Goal: Information Seeking & Learning: Learn about a topic

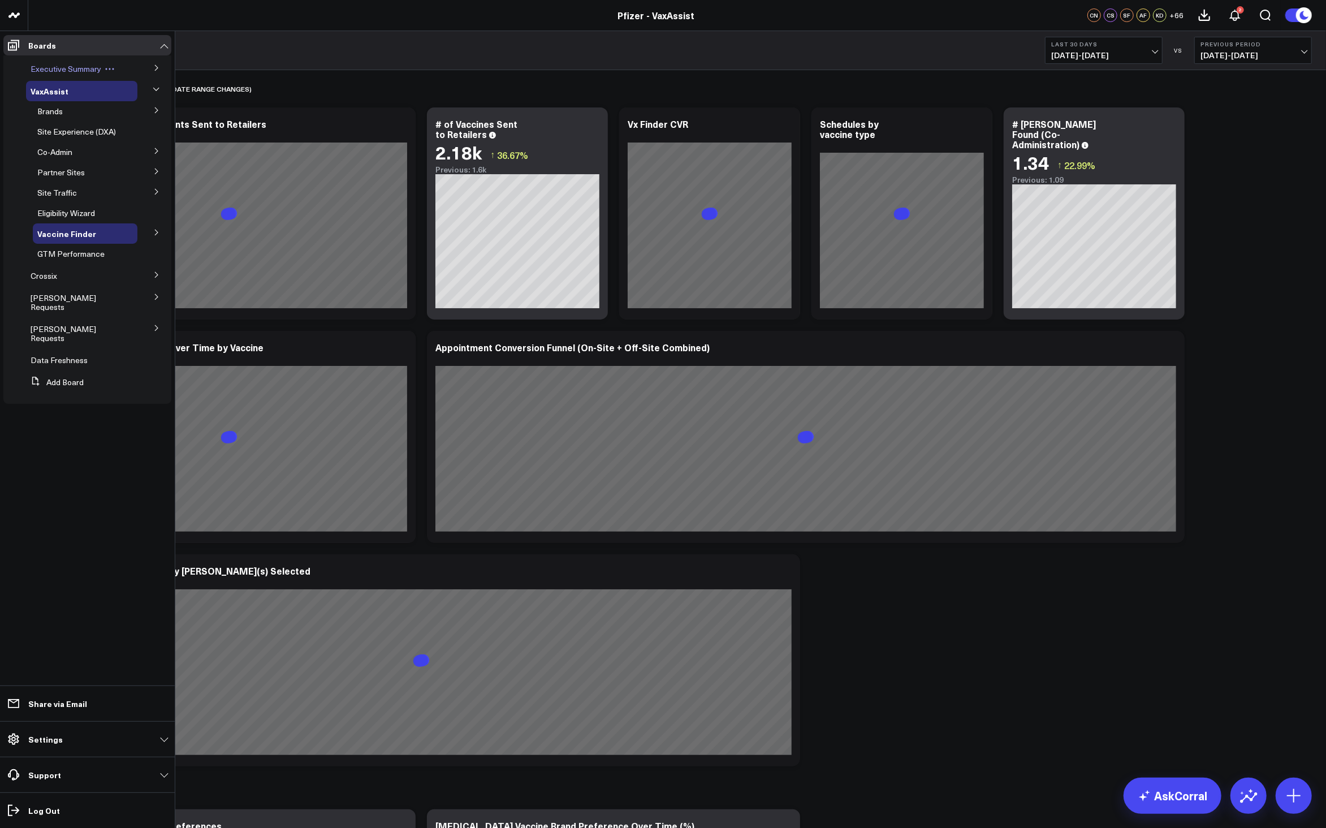
click at [77, 68] on span "Executive Summary" at bounding box center [66, 68] width 71 height 11
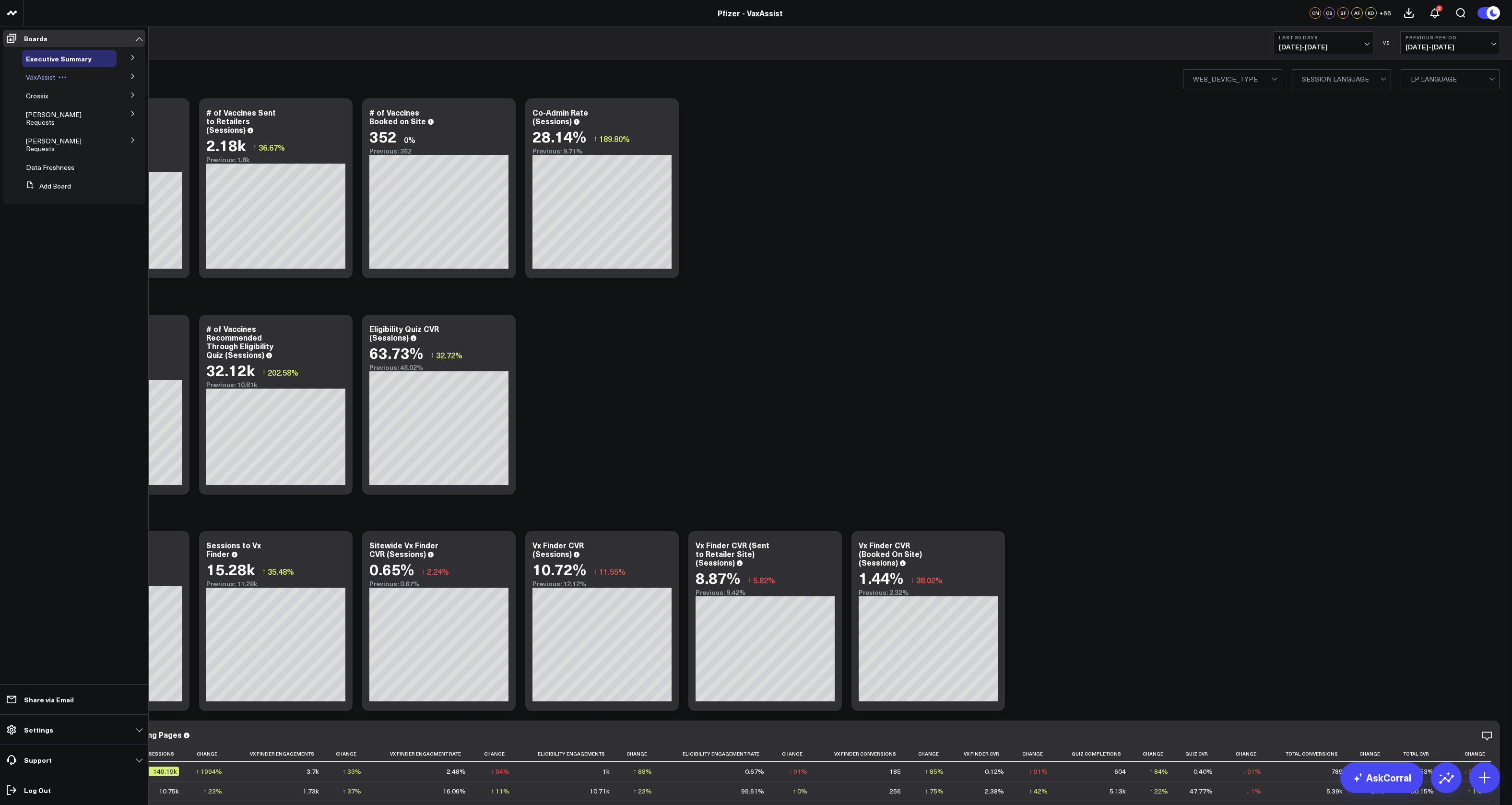
click at [56, 71] on div "VaxAssist" at bounding box center [69, 77] width 94 height 17
click at [51, 75] on span "VaxAssist" at bounding box center [41, 76] width 29 height 9
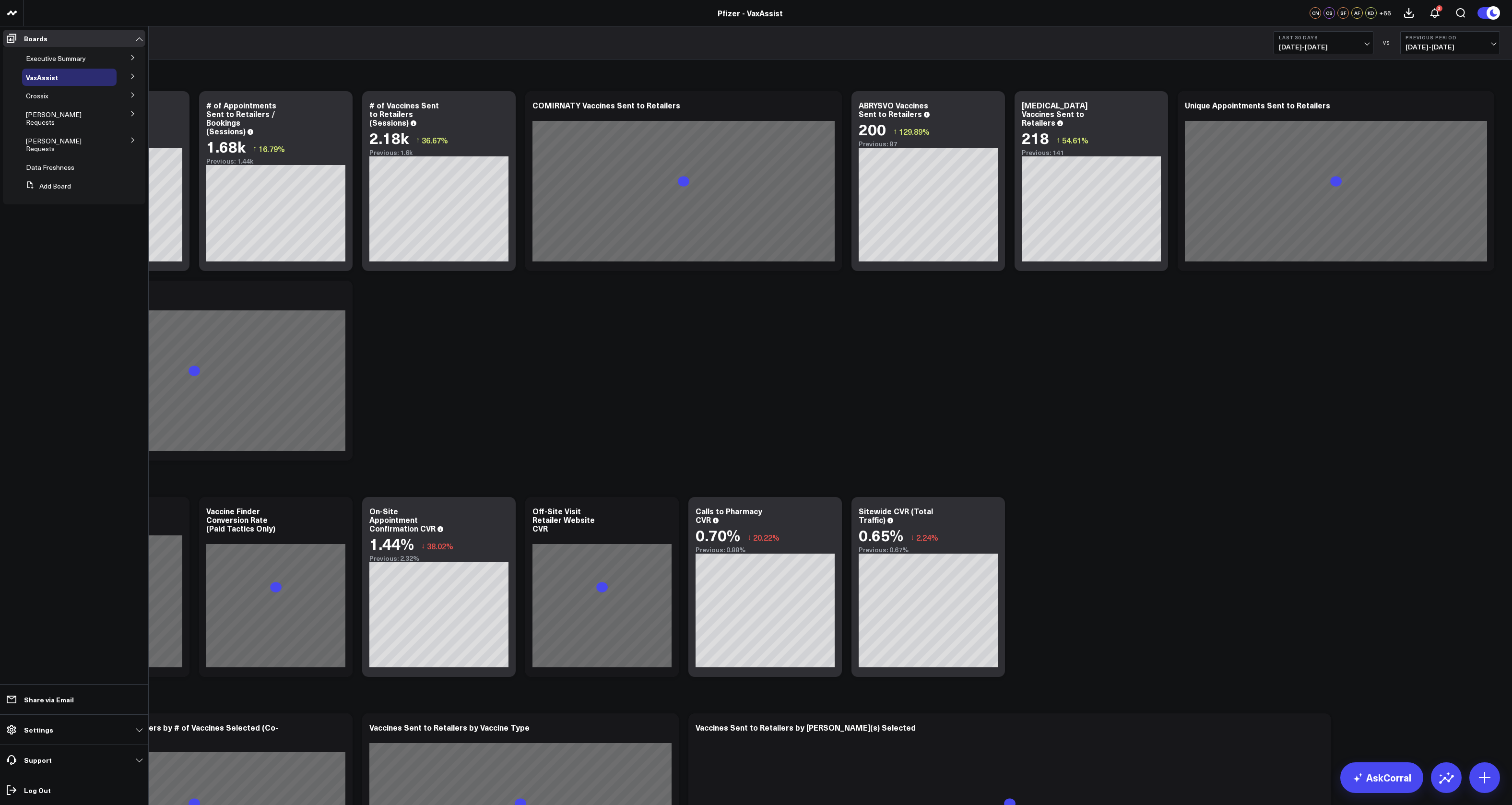
click at [133, 56] on icon at bounding box center [132, 57] width 6 height 6
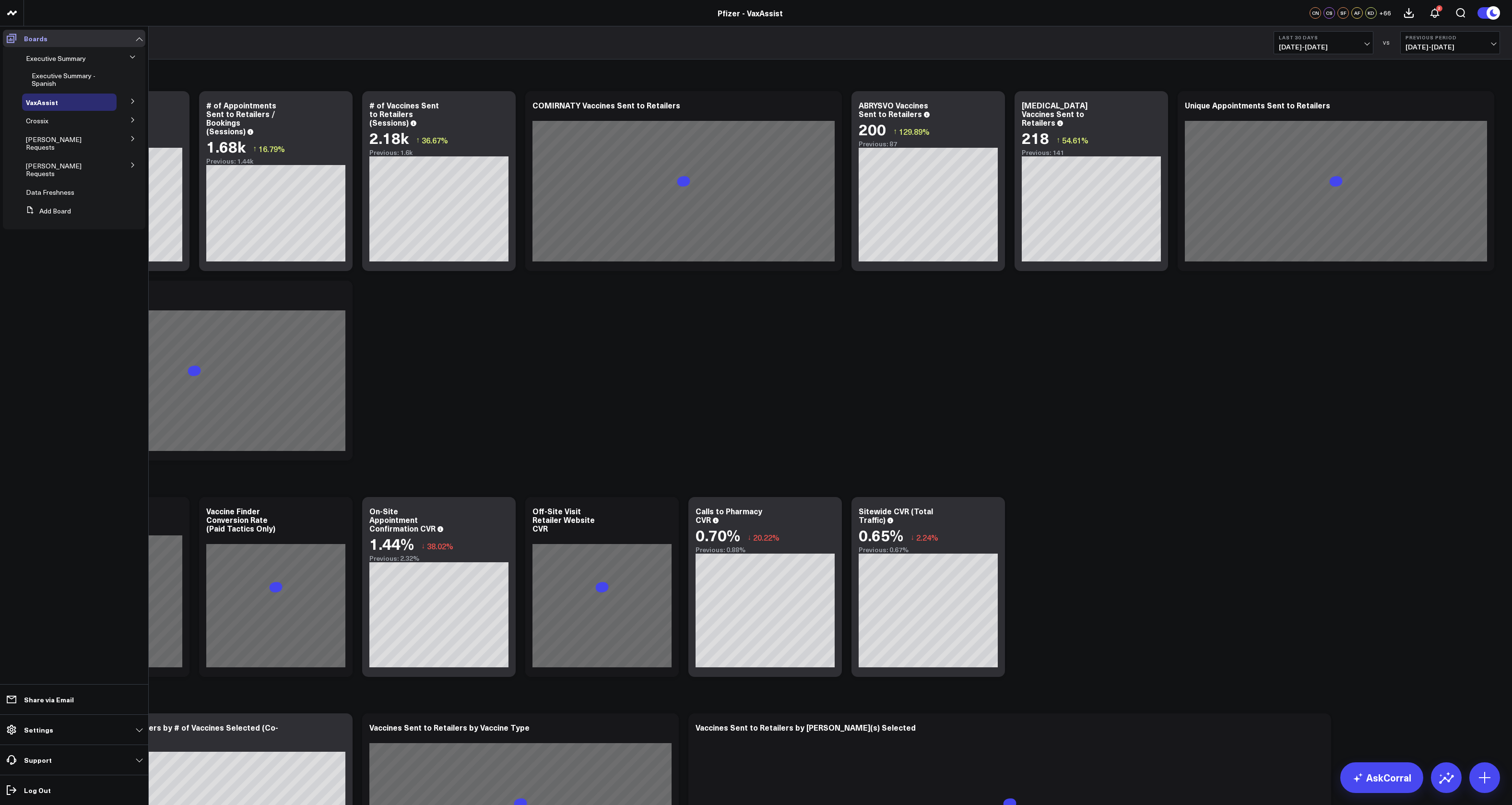
click at [141, 33] on link "Boards" at bounding box center [74, 38] width 143 height 17
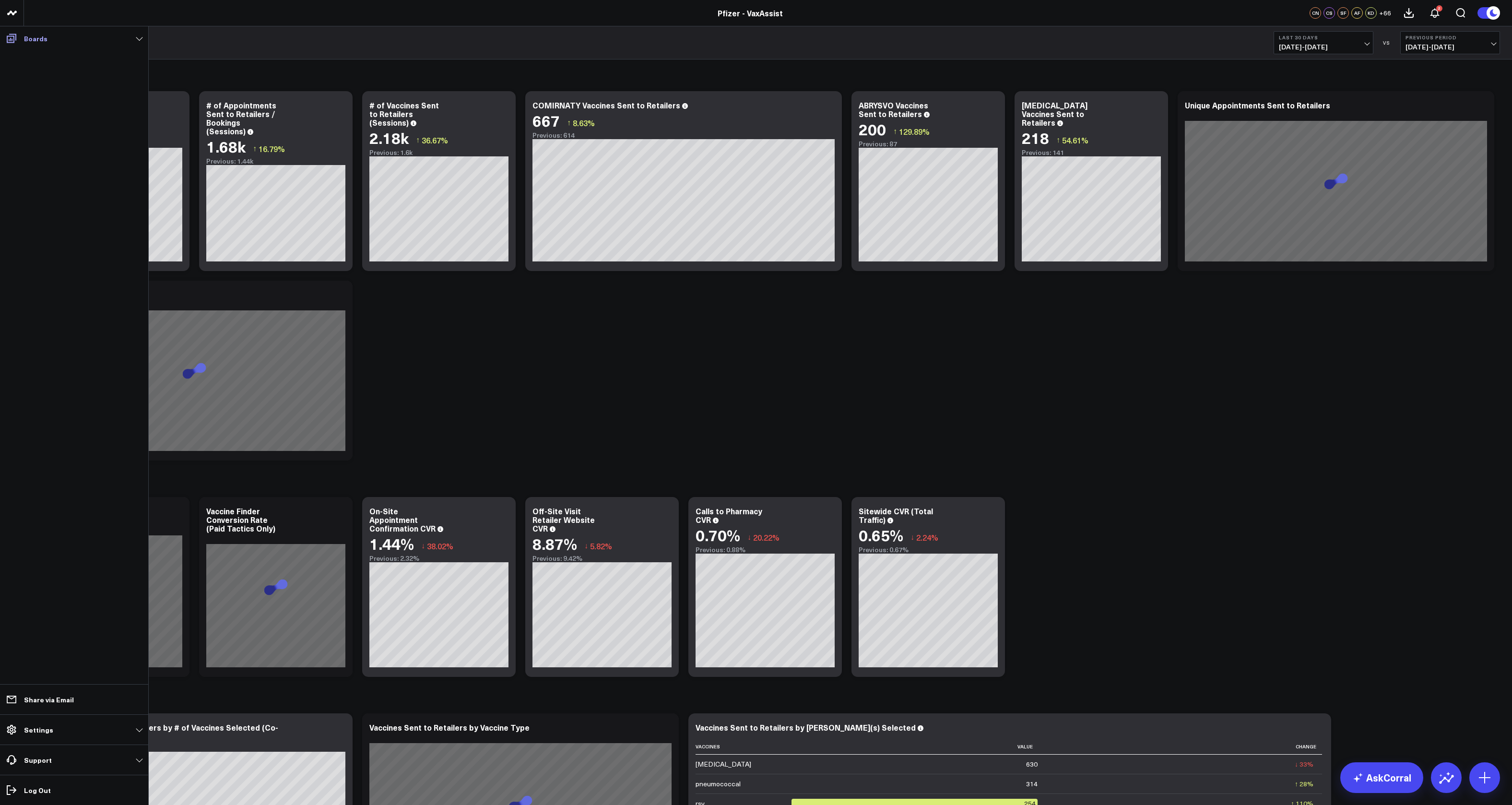
click at [141, 33] on link "Boards" at bounding box center [74, 38] width 143 height 17
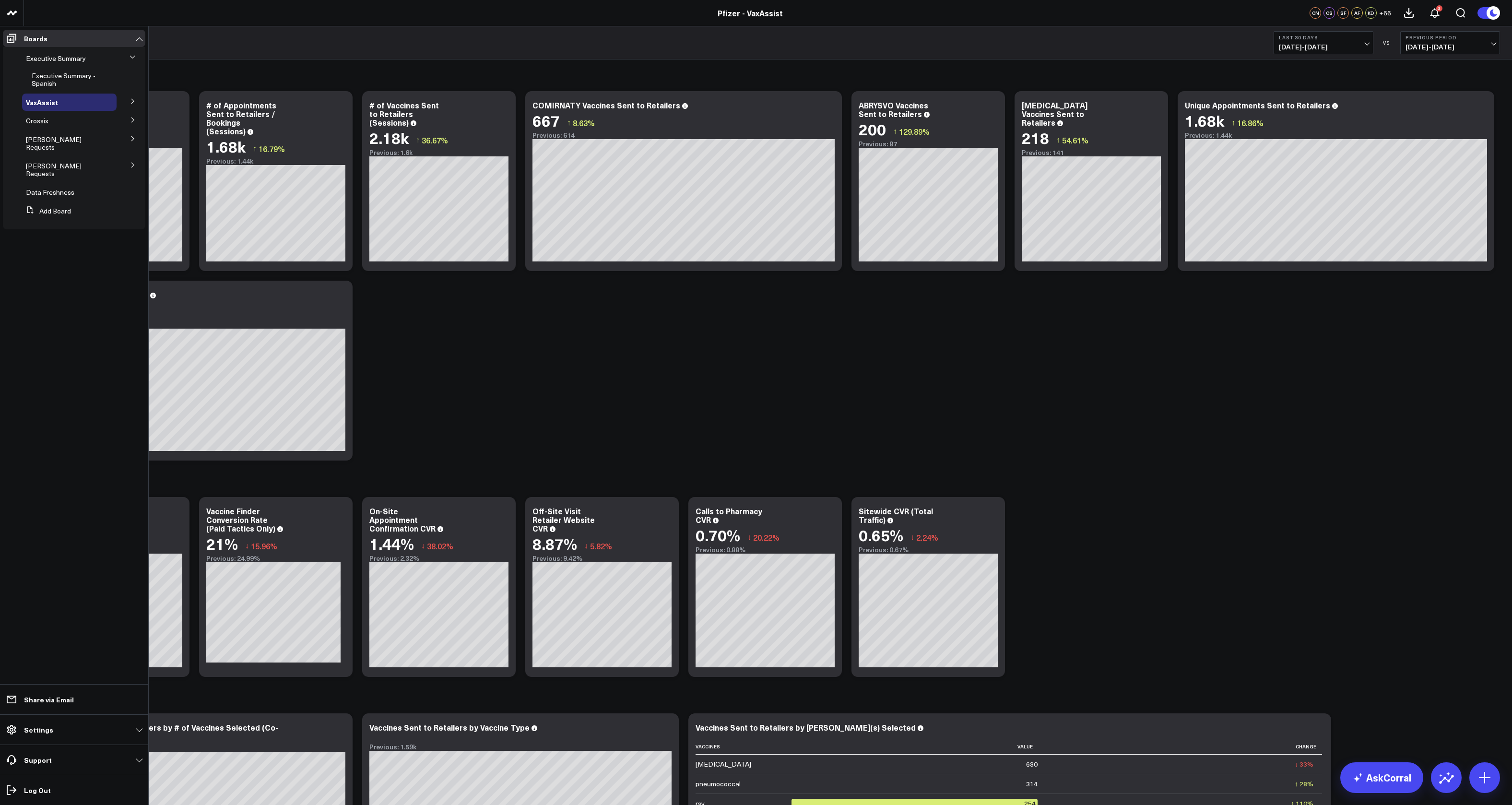
click at [131, 58] on icon at bounding box center [132, 57] width 6 height 6
click at [135, 101] on icon at bounding box center [132, 101] width 6 height 6
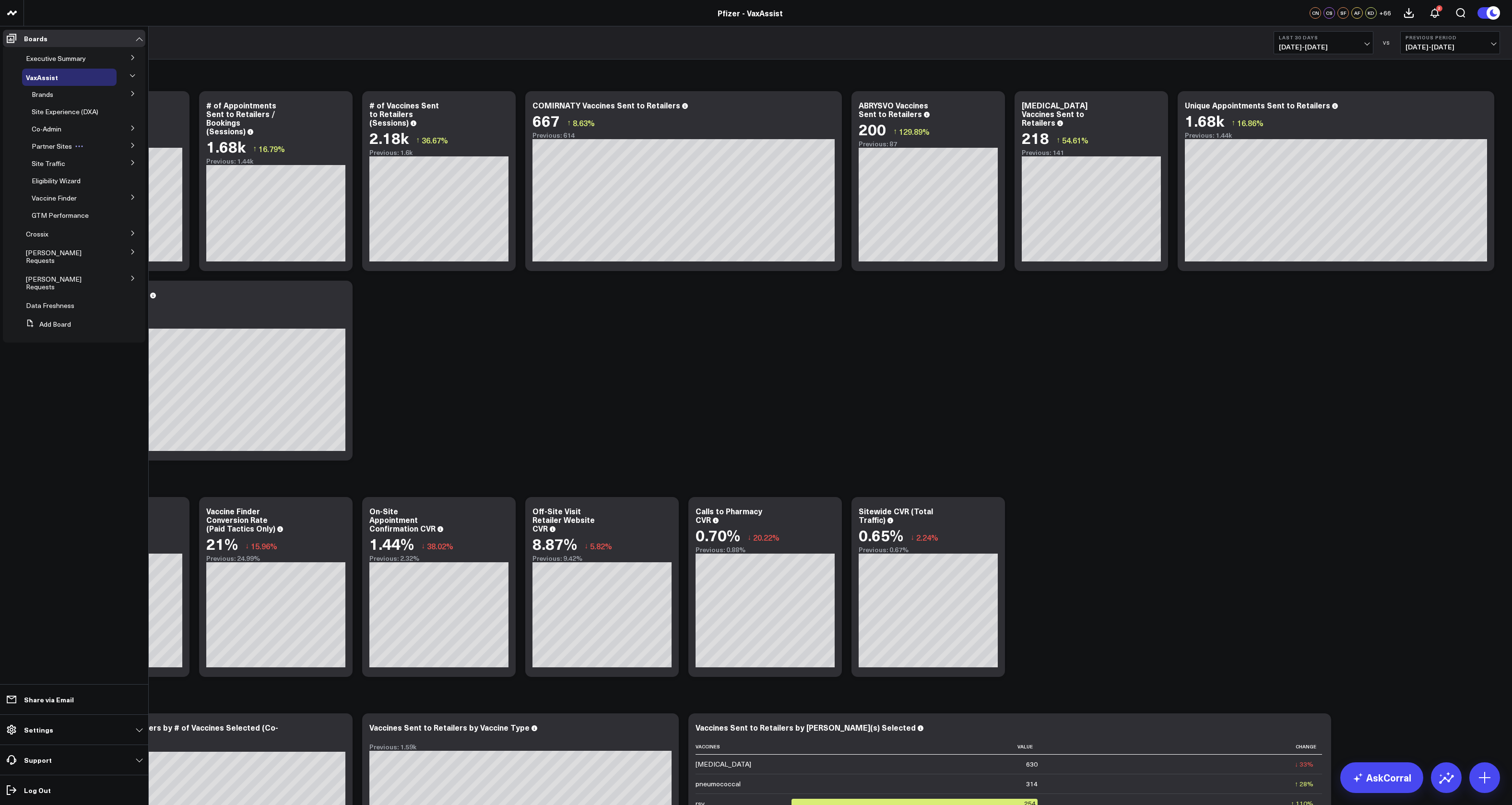
click at [48, 146] on span "Partner Sites" at bounding box center [51, 146] width 40 height 9
click at [127, 145] on button at bounding box center [132, 144] width 25 height 14
click at [131, 129] on icon at bounding box center [132, 128] width 6 height 6
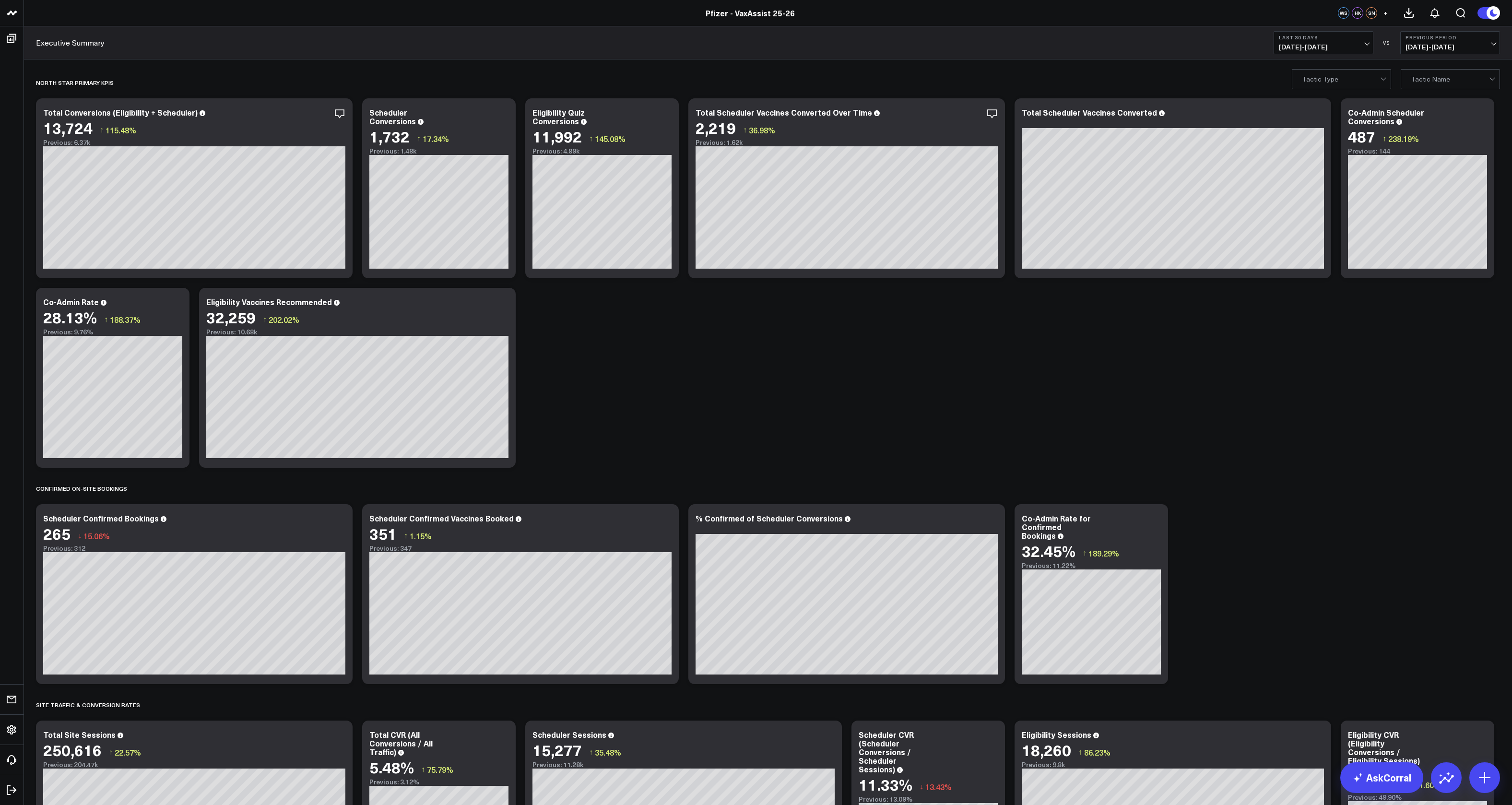
click at [849, 31] on div "Executive Summary Last 30 Days 07/22/25 - 08/20/25 VS Previous Period 06/22/25 …" at bounding box center [768, 42] width 1488 height 33
drag, startPoint x: 877, startPoint y: 338, endPoint x: 1329, endPoint y: 314, distance: 452.6
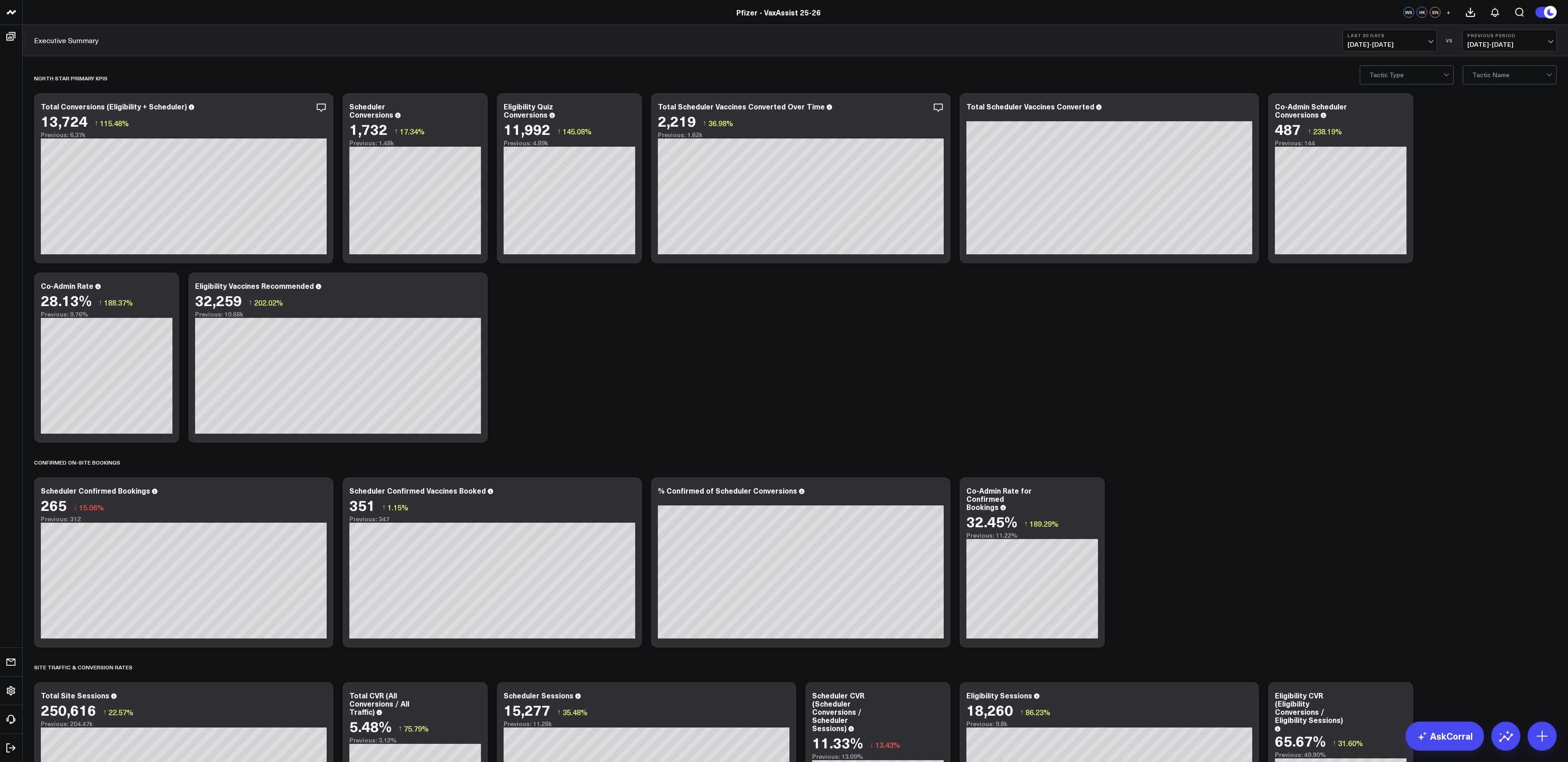
scroll to position [16, 0]
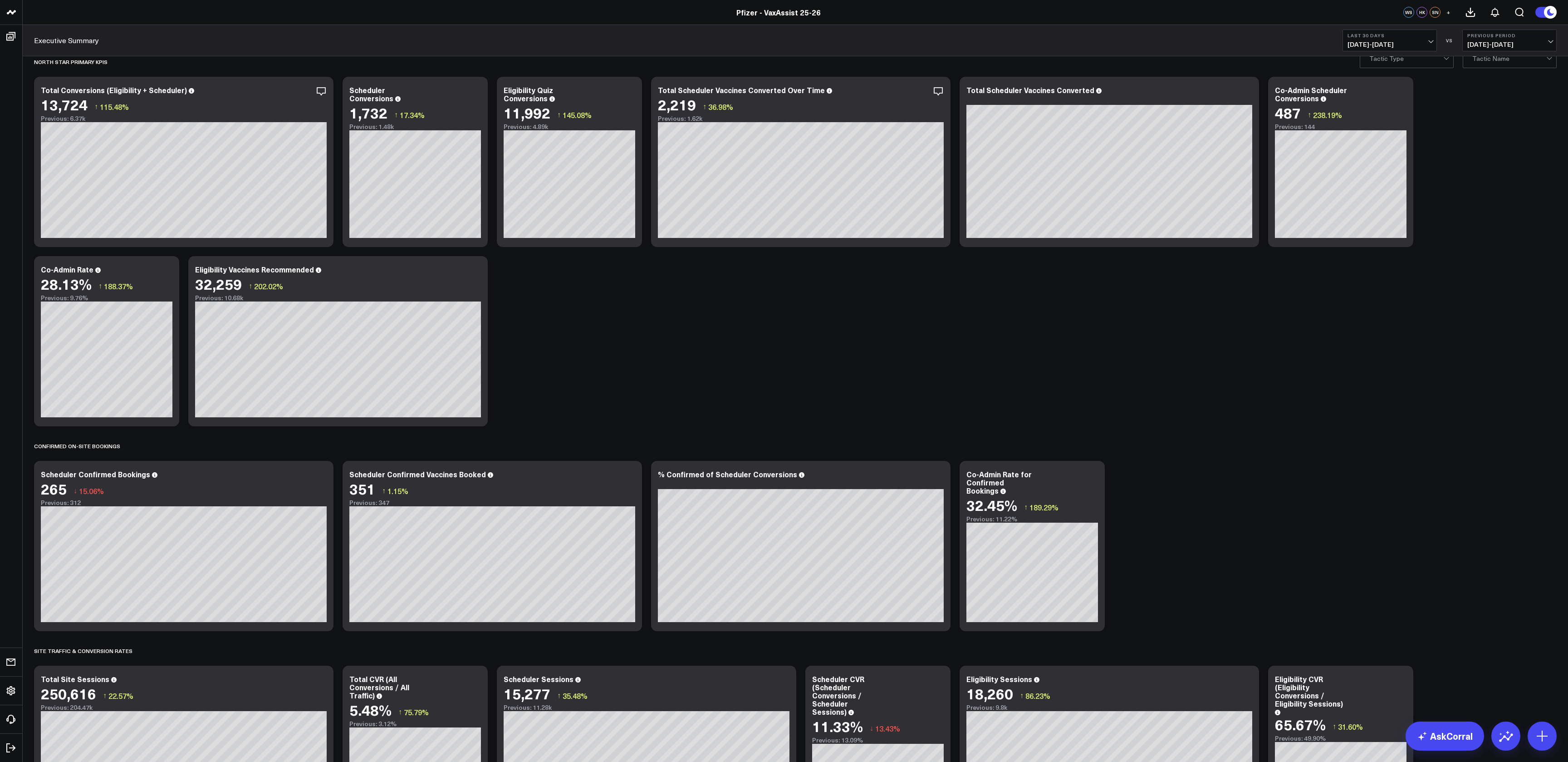
click at [1428, 41] on span "07/22/25 - 08/20/25" at bounding box center [1389, 44] width 84 height 7
click at [1378, 240] on link "MTD" at bounding box center [1390, 236] width 93 height 17
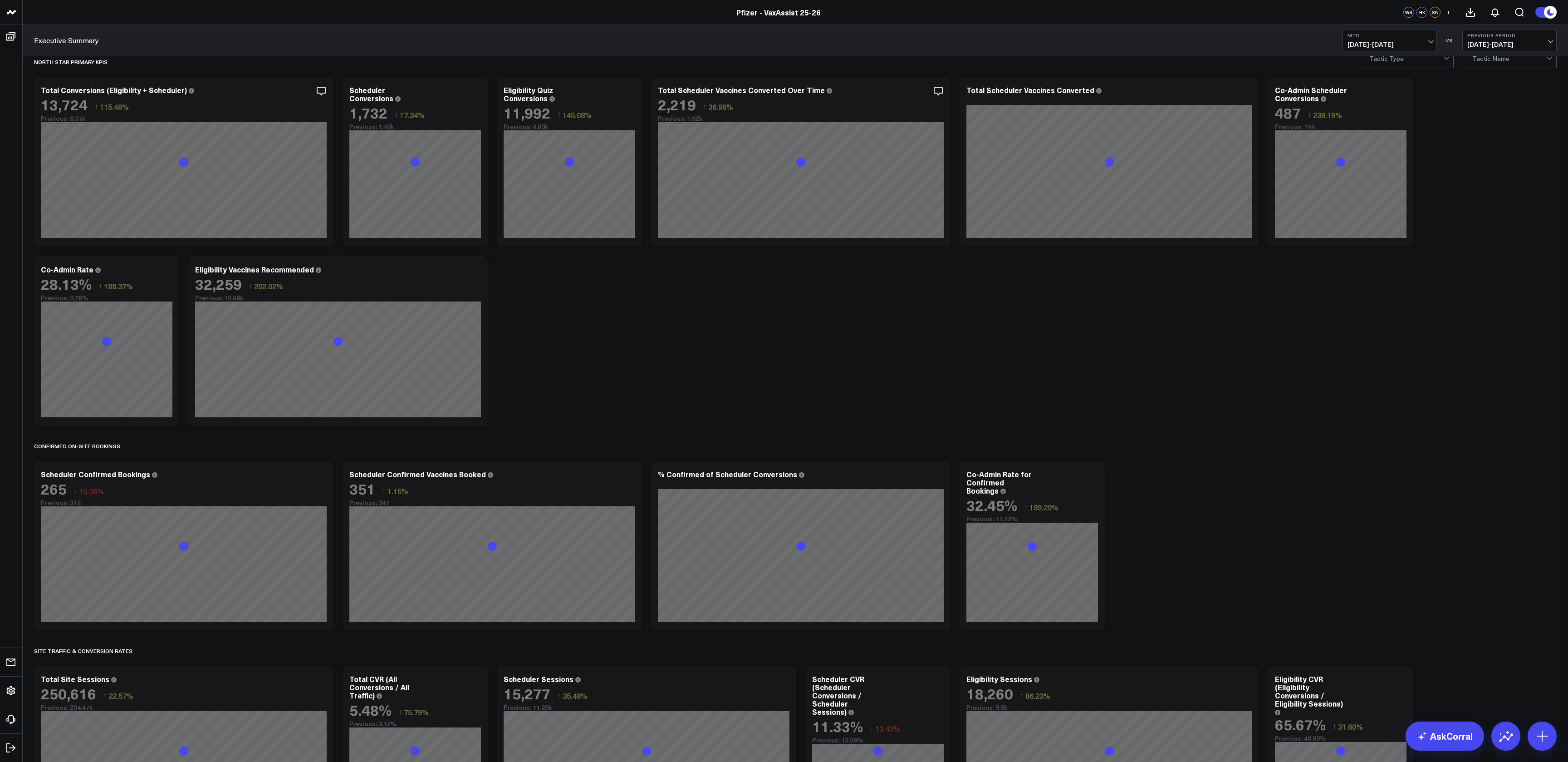
click at [1430, 55] on div "Executive Summary MTD 08/01/25 - 08/20/25 VS Previous Period 07/12/25 - 07/31/25" at bounding box center [795, 40] width 1546 height 31
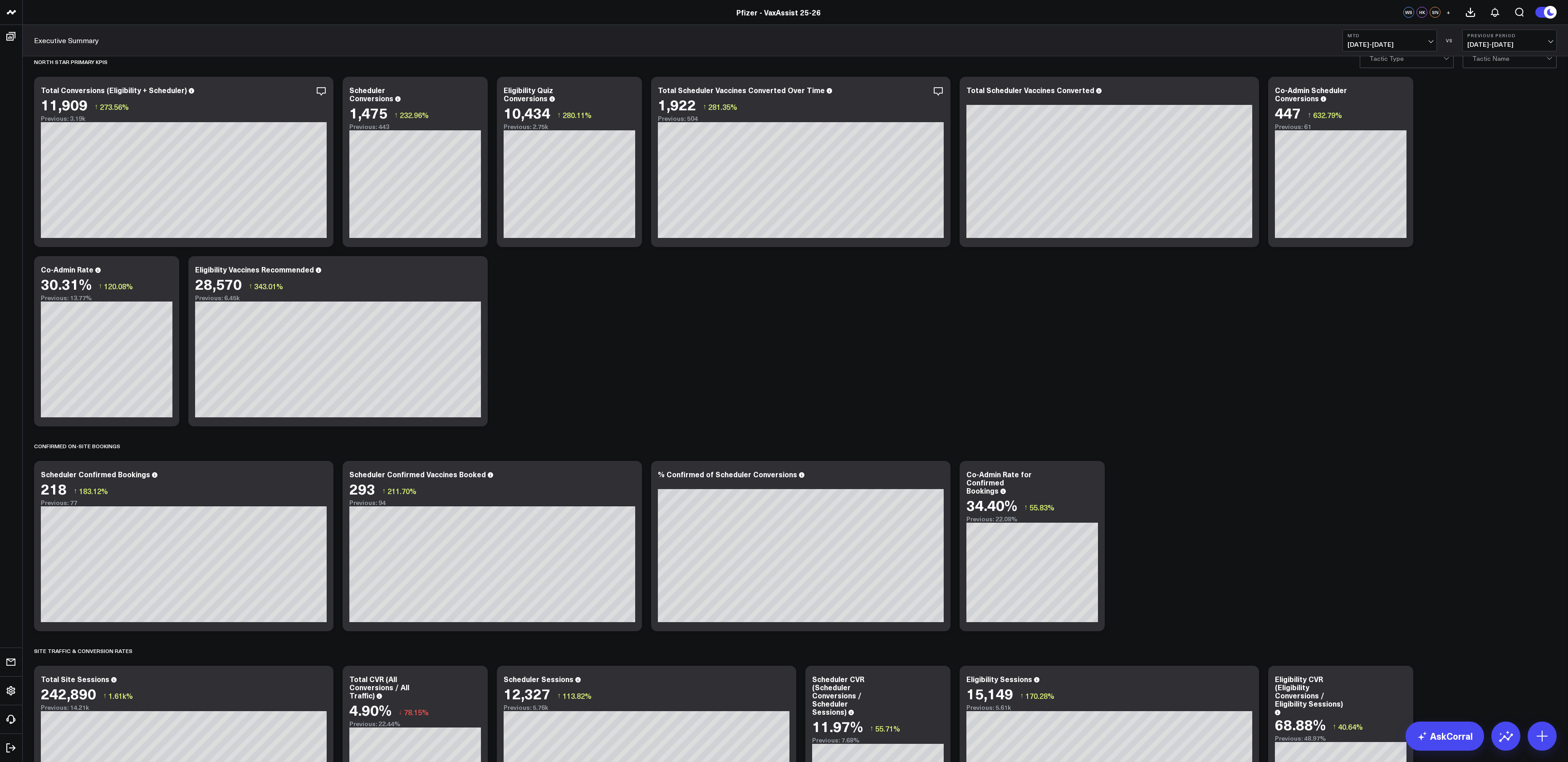
click at [1430, 39] on button "Previous Period [DATE] - [DATE]" at bounding box center [1509, 40] width 95 height 22
click at [1430, 106] on link "No Comparison" at bounding box center [1509, 112] width 93 height 17
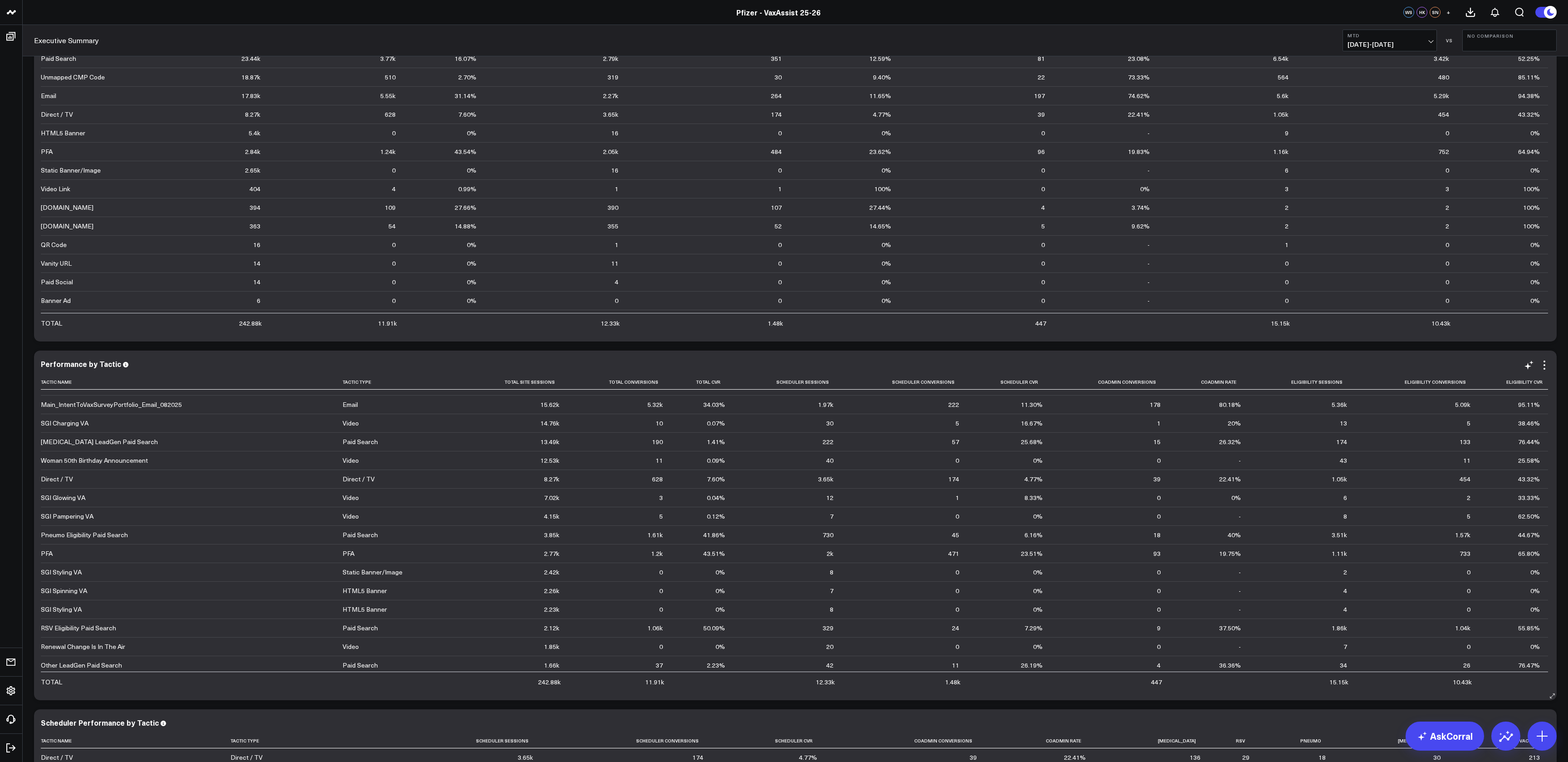
scroll to position [33, 0]
click at [654, 387] on th "Total Conversions" at bounding box center [619, 381] width 104 height 15
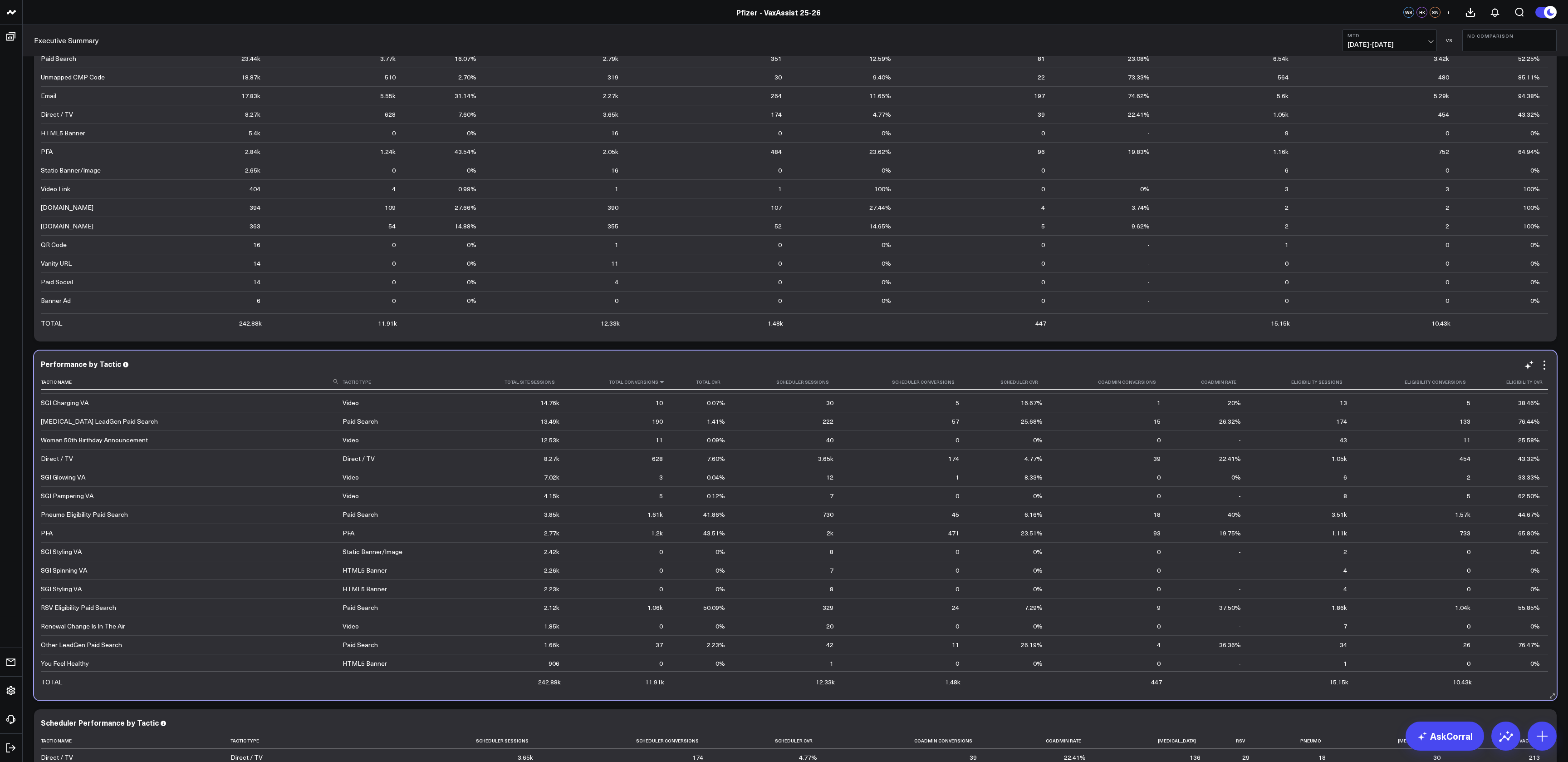
click at [658, 384] on icon at bounding box center [661, 381] width 7 height 6
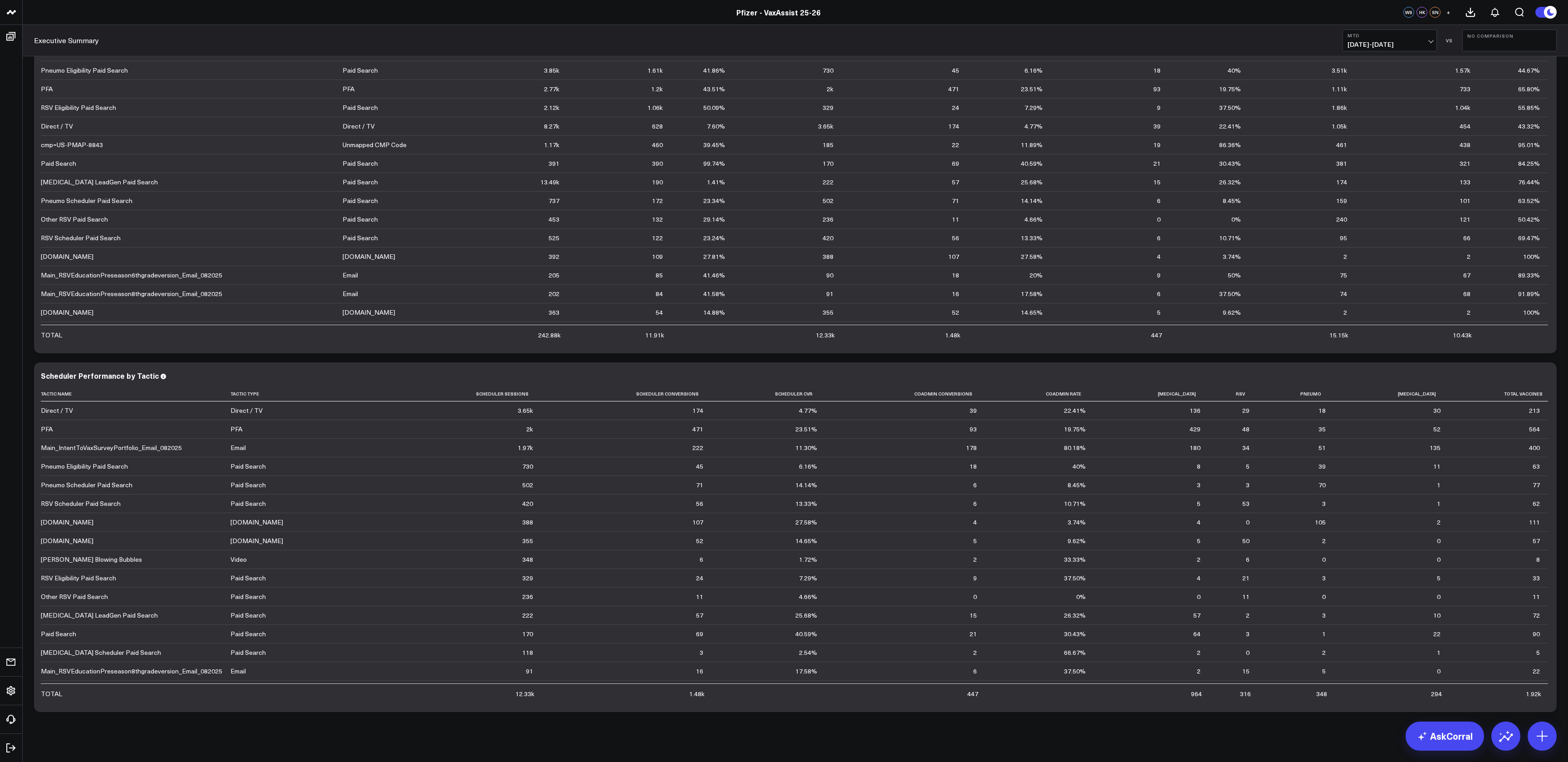
scroll to position [1601, 0]
click at [985, 397] on th "Coadmin Conversions" at bounding box center [905, 393] width 160 height 15
click at [980, 394] on icon at bounding box center [976, 393] width 7 height 6
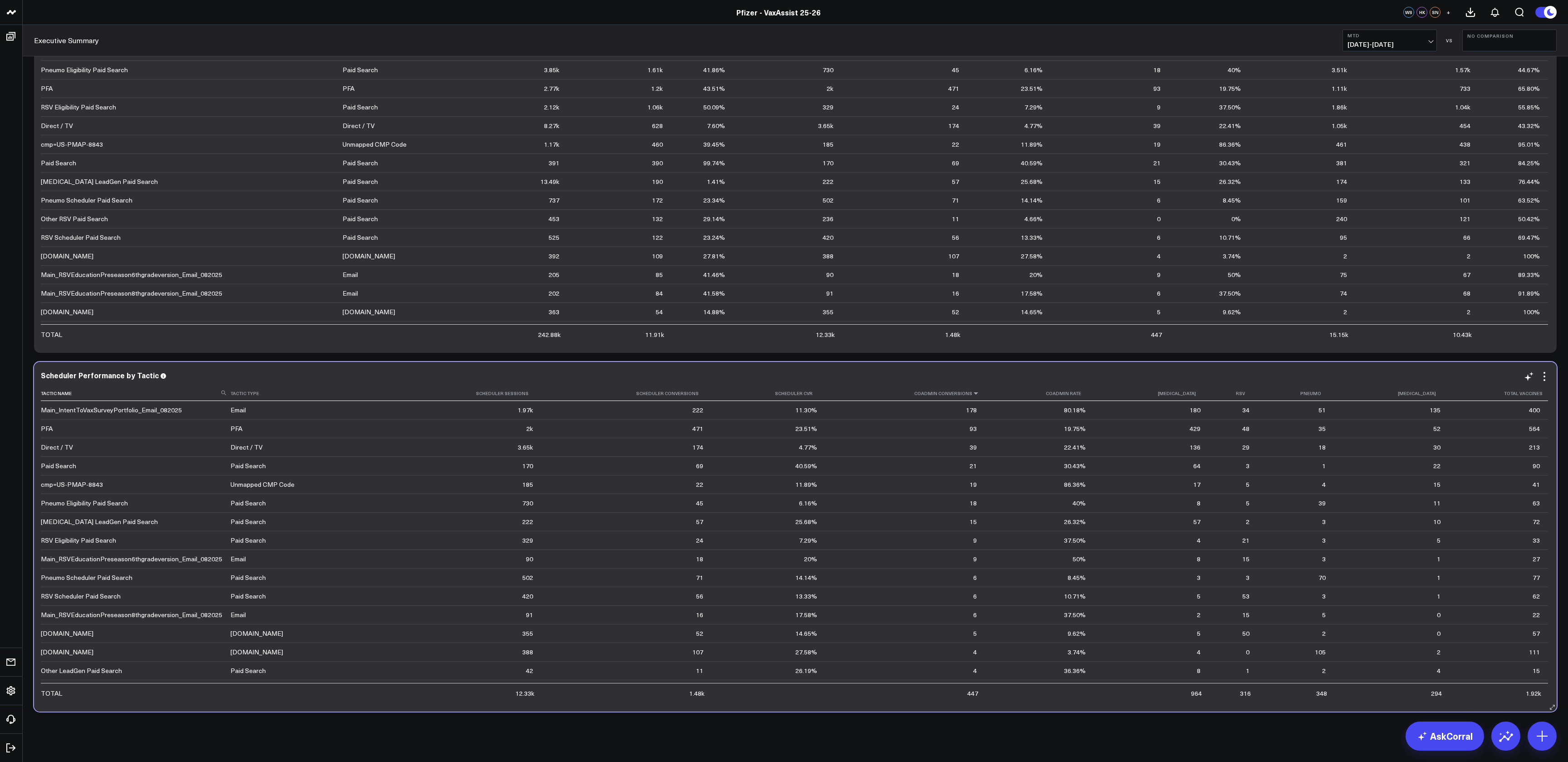
click at [980, 390] on icon at bounding box center [976, 393] width 7 height 6
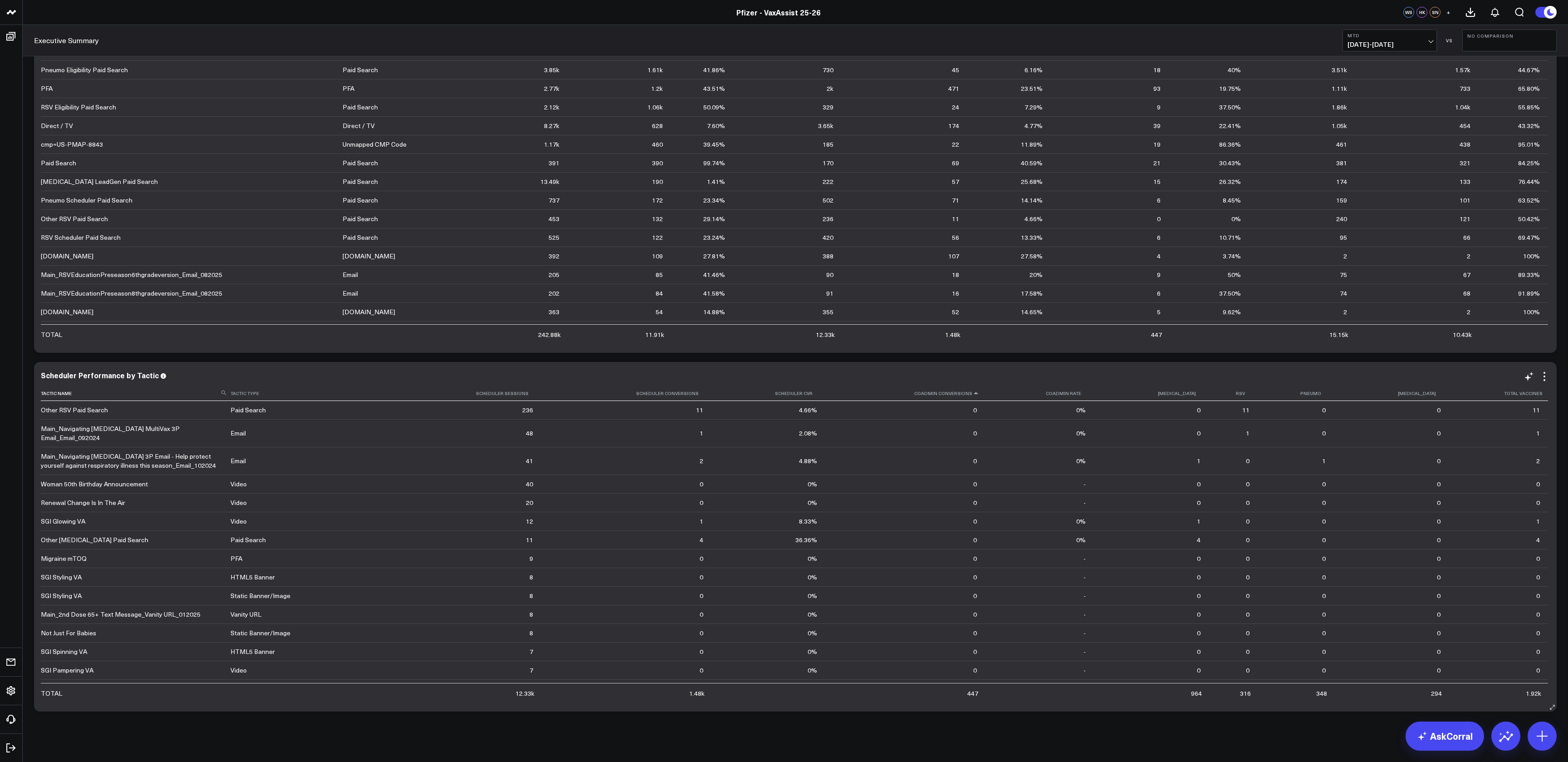
click at [980, 390] on icon at bounding box center [976, 393] width 7 height 6
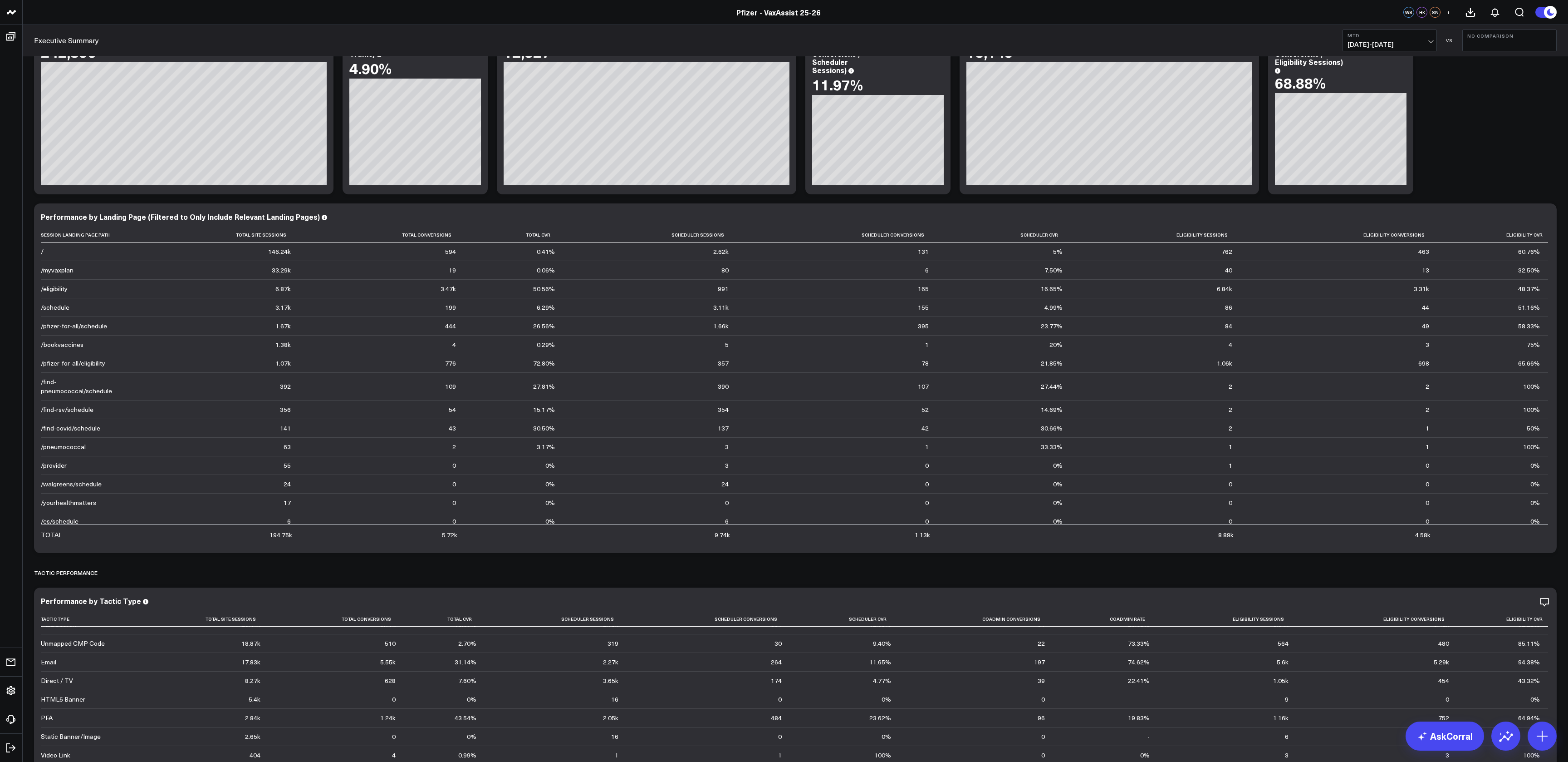
scroll to position [0, 0]
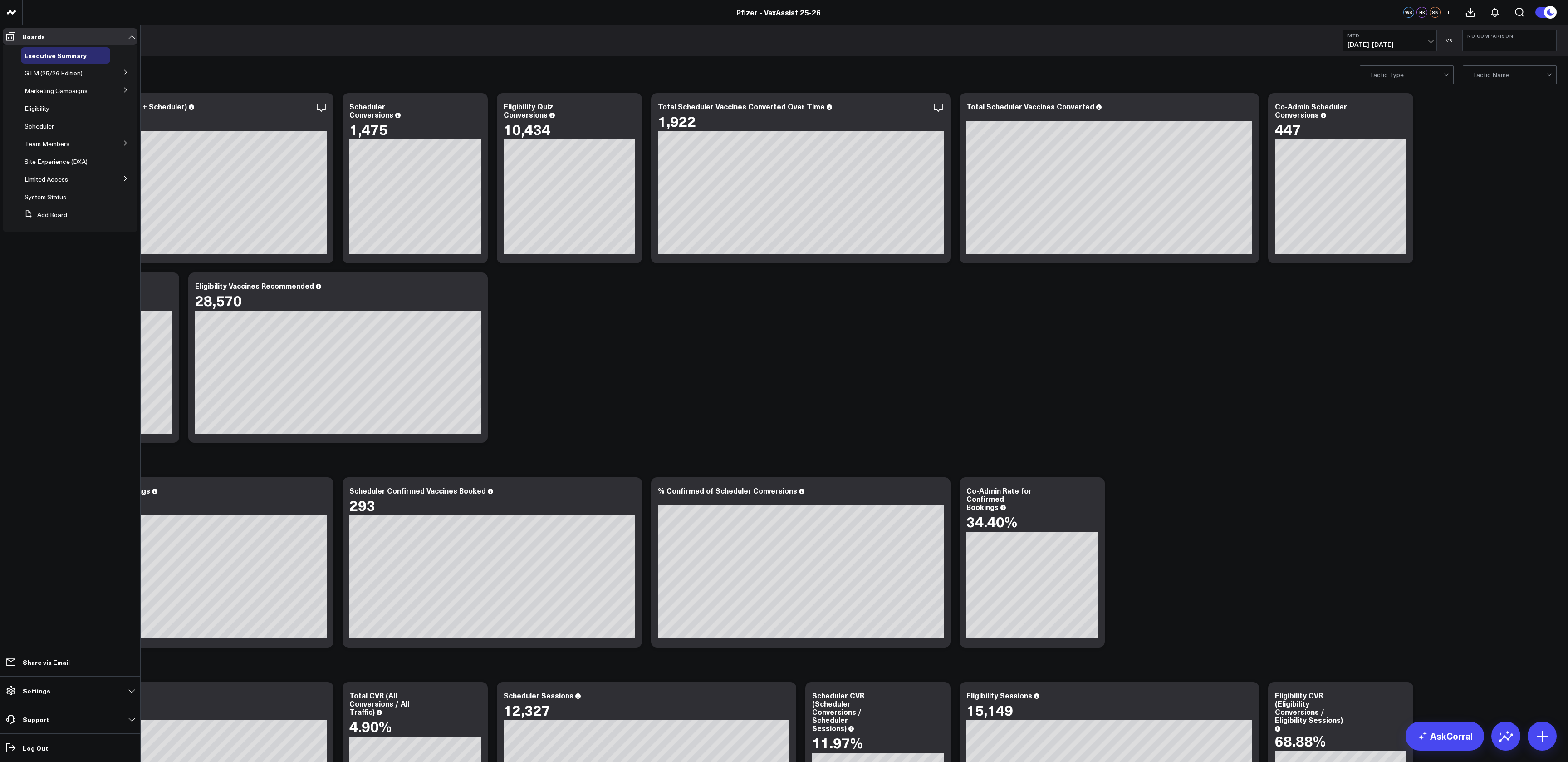
click at [120, 74] on button at bounding box center [125, 71] width 23 height 14
click at [47, 89] on span "Portfolio" at bounding box center [42, 89] width 25 height 9
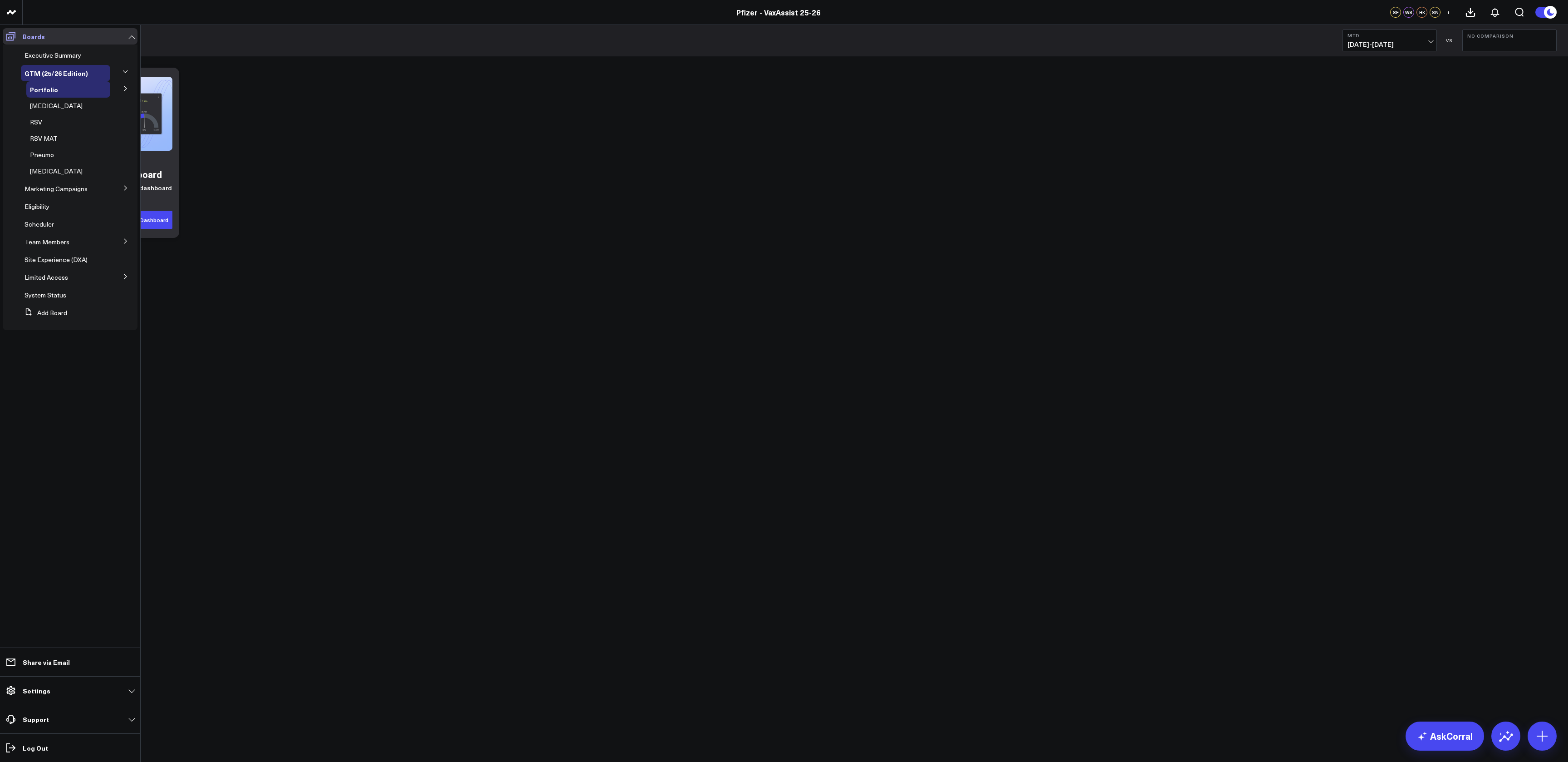
click at [8, 31] on icon at bounding box center [11, 36] width 11 height 11
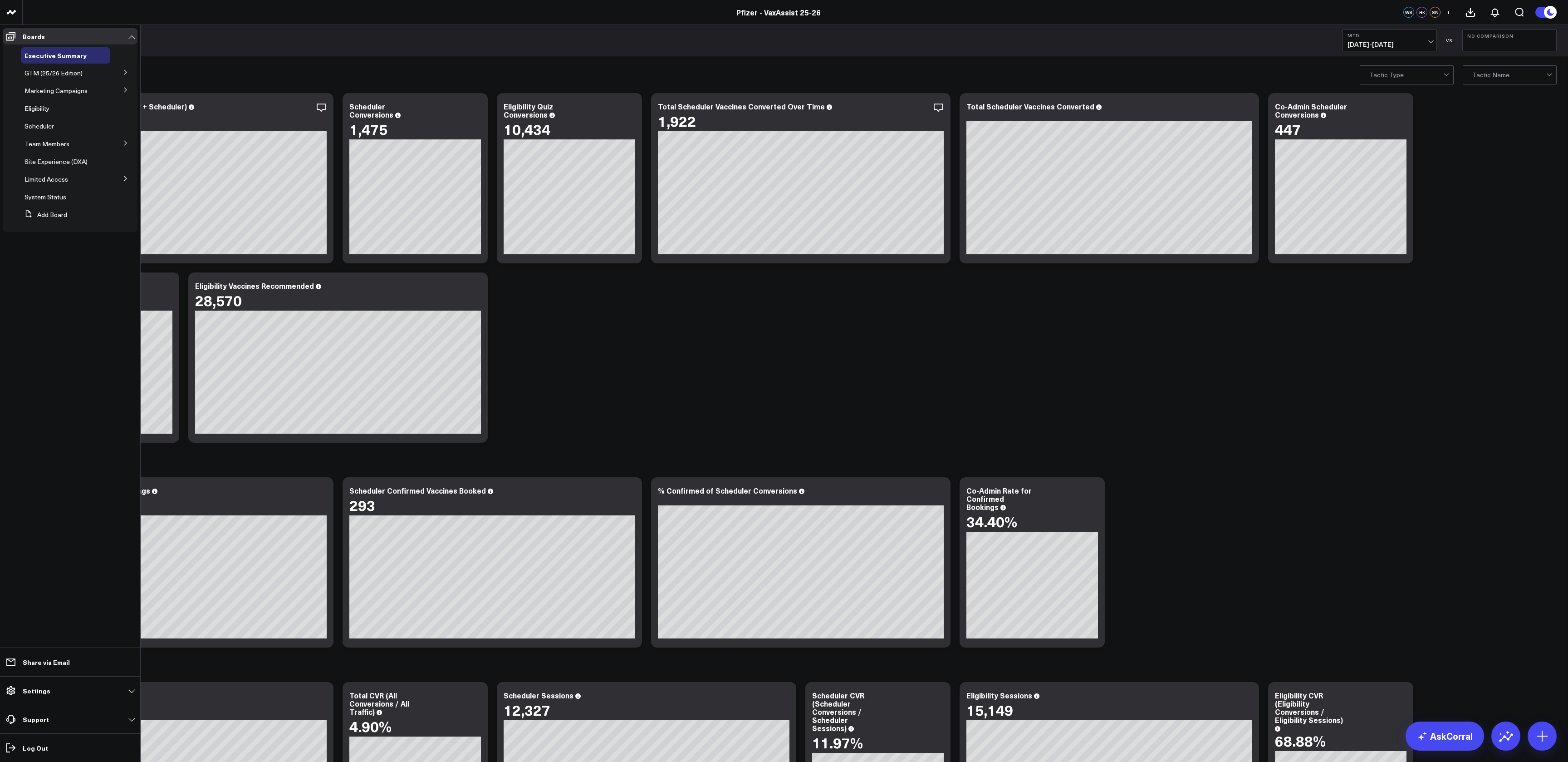
click at [122, 72] on button at bounding box center [125, 71] width 23 height 14
click at [46, 88] on span "Portfolio" at bounding box center [42, 89] width 25 height 9
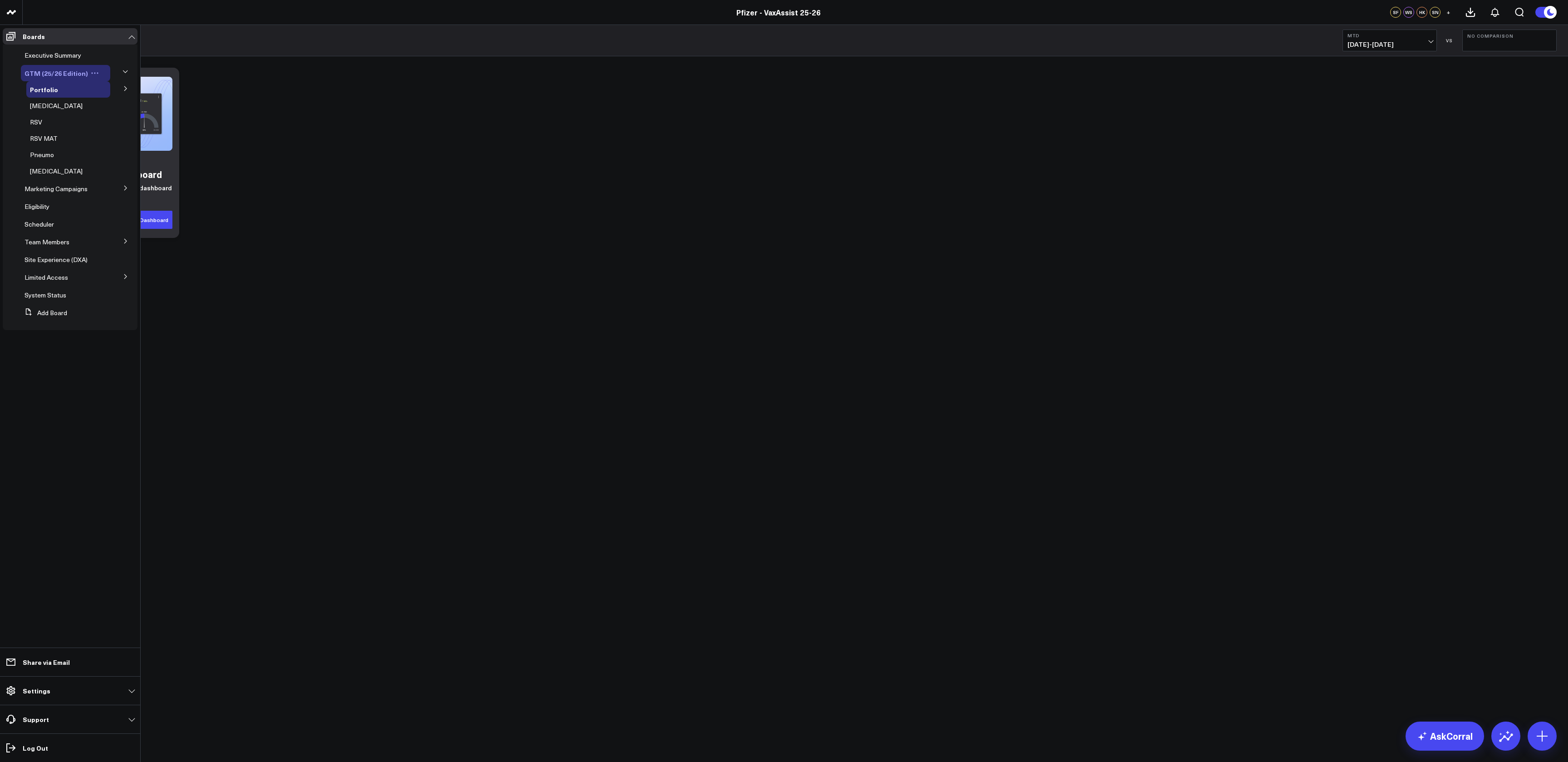
click at [71, 71] on span "GTM (25/26 Edition)" at bounding box center [56, 72] width 63 height 9
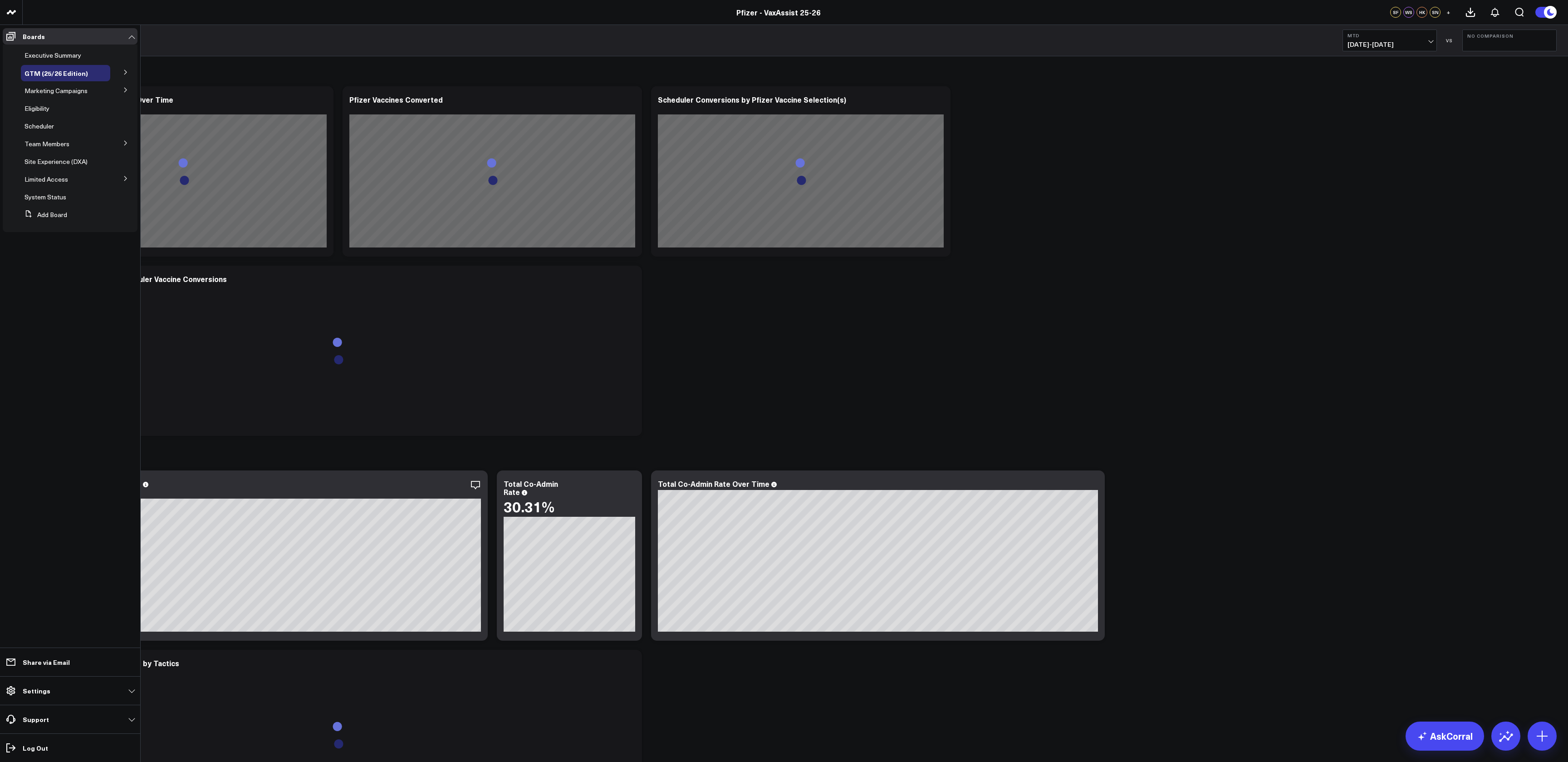
click at [118, 90] on button at bounding box center [125, 89] width 23 height 14
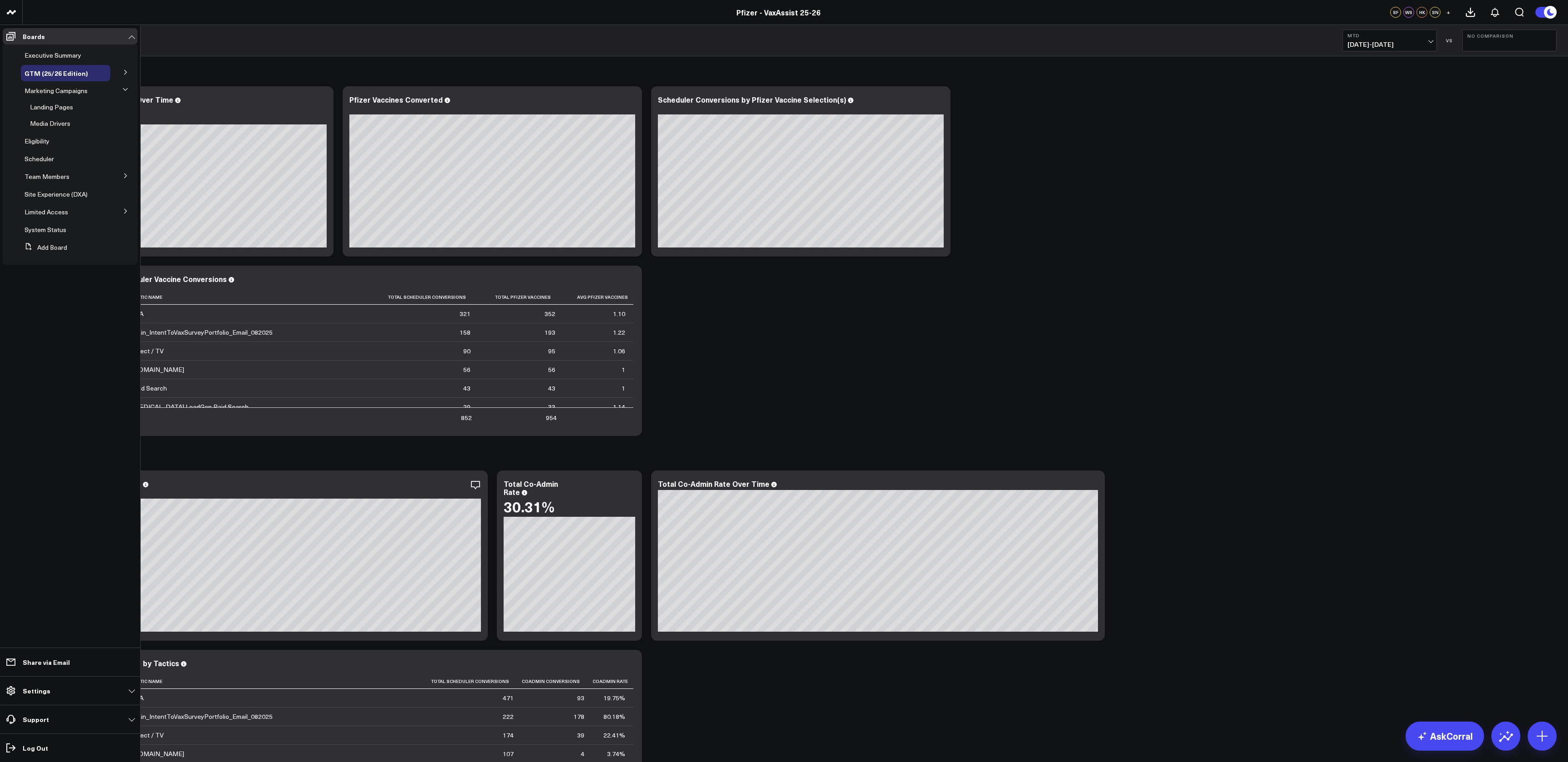
click at [125, 75] on icon at bounding box center [125, 72] width 6 height 6
click at [126, 89] on icon at bounding box center [125, 88] width 6 height 6
click at [41, 105] on span "Nudge" at bounding box center [45, 105] width 19 height 9
click at [120, 86] on button at bounding box center [125, 88] width 23 height 14
click at [46, 135] on span "[MEDICAL_DATA]" at bounding box center [56, 138] width 53 height 9
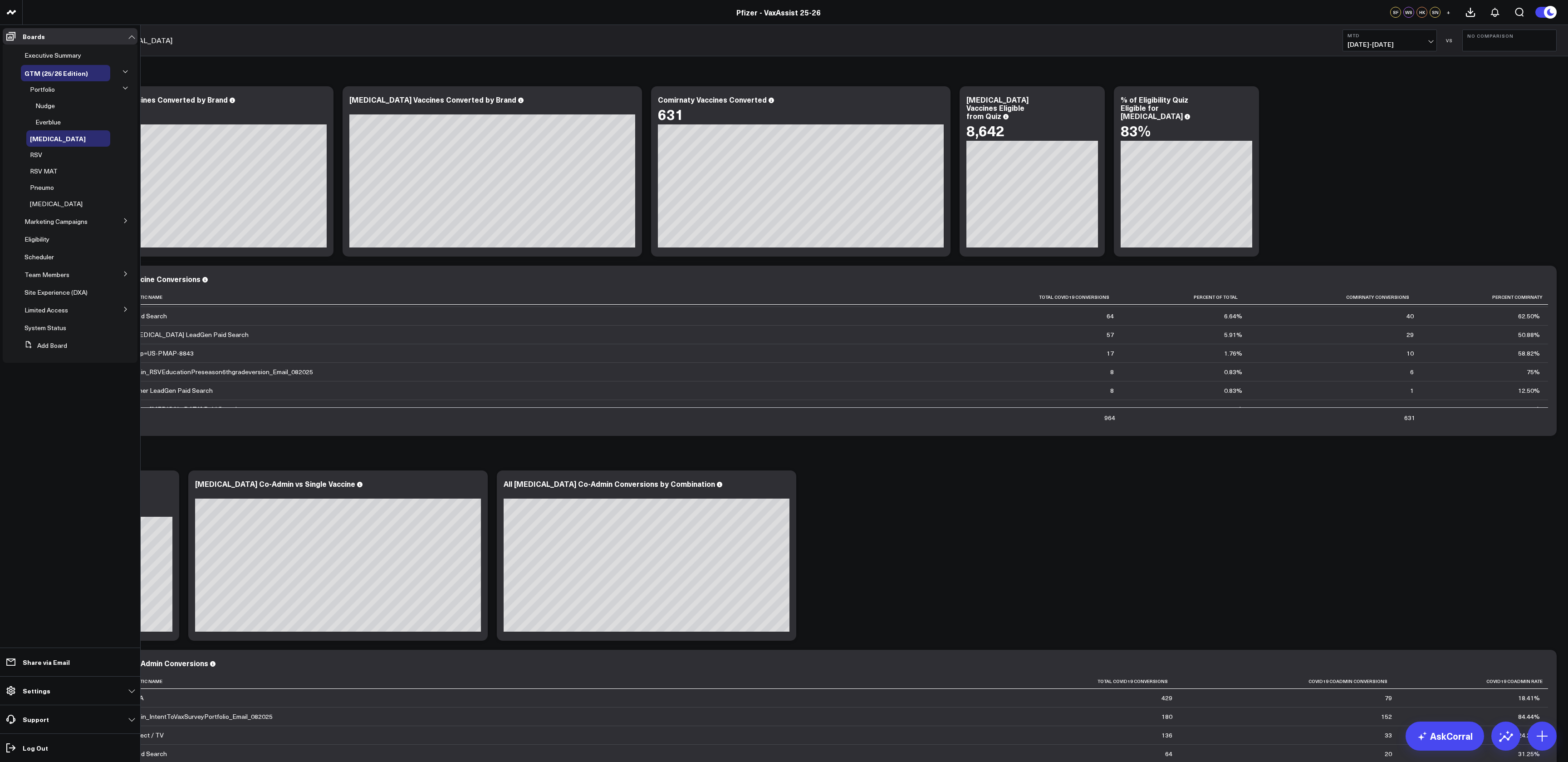
click at [124, 218] on icon at bounding box center [125, 220] width 6 height 6
click at [51, 206] on span "Landing Pages" at bounding box center [51, 205] width 43 height 9
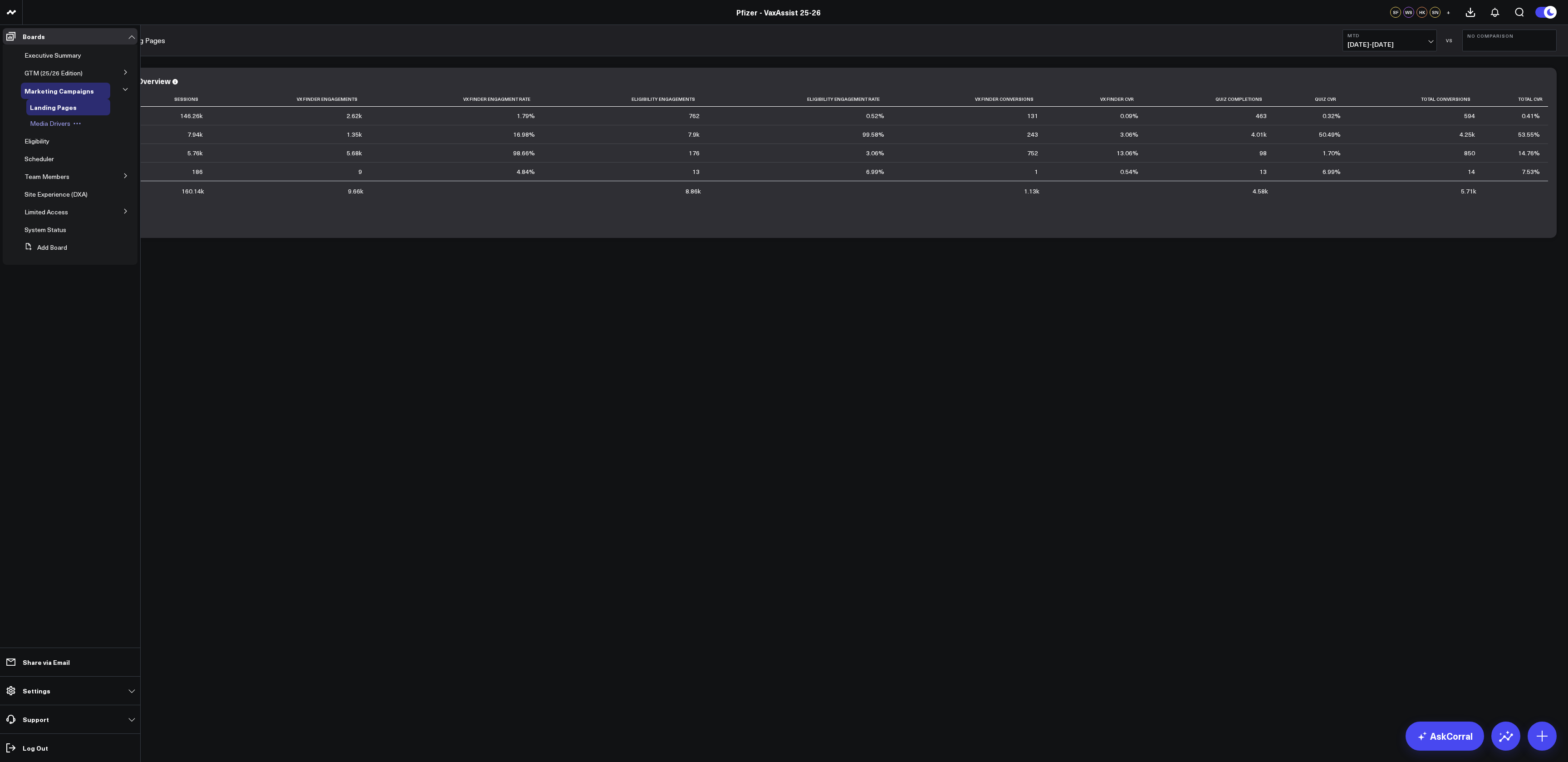
click at [49, 125] on span "Media Drivers" at bounding box center [50, 123] width 40 height 9
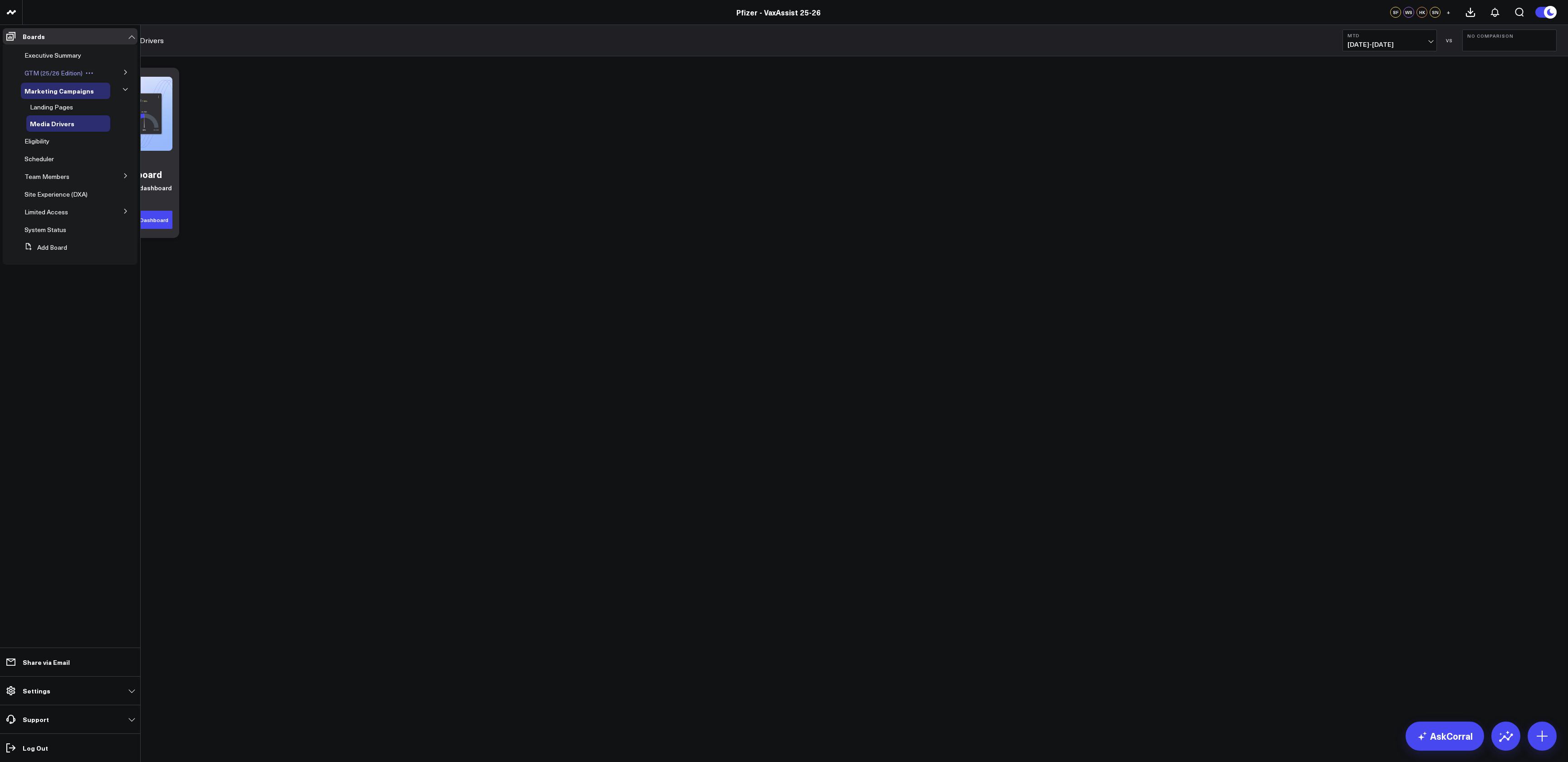
click at [67, 69] on span "GTM (25/26 Edition)" at bounding box center [54, 72] width 58 height 9
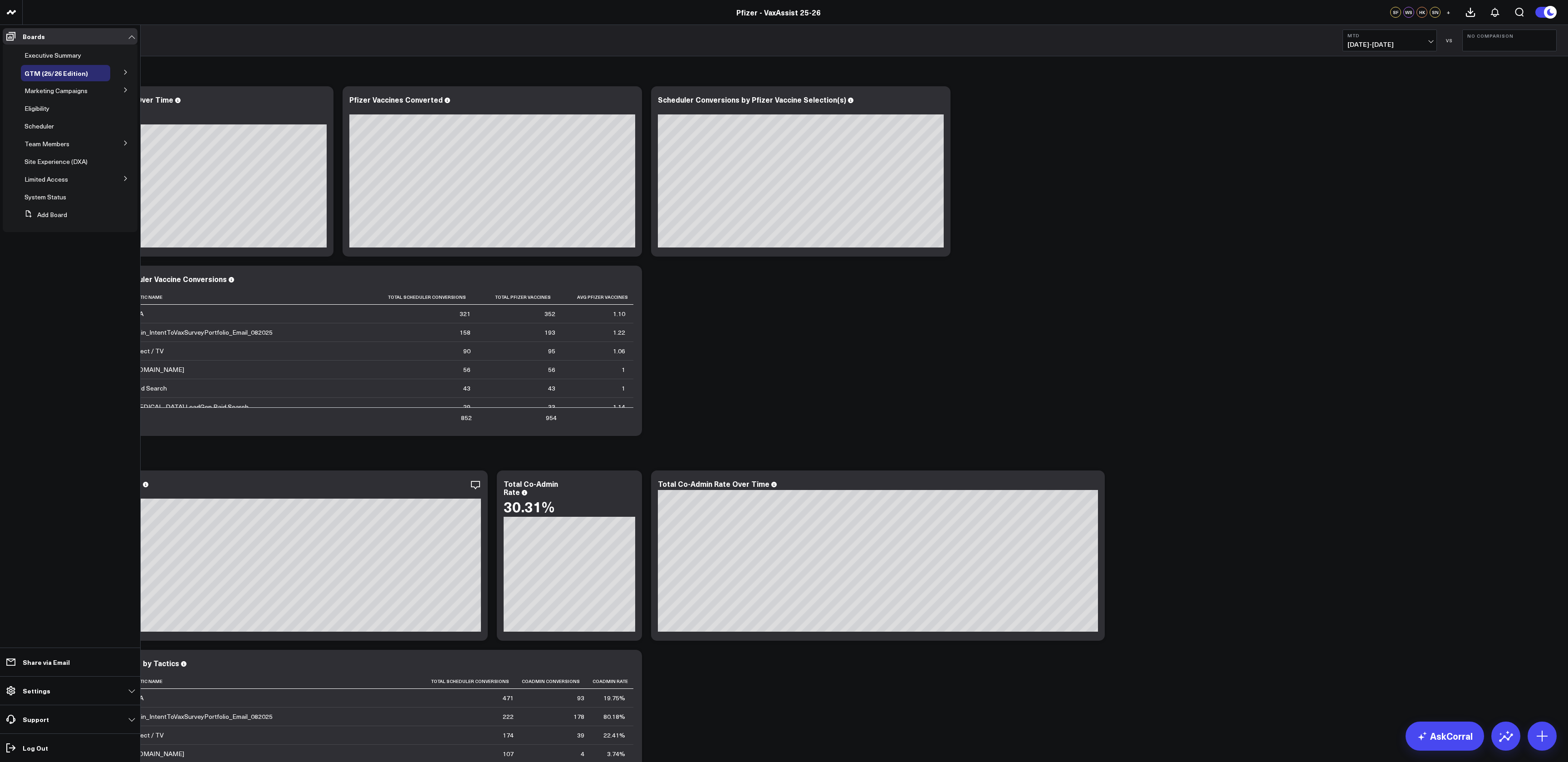
click at [124, 70] on icon at bounding box center [125, 72] width 6 height 6
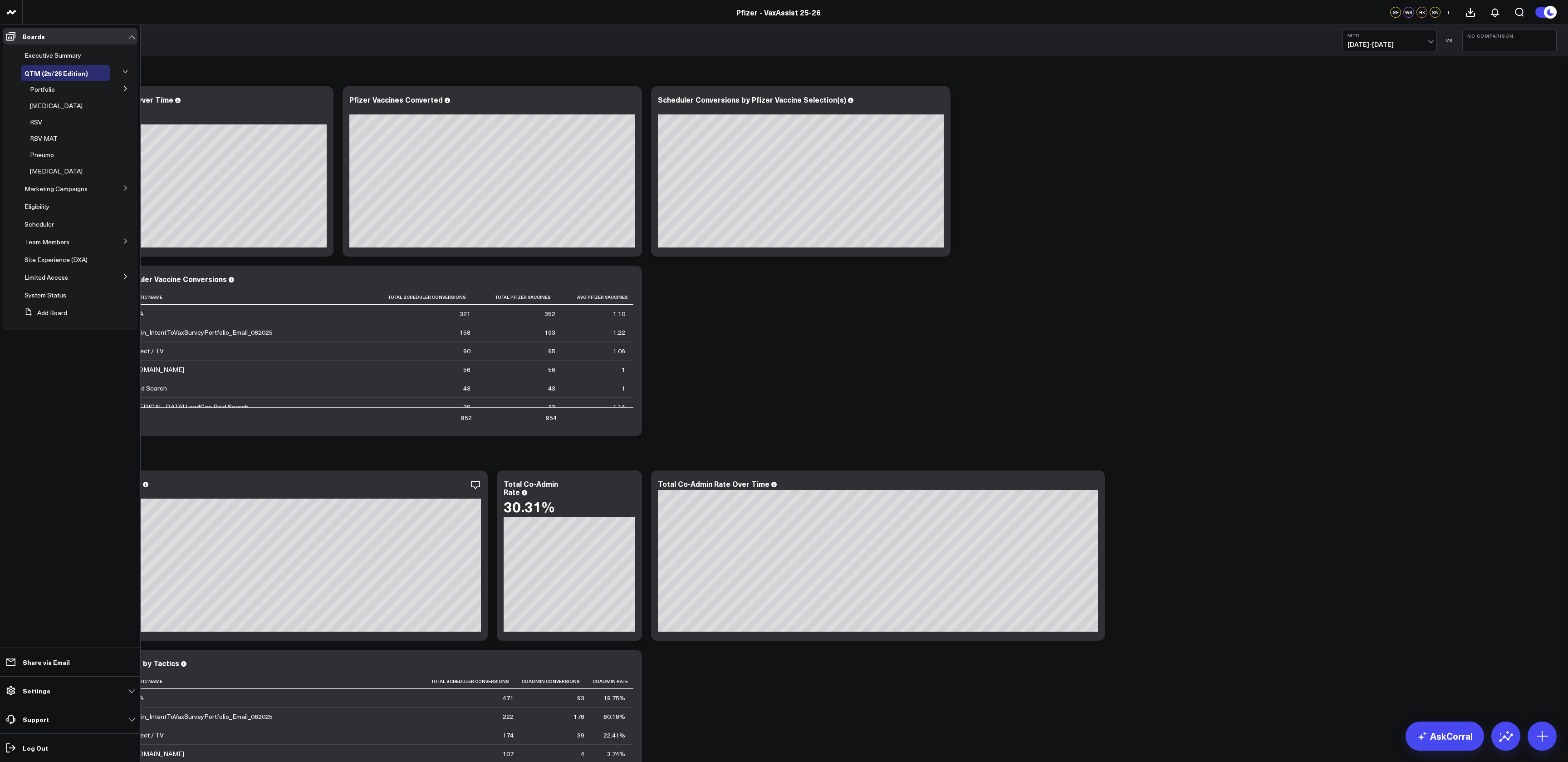
click at [126, 70] on icon at bounding box center [125, 71] width 6 height 6
click at [124, 71] on icon at bounding box center [125, 72] width 6 height 6
click at [51, 51] on span "Executive Summary" at bounding box center [53, 55] width 57 height 9
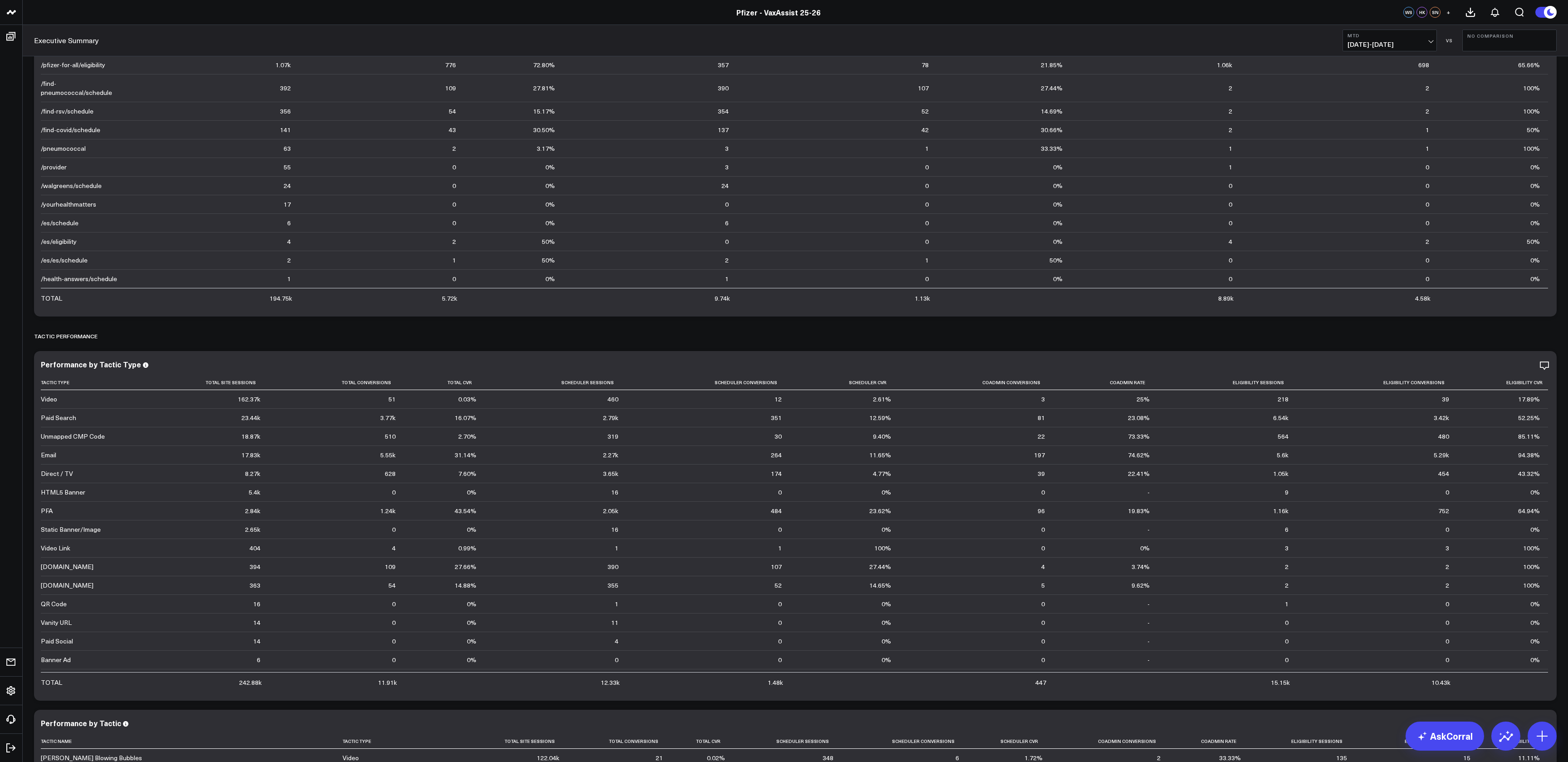
scroll to position [1481, 0]
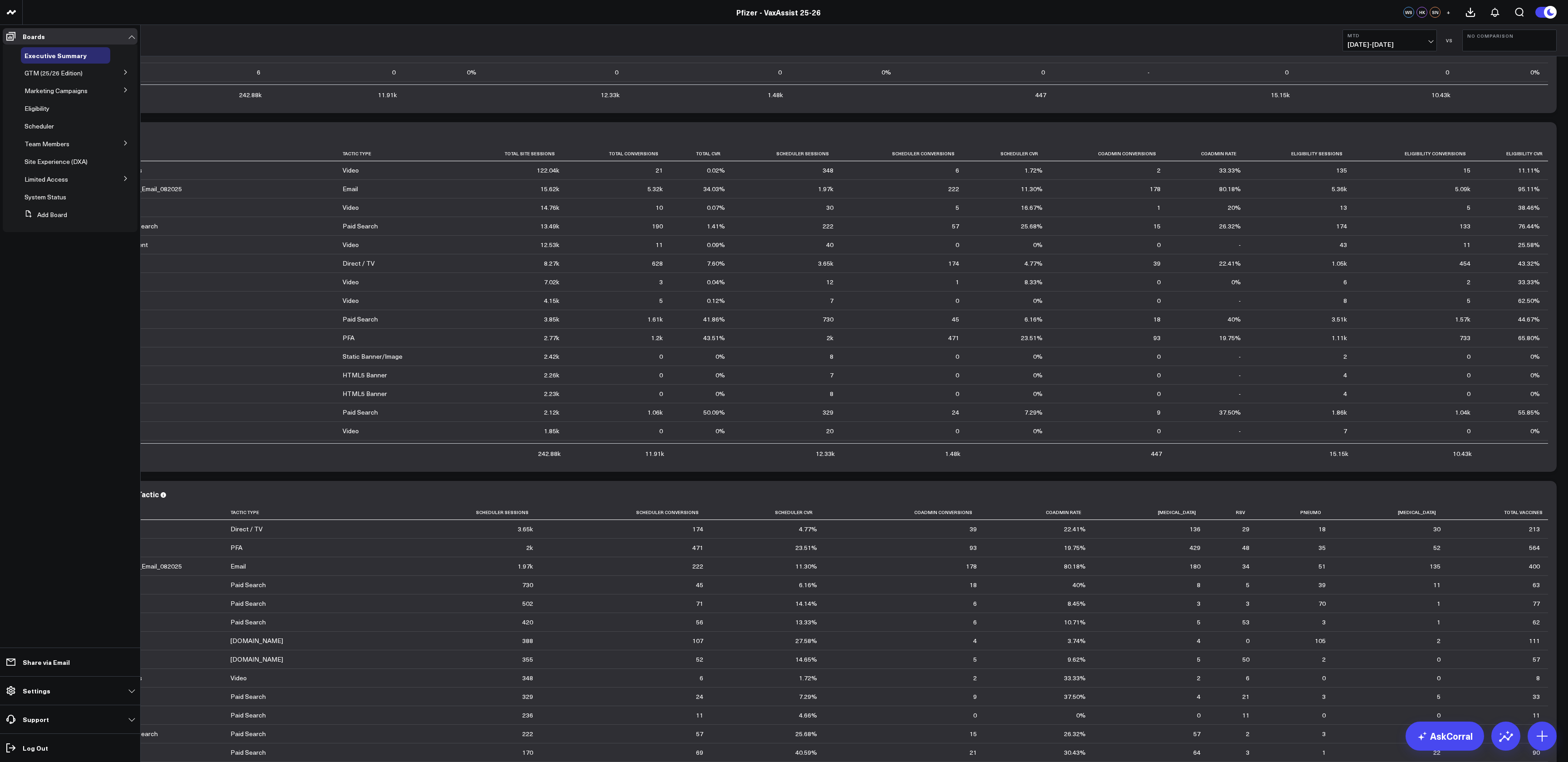
click at [129, 67] on button at bounding box center [125, 71] width 23 height 14
click at [126, 84] on button at bounding box center [125, 88] width 23 height 14
click at [40, 104] on span "Nudge" at bounding box center [45, 105] width 19 height 9
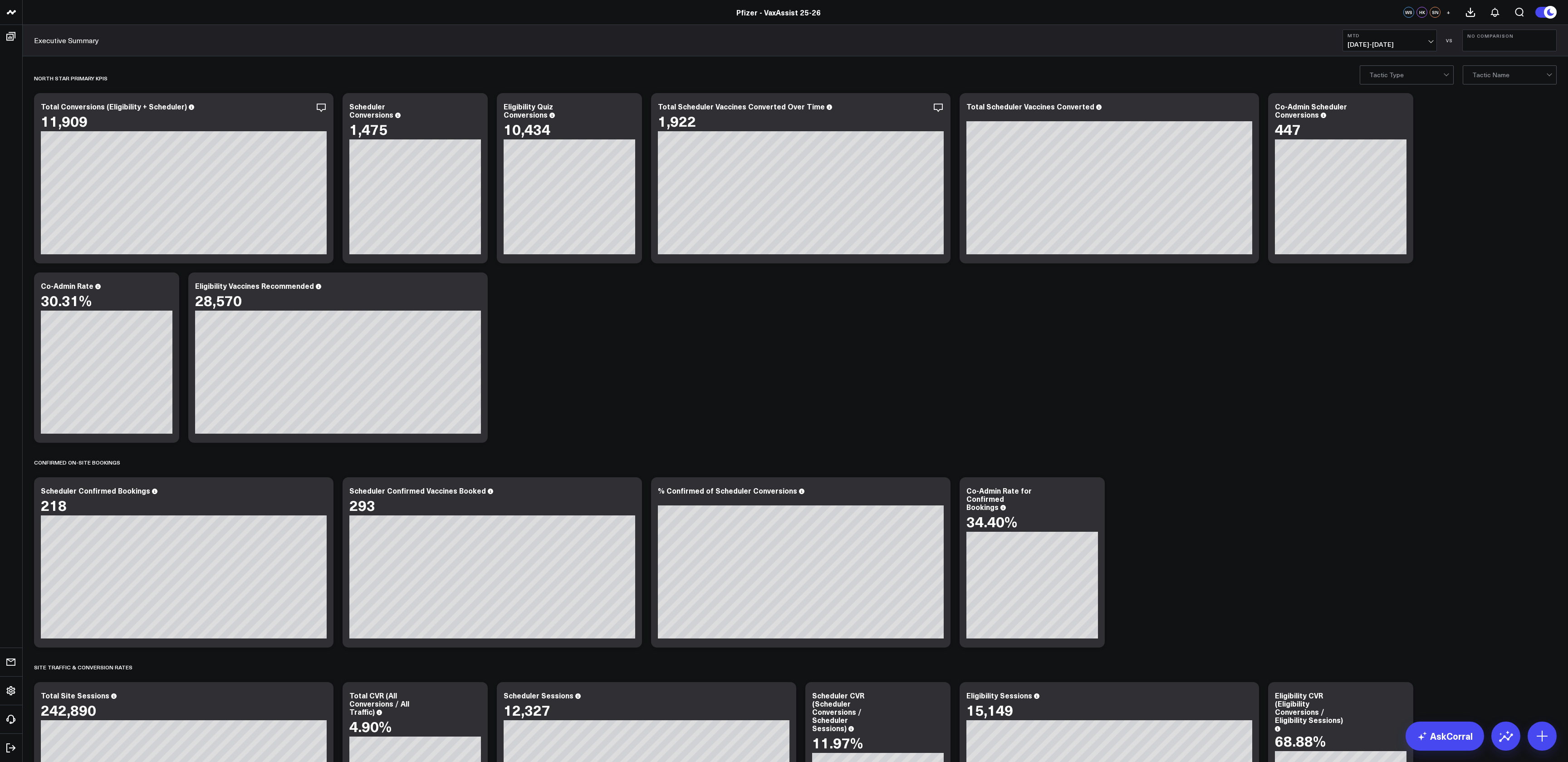
drag, startPoint x: 1510, startPoint y: 372, endPoint x: 1456, endPoint y: 194, distance: 186.0
click at [1430, 72] on div at bounding box center [1448, 75] width 8 height 18
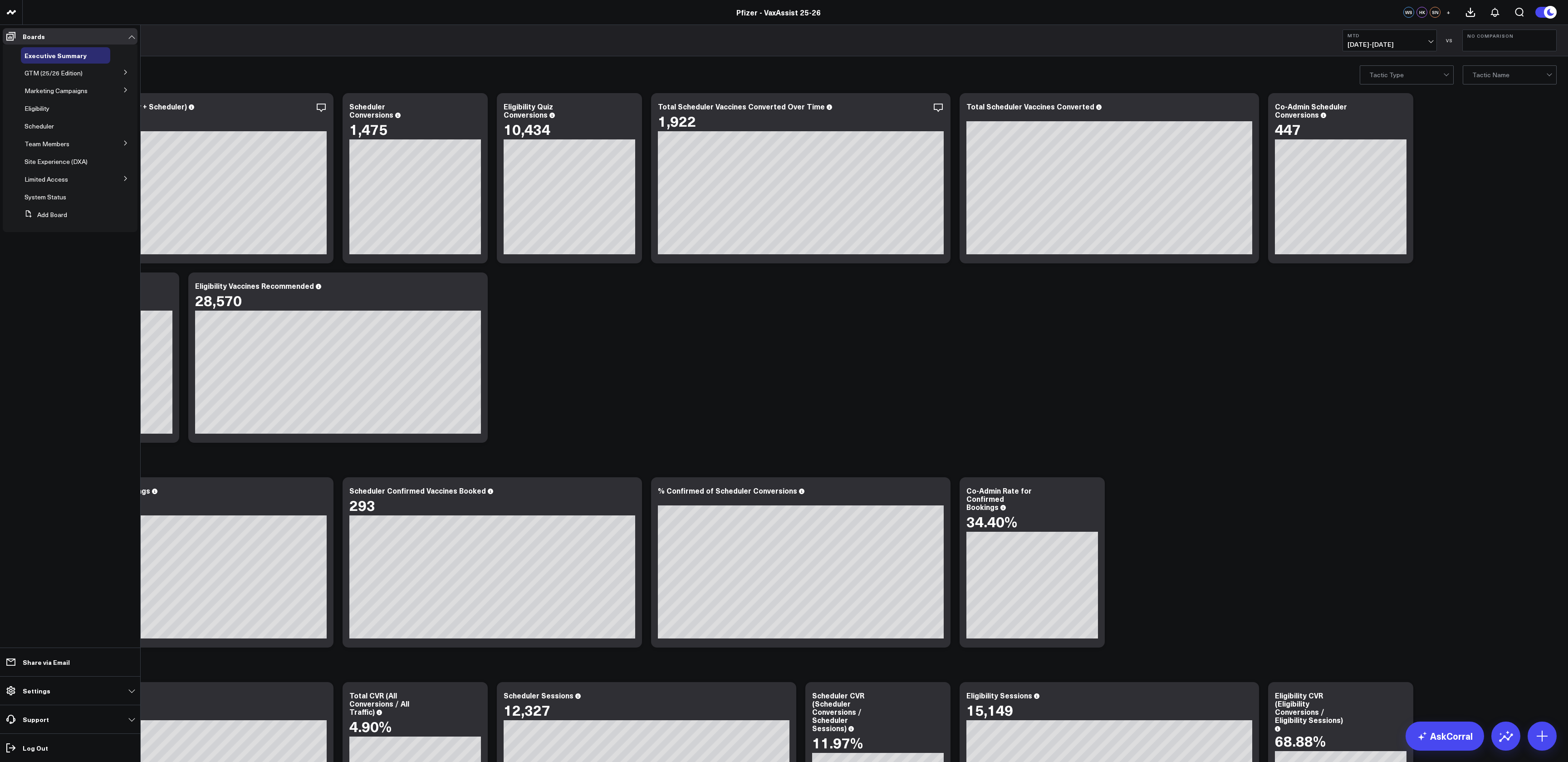
click at [122, 84] on button at bounding box center [125, 89] width 23 height 14
click at [122, 68] on button at bounding box center [125, 71] width 23 height 14
click at [124, 274] on icon at bounding box center [125, 276] width 6 height 6
click at [67, 195] on span "PFA - Cross Domain" at bounding box center [58, 195] width 57 height 9
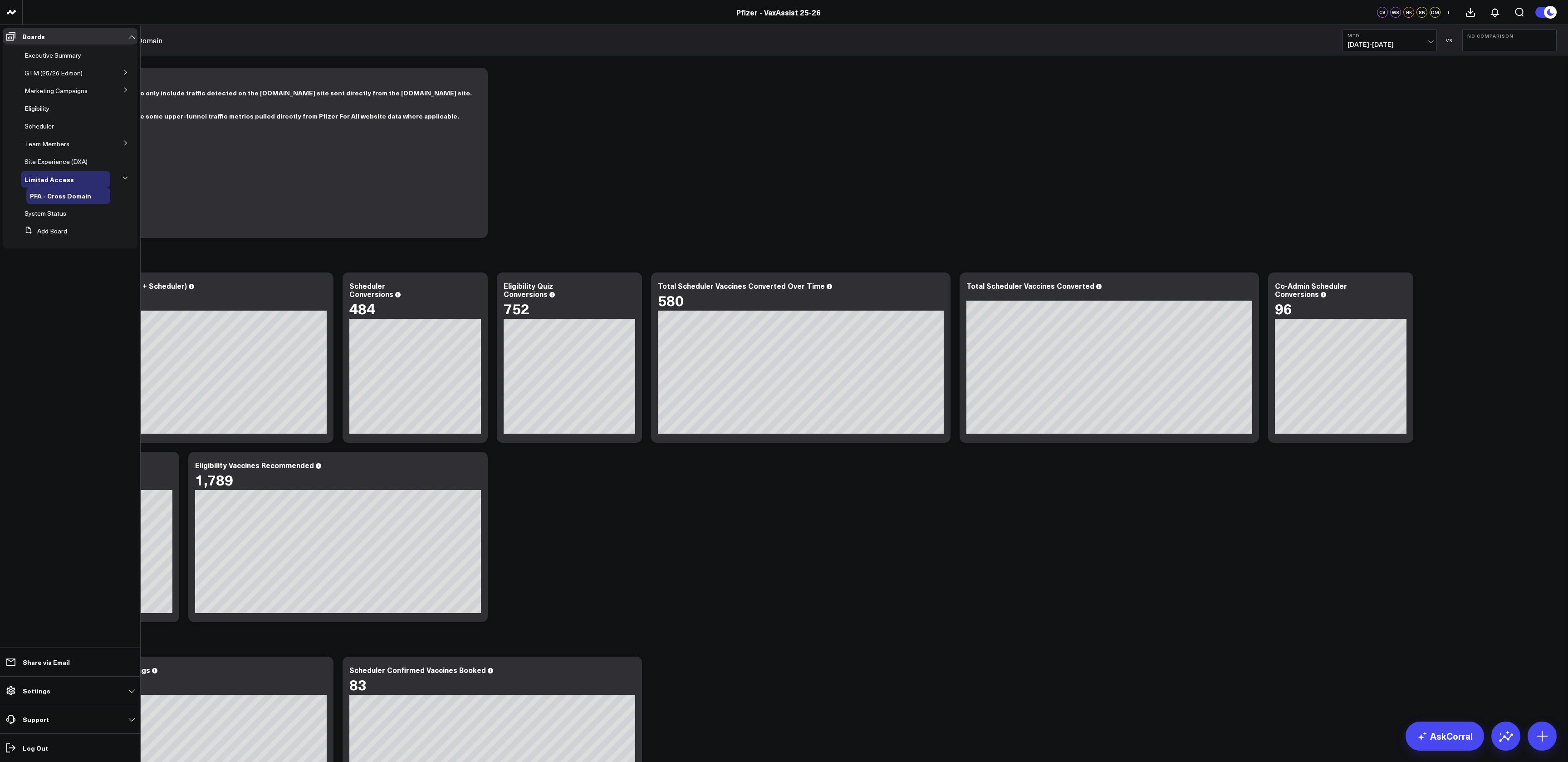
click at [126, 71] on icon at bounding box center [125, 72] width 2 height 5
click at [68, 71] on span "GTM (25/26 Edition)" at bounding box center [54, 72] width 58 height 9
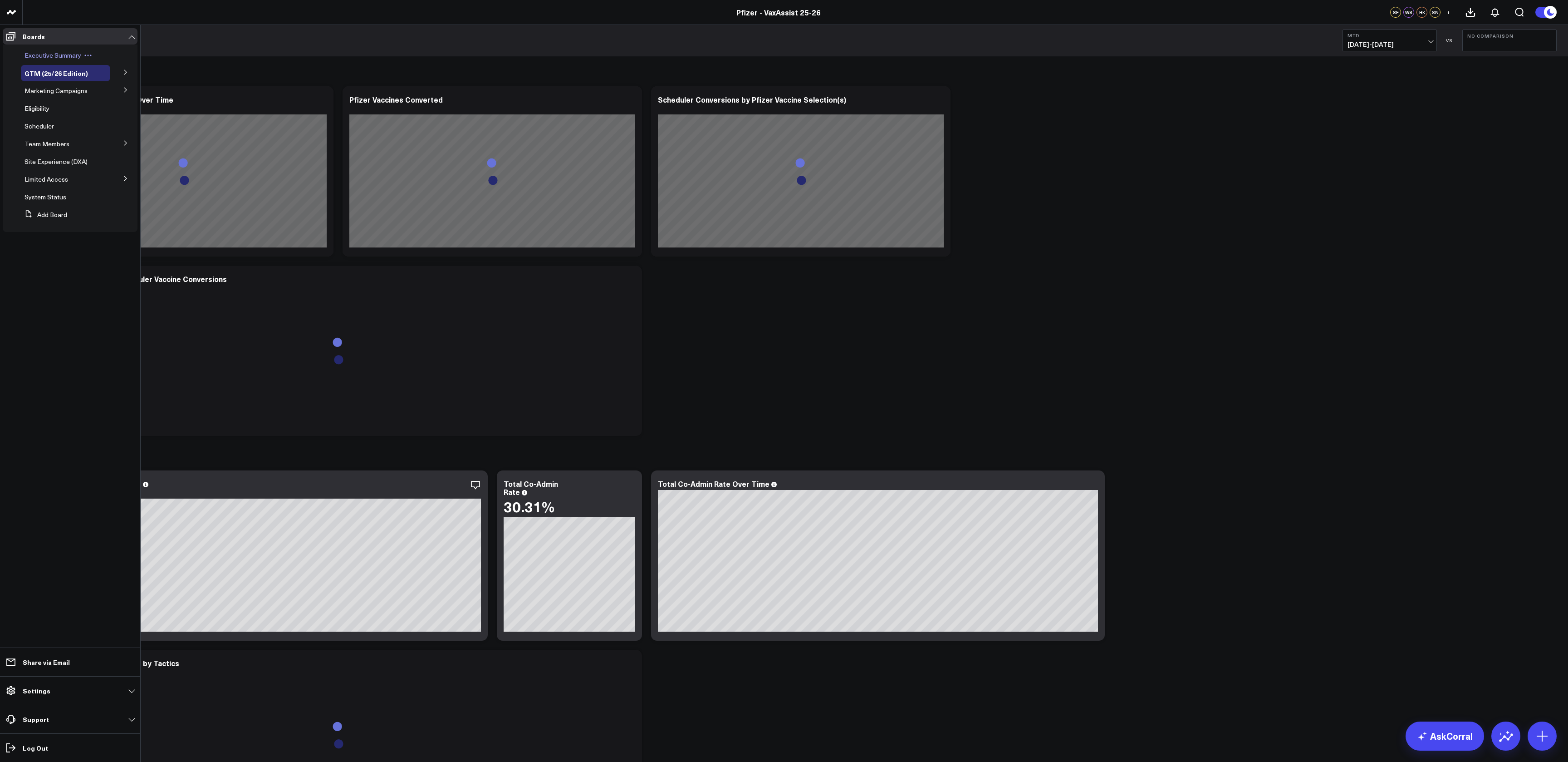
click at [49, 54] on span "Executive Summary" at bounding box center [53, 55] width 57 height 9
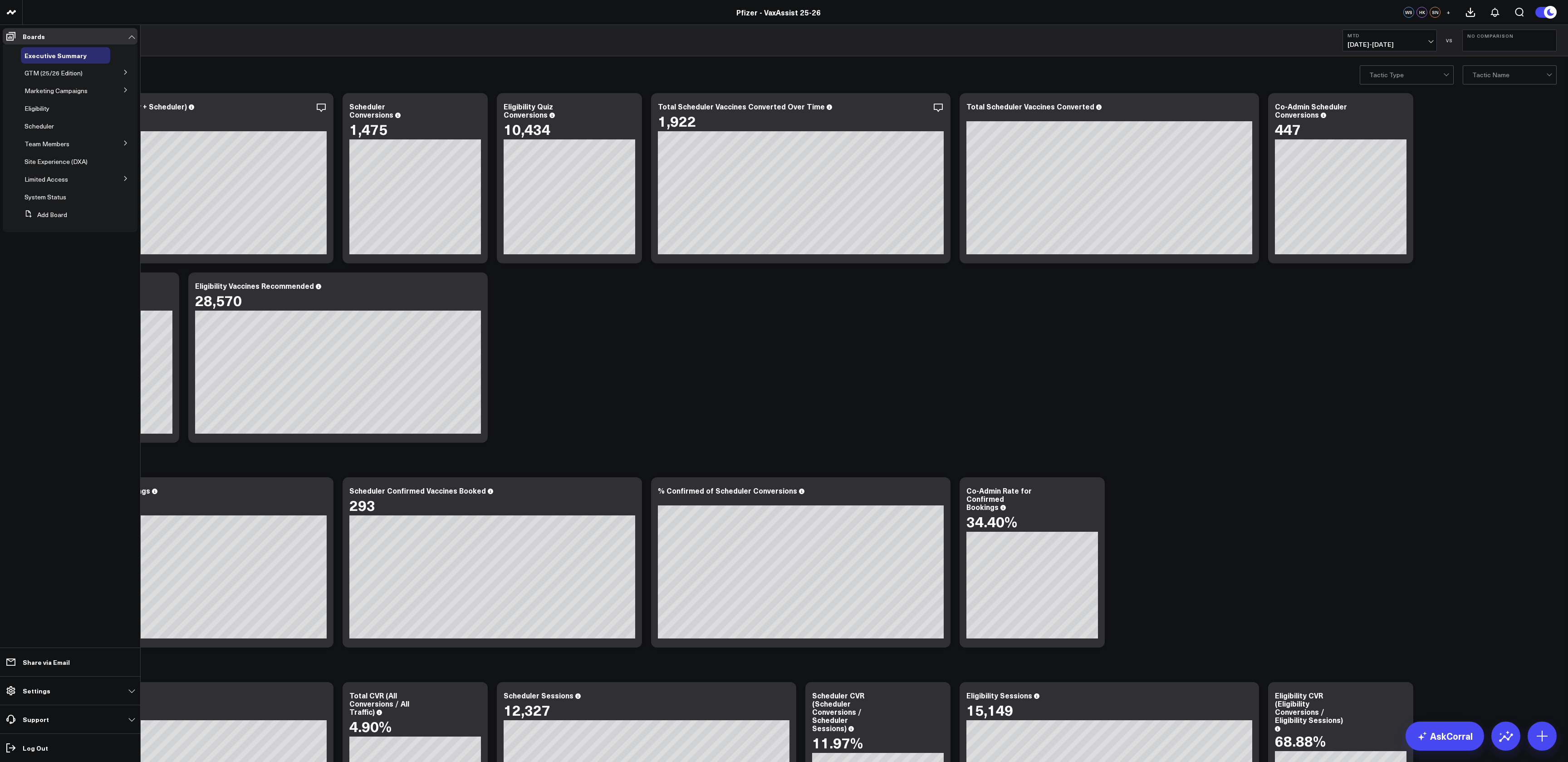
click at [116, 74] on button at bounding box center [125, 71] width 23 height 14
click at [41, 207] on span "Eligibility" at bounding box center [37, 206] width 25 height 9
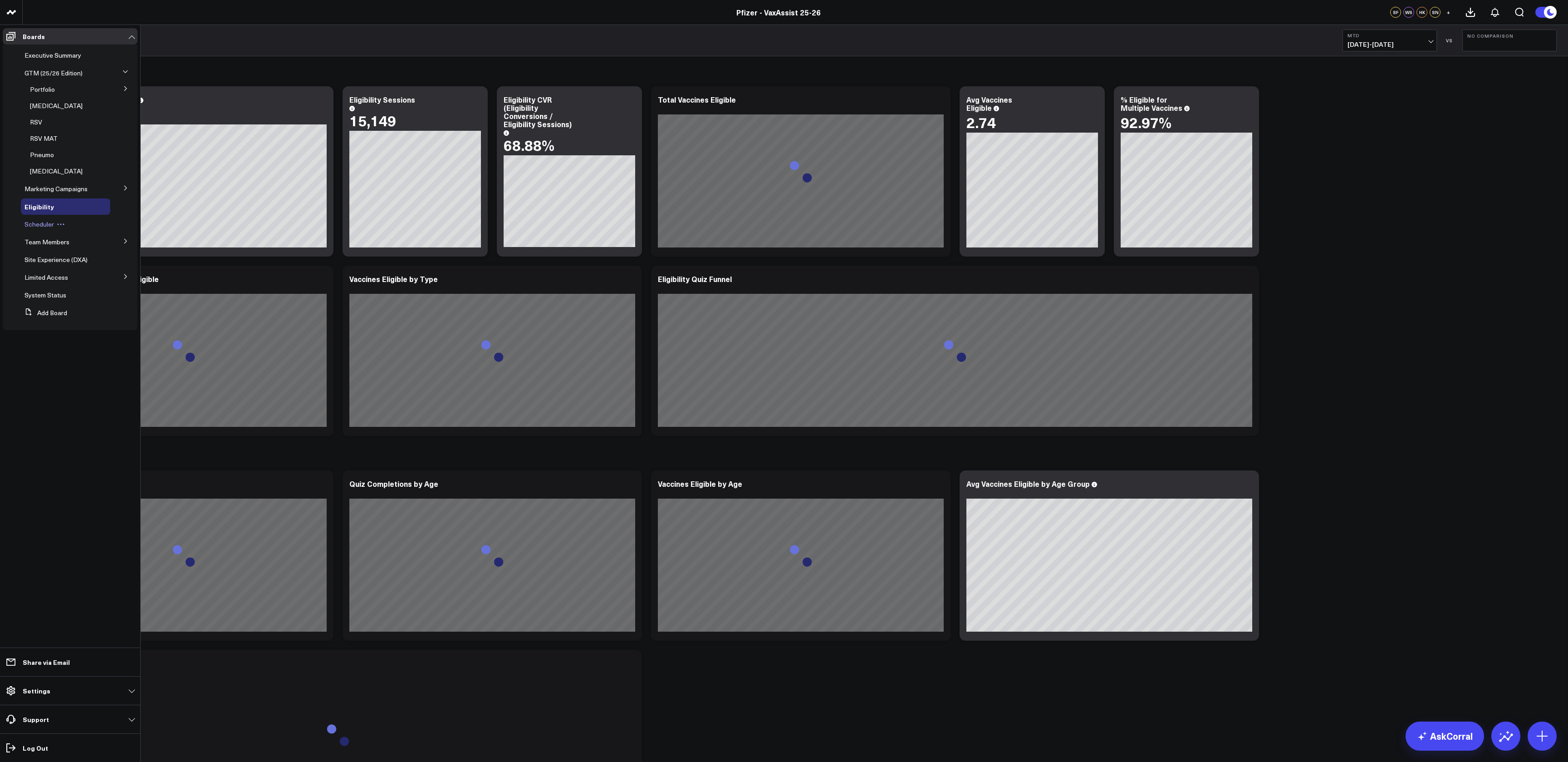
click at [46, 224] on span "Scheduler" at bounding box center [39, 224] width 30 height 9
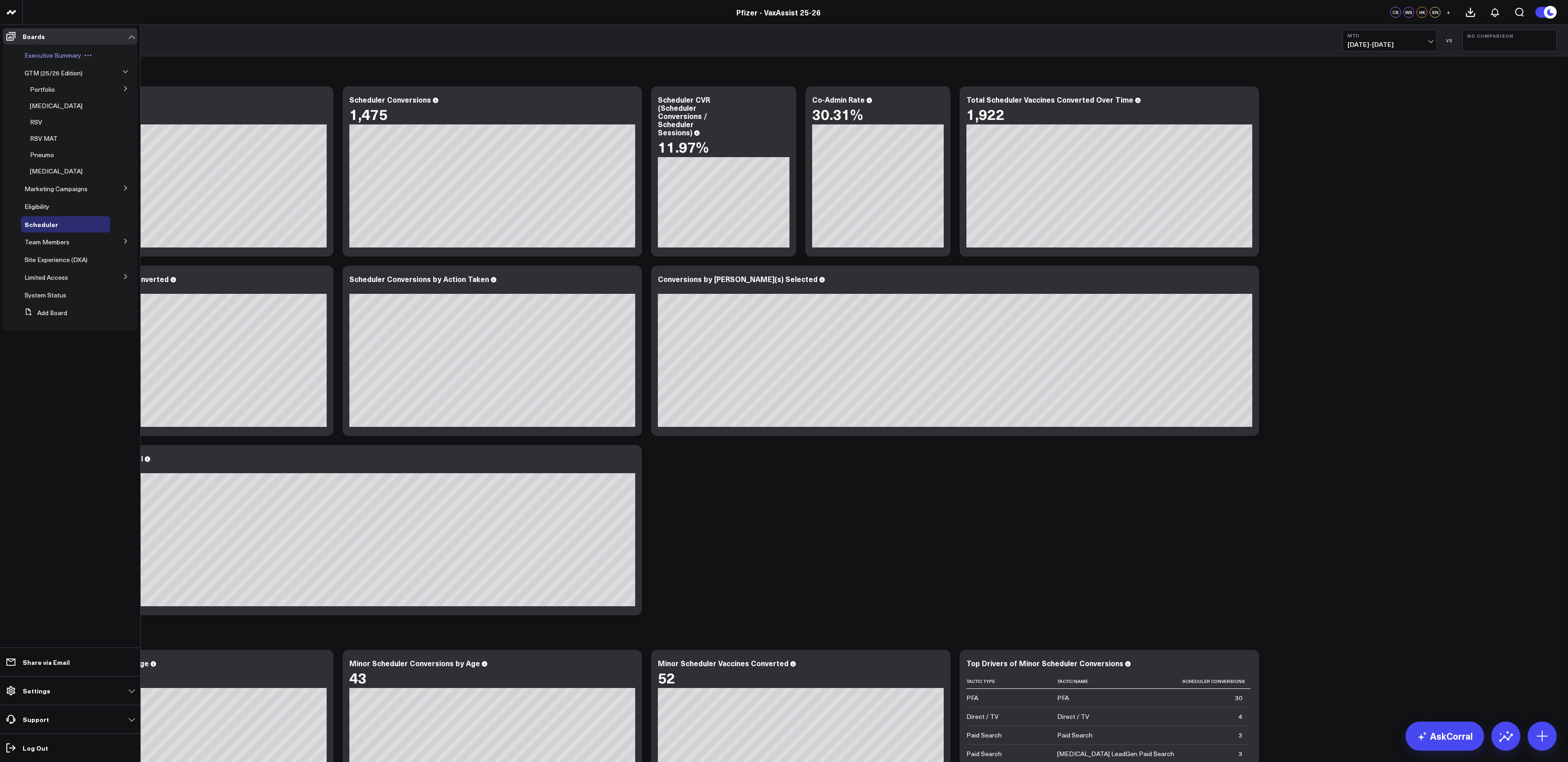
click at [58, 59] on span "Executive Summary" at bounding box center [53, 55] width 57 height 9
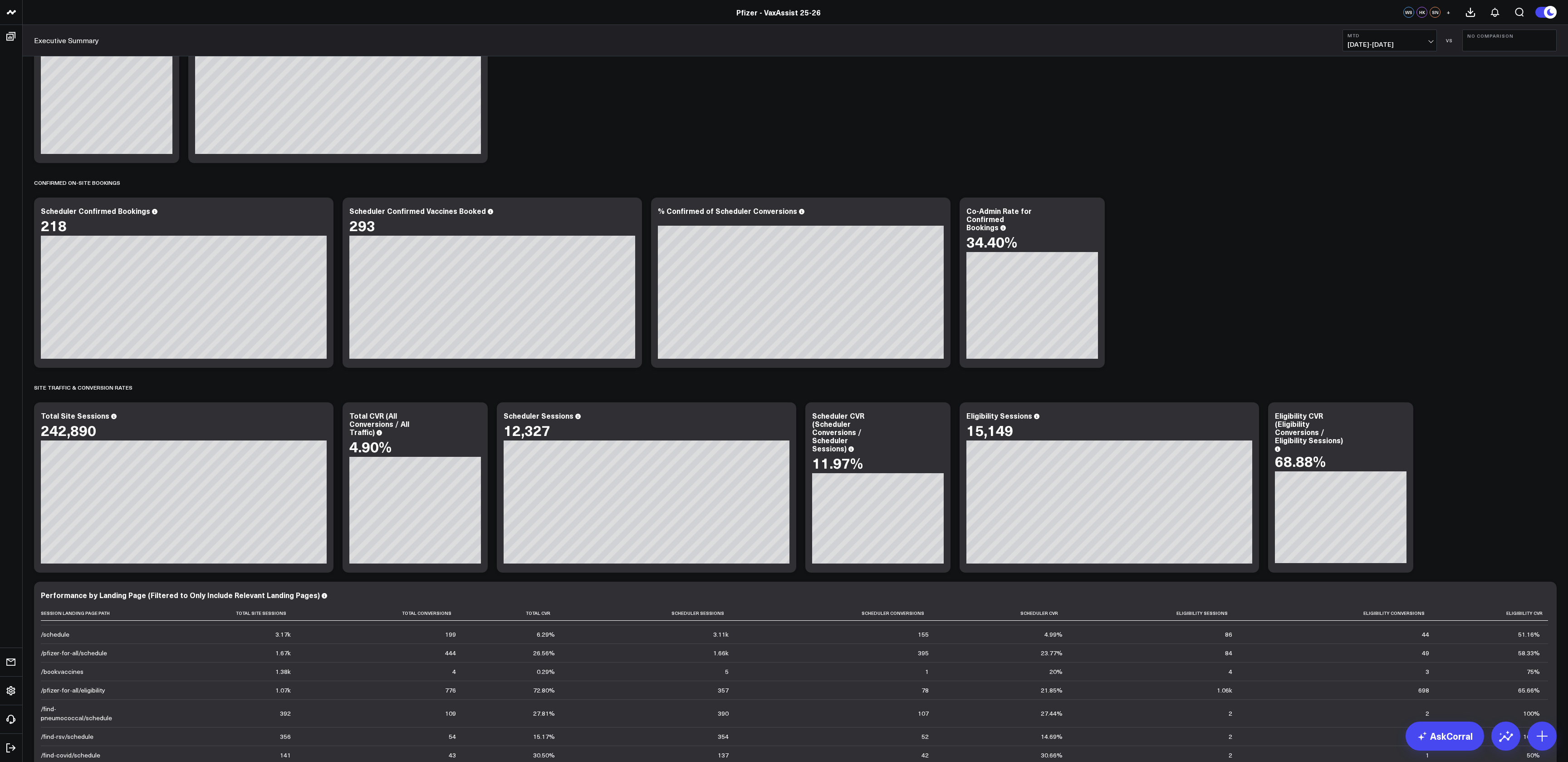
scroll to position [355, 0]
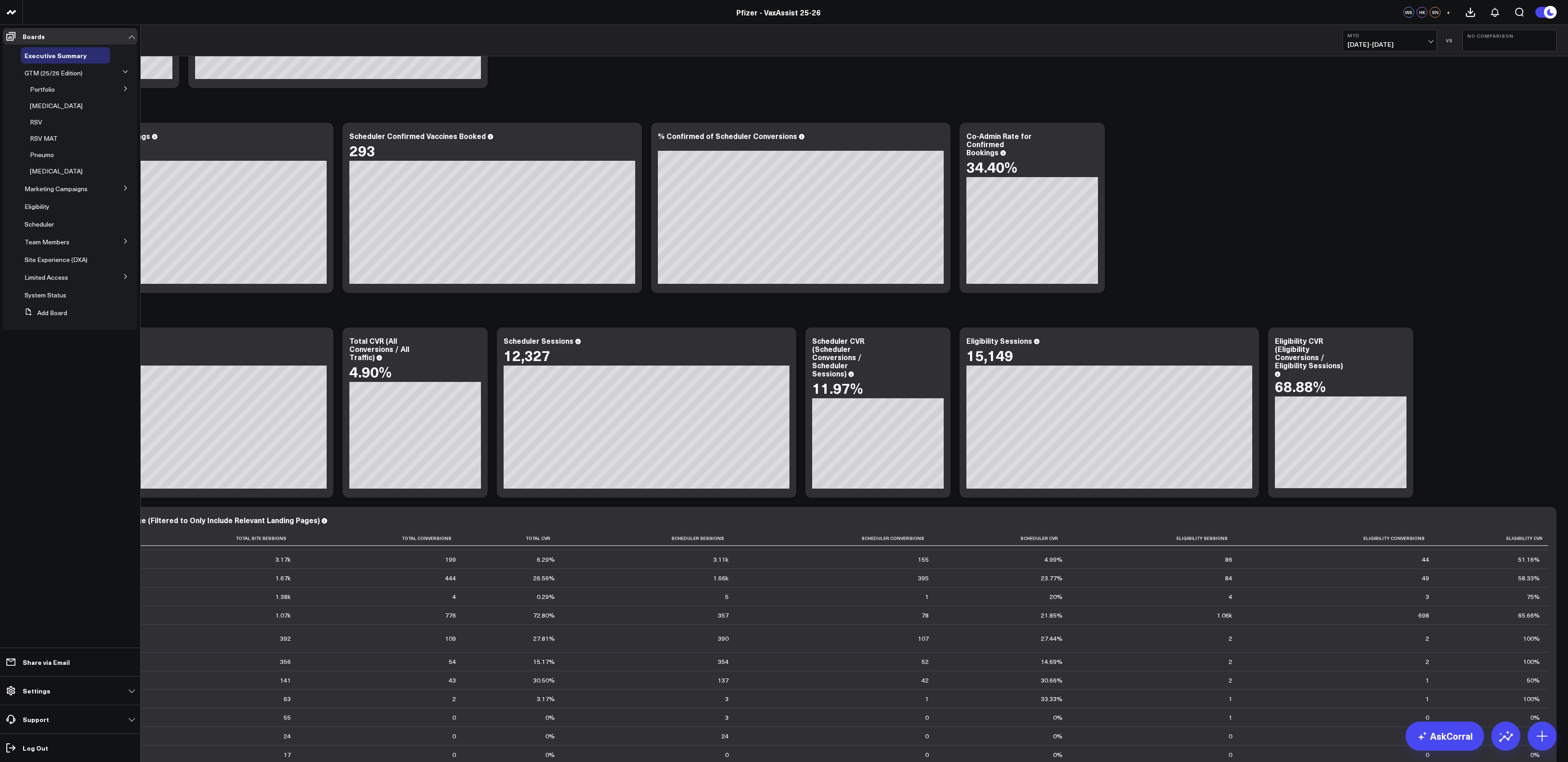
click at [125, 71] on icon at bounding box center [125, 71] width 6 height 6
click at [125, 71] on icon at bounding box center [125, 72] width 2 height 5
click at [125, 71] on icon at bounding box center [125, 71] width 6 height 6
click at [124, 71] on icon at bounding box center [125, 72] width 6 height 6
click at [124, 84] on button at bounding box center [125, 88] width 23 height 14
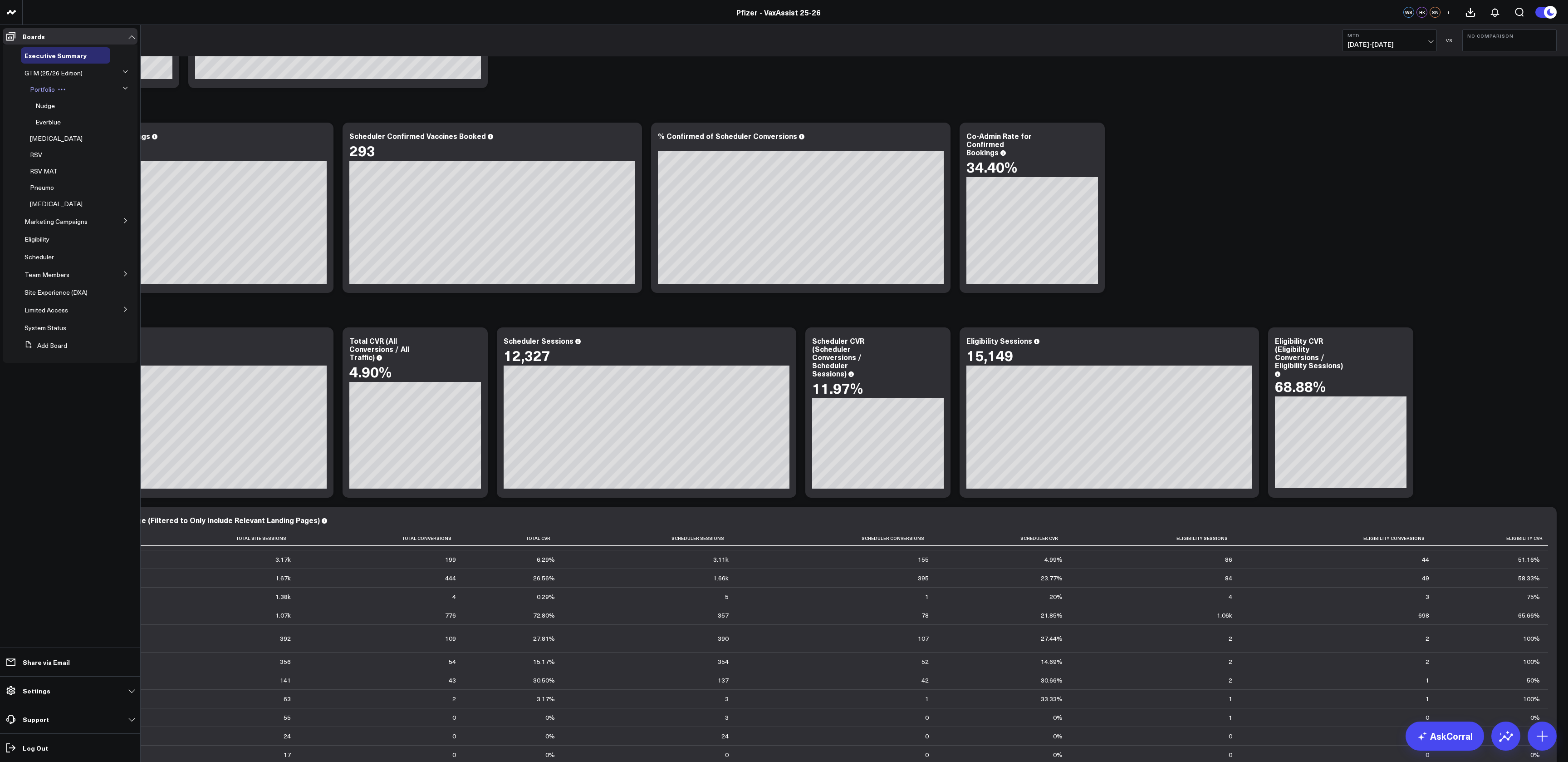
click at [46, 88] on span "Portfolio" at bounding box center [42, 89] width 25 height 9
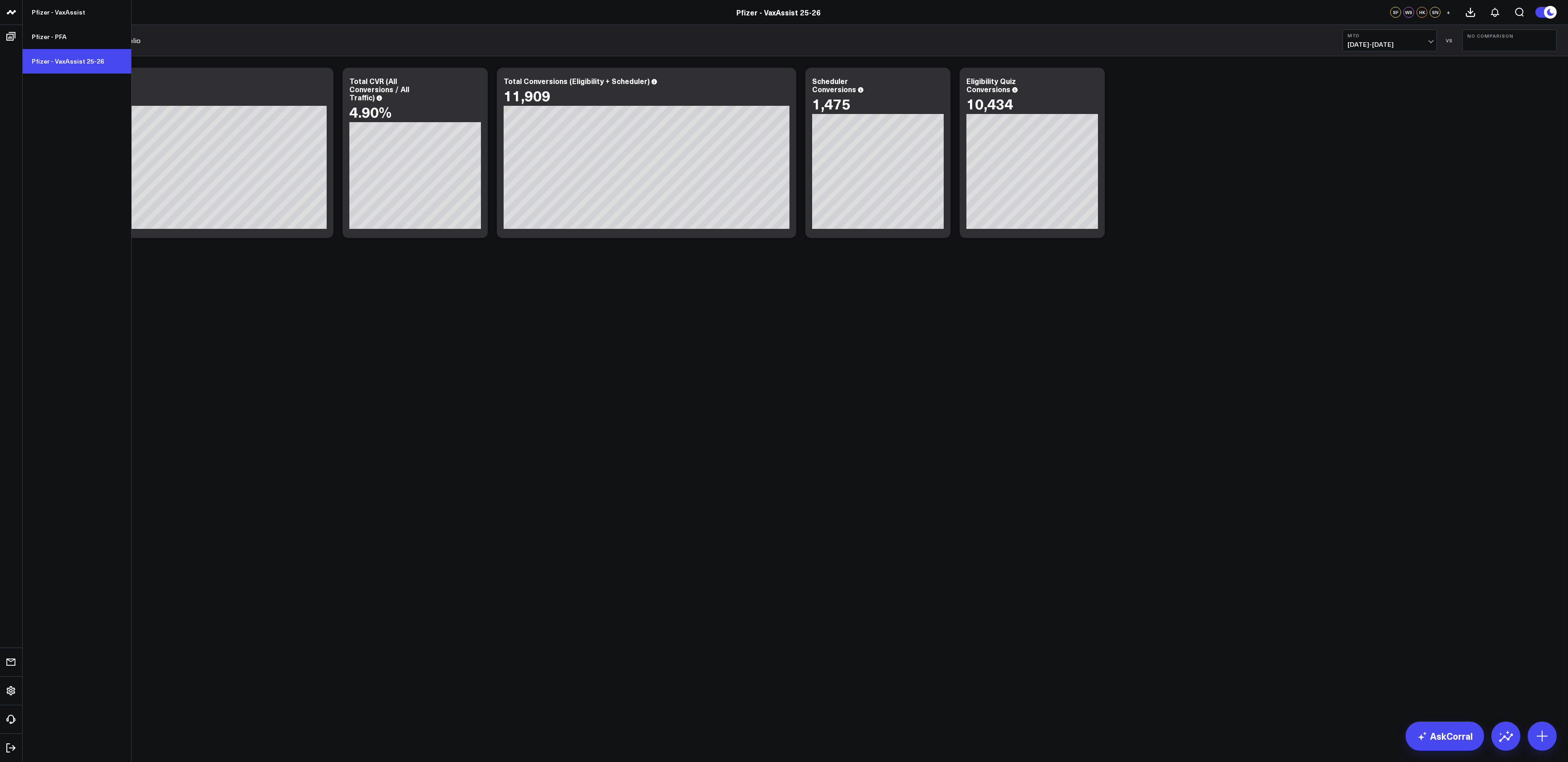
click at [63, 59] on link "Pfizer - VaxAssist 25-26" at bounding box center [76, 61] width 108 height 25
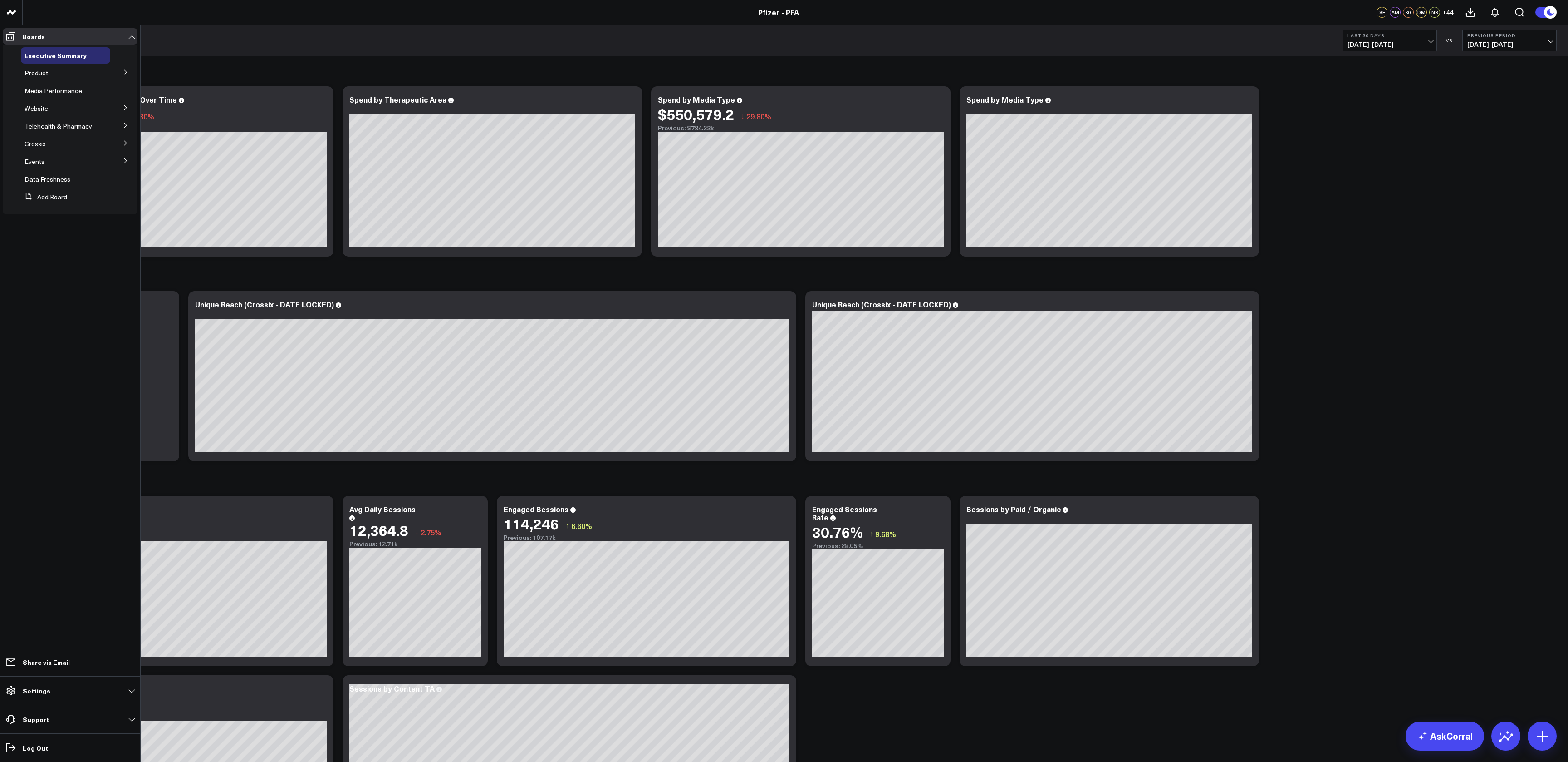
click at [122, 69] on button at bounding box center [125, 71] width 23 height 14
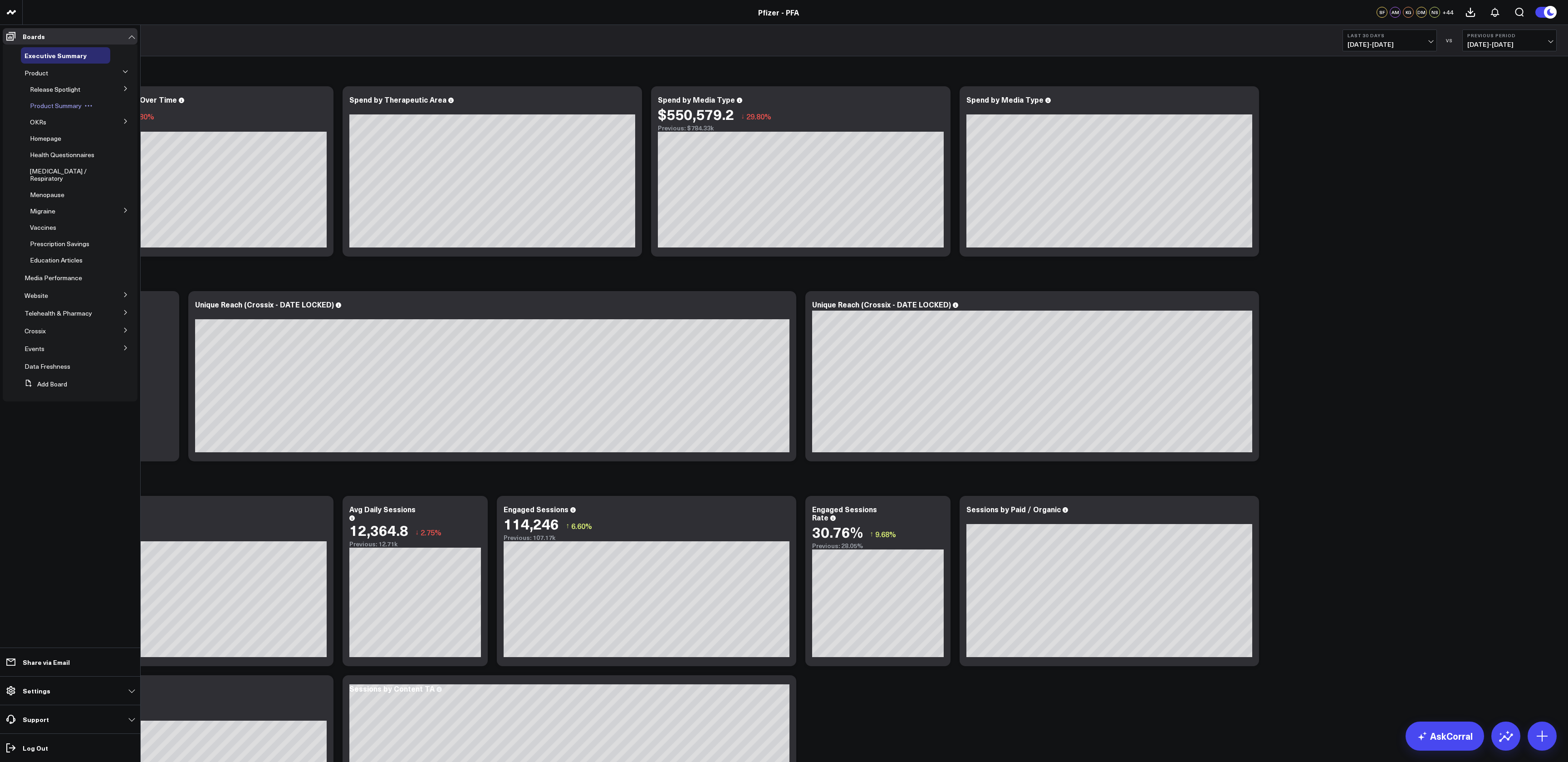
click at [67, 106] on span "Product Summary" at bounding box center [55, 105] width 51 height 9
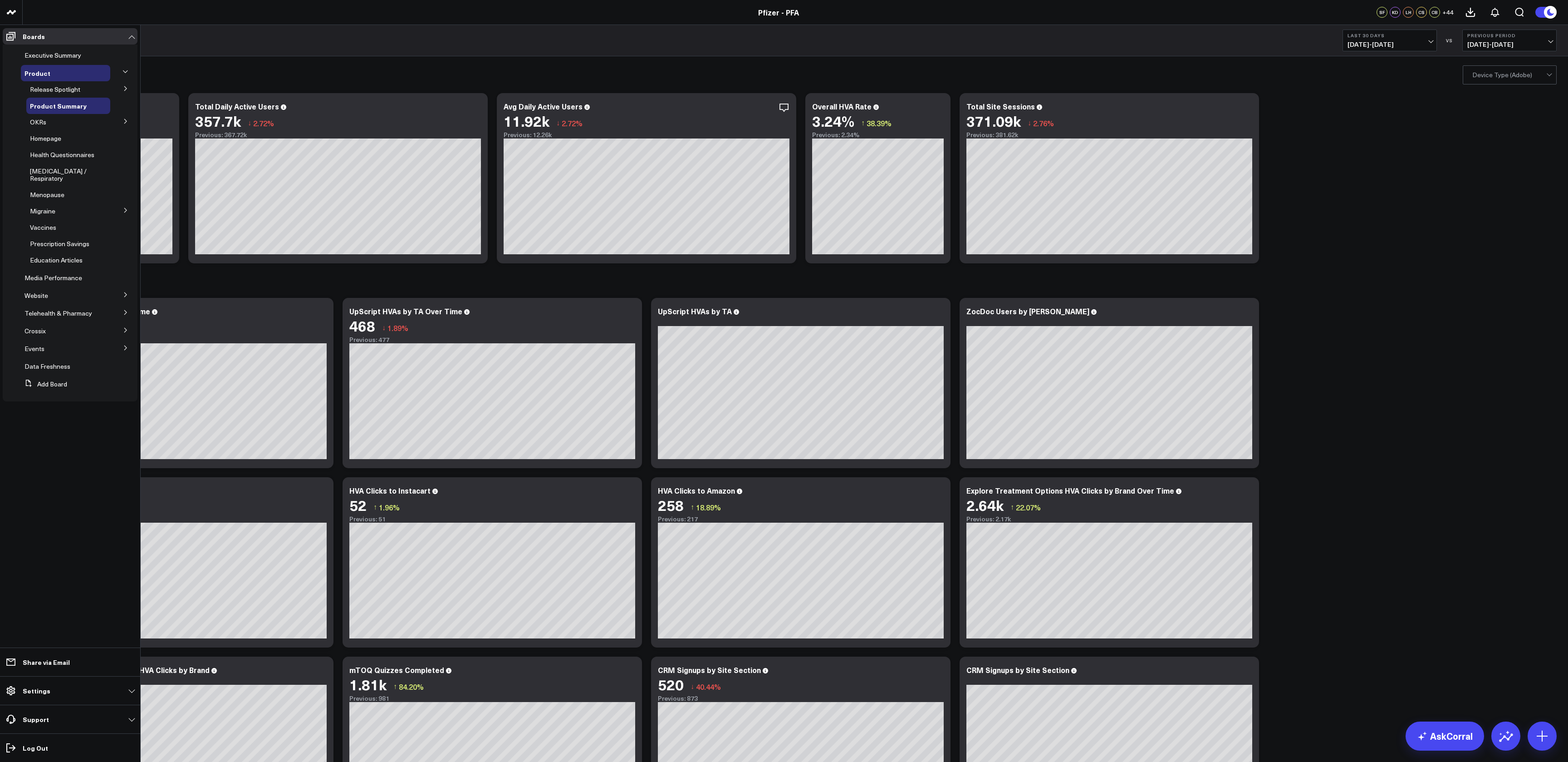
click at [126, 71] on icon at bounding box center [125, 71] width 6 height 6
click at [126, 67] on button at bounding box center [125, 71] width 14 height 23
click at [63, 255] on span "Education Articles" at bounding box center [56, 259] width 53 height 9
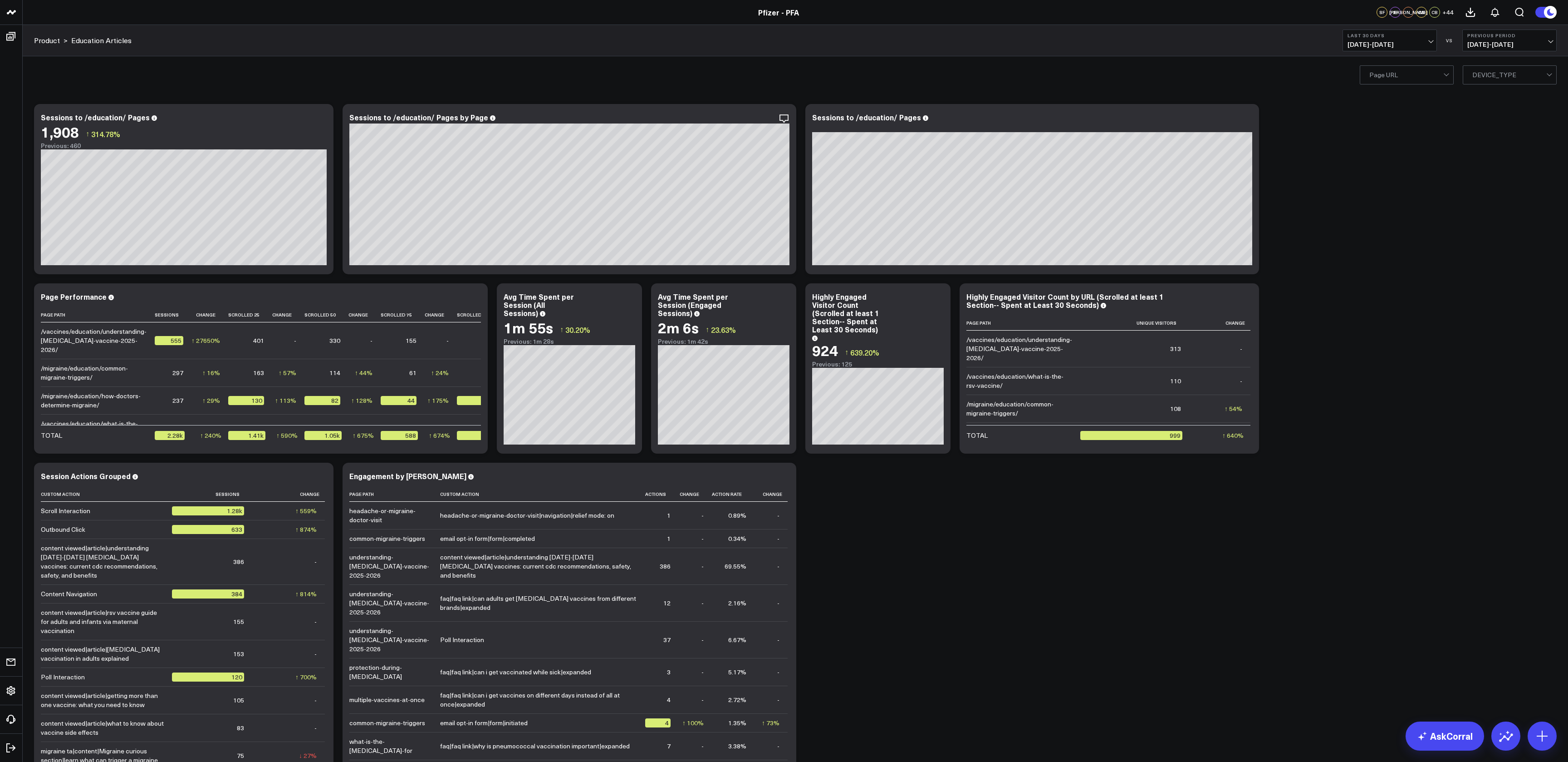
click at [1428, 39] on button "Last 30 Days [DATE] - [DATE]" at bounding box center [1390, 40] width 95 height 22
click at [1378, 238] on link "MTD" at bounding box center [1390, 236] width 93 height 17
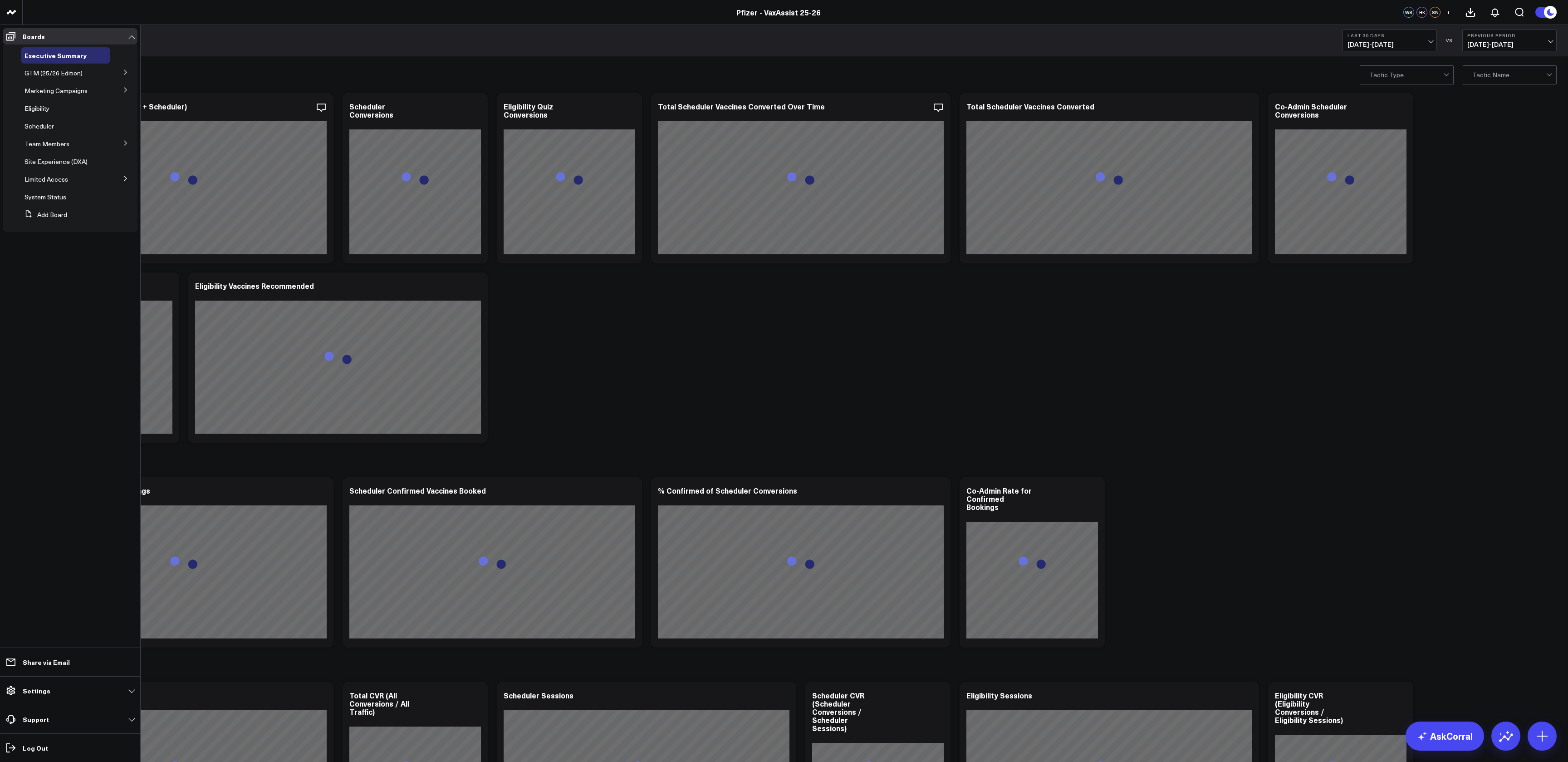
click at [124, 72] on icon at bounding box center [125, 72] width 6 height 6
click at [54, 74] on span "GTM (25/26 Edition)" at bounding box center [54, 72] width 58 height 9
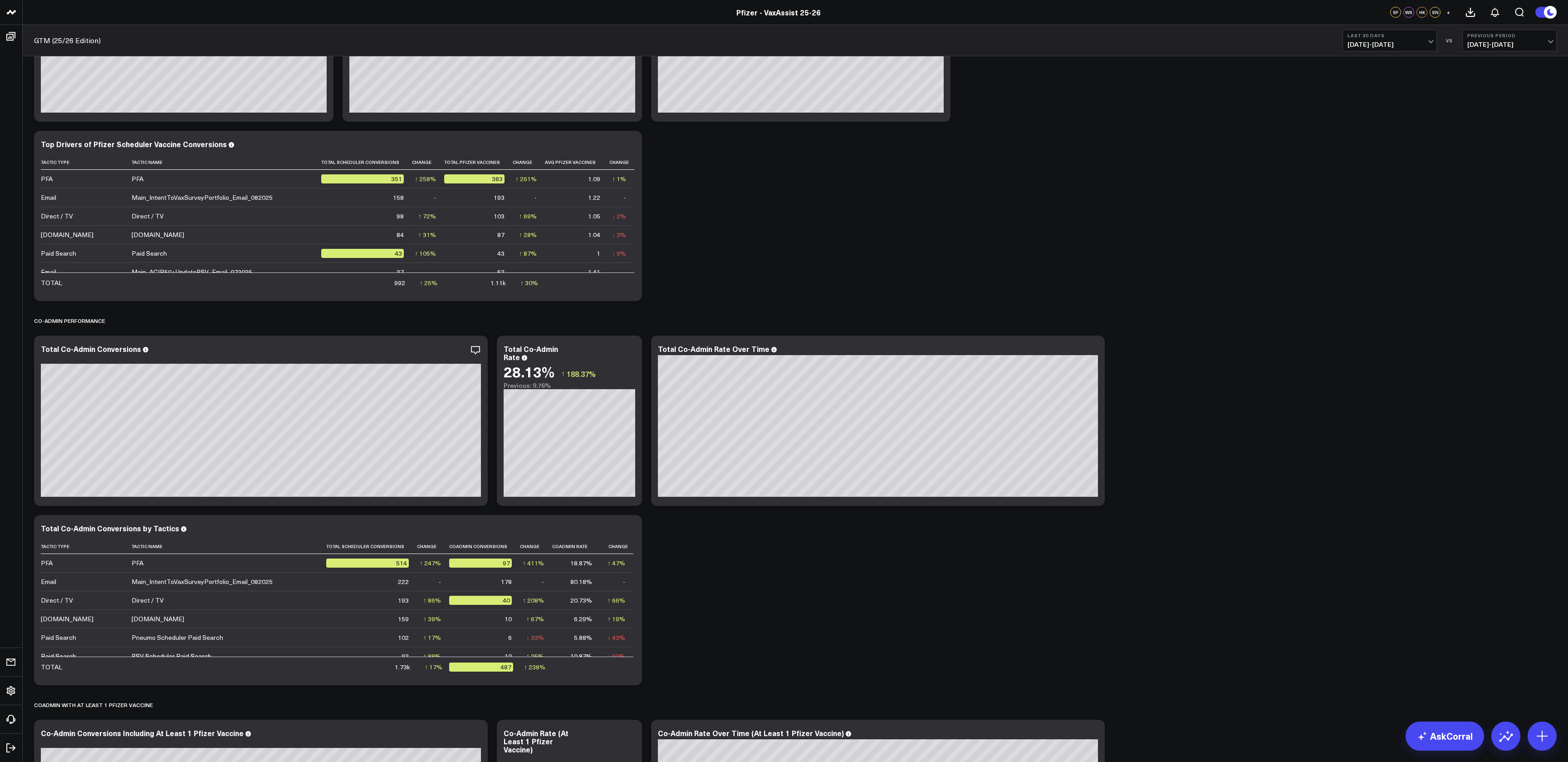
scroll to position [153, 0]
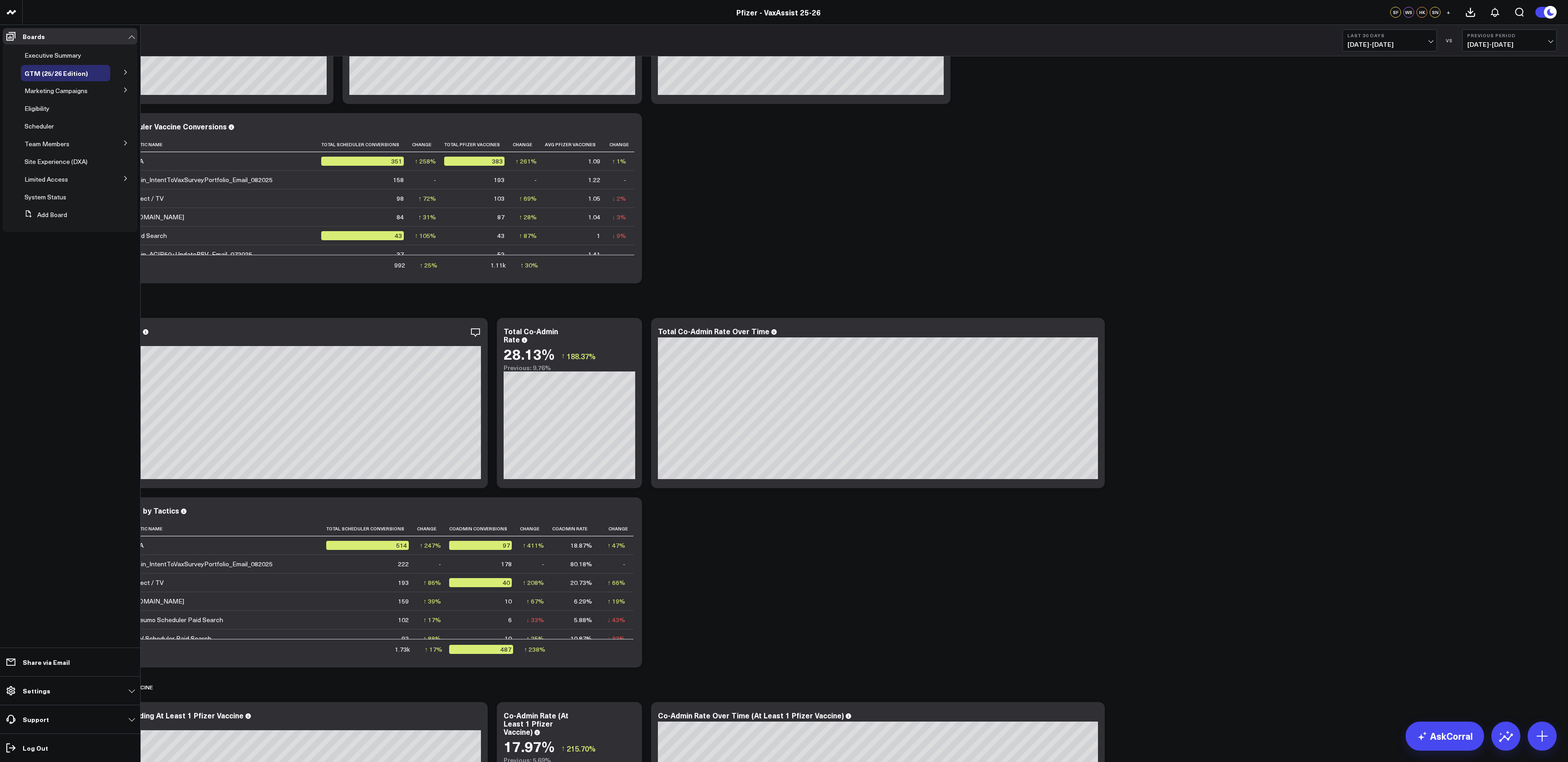
click at [124, 70] on icon at bounding box center [125, 72] width 6 height 6
click at [124, 82] on button at bounding box center [125, 71] width 14 height 23
click at [126, 86] on button at bounding box center [125, 89] width 23 height 14
click at [124, 86] on button at bounding box center [125, 89] width 14 height 23
click at [124, 86] on button at bounding box center [125, 89] width 23 height 14
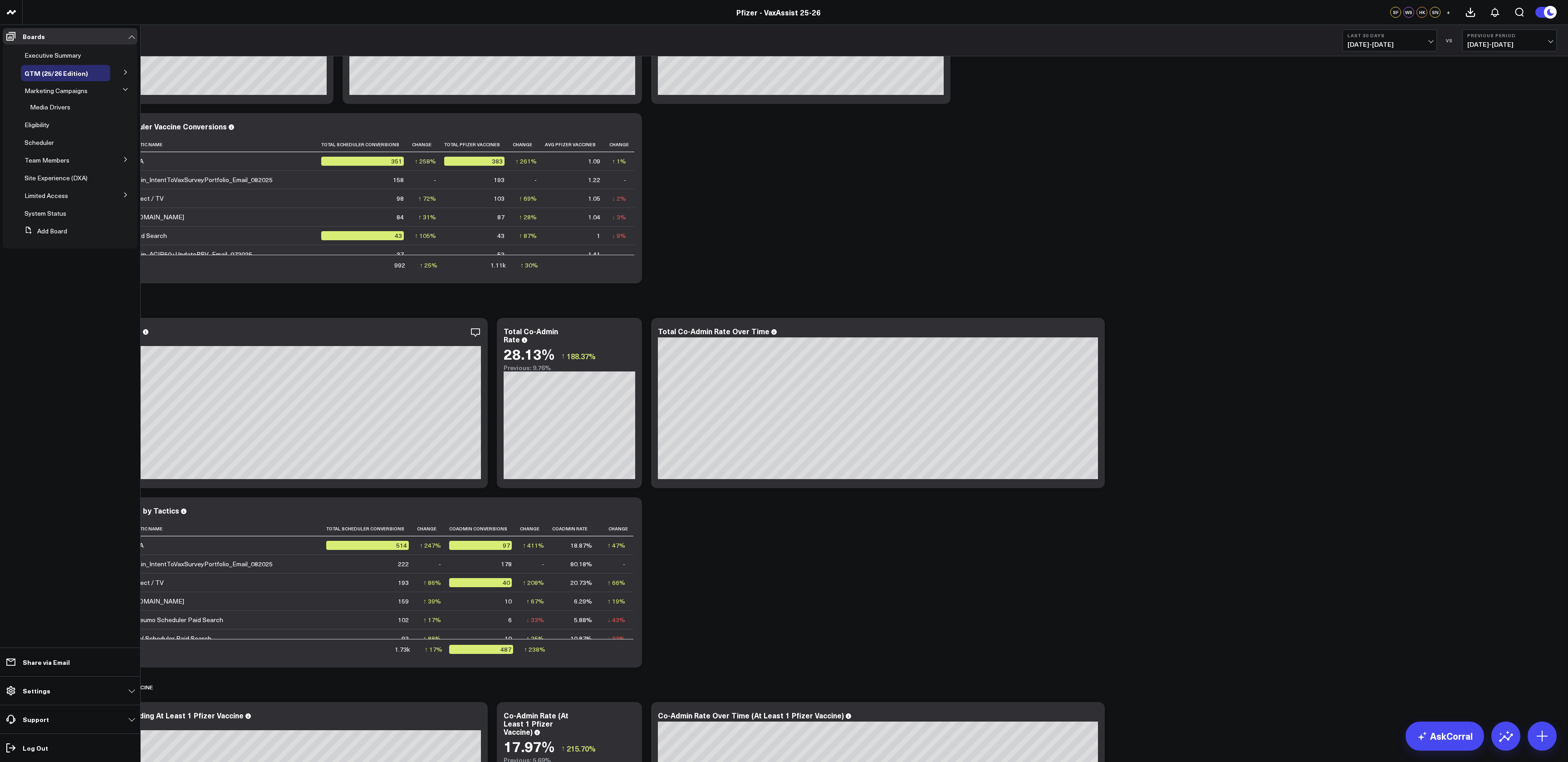
click at [128, 70] on icon at bounding box center [125, 72] width 6 height 6
click at [125, 84] on button at bounding box center [125, 88] width 23 height 14
click at [122, 218] on button at bounding box center [125, 220] width 23 height 14
click at [55, 104] on span "Media Drivers" at bounding box center [50, 107] width 40 height 9
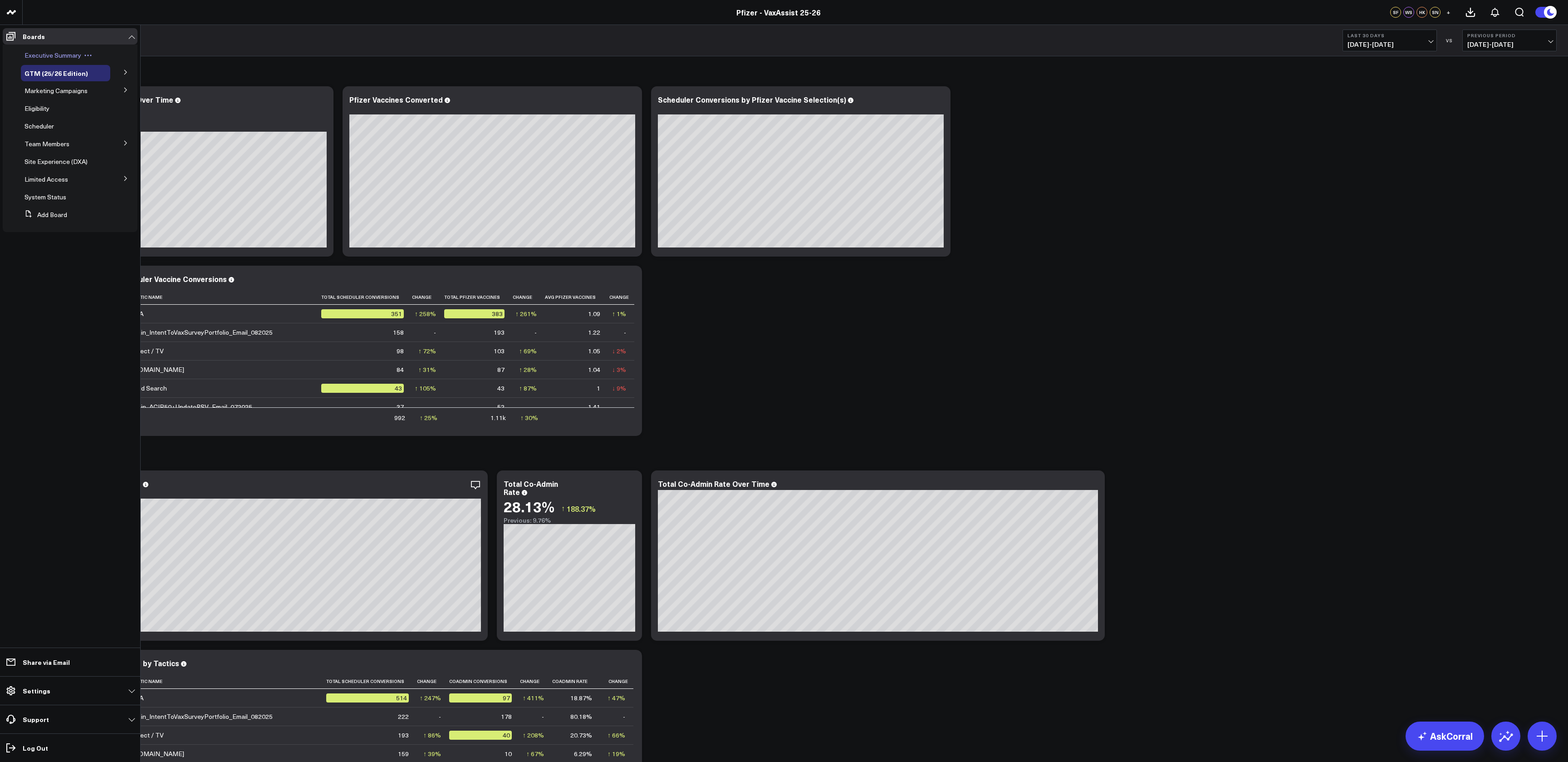
click at [47, 51] on span "Executive Summary" at bounding box center [53, 55] width 57 height 9
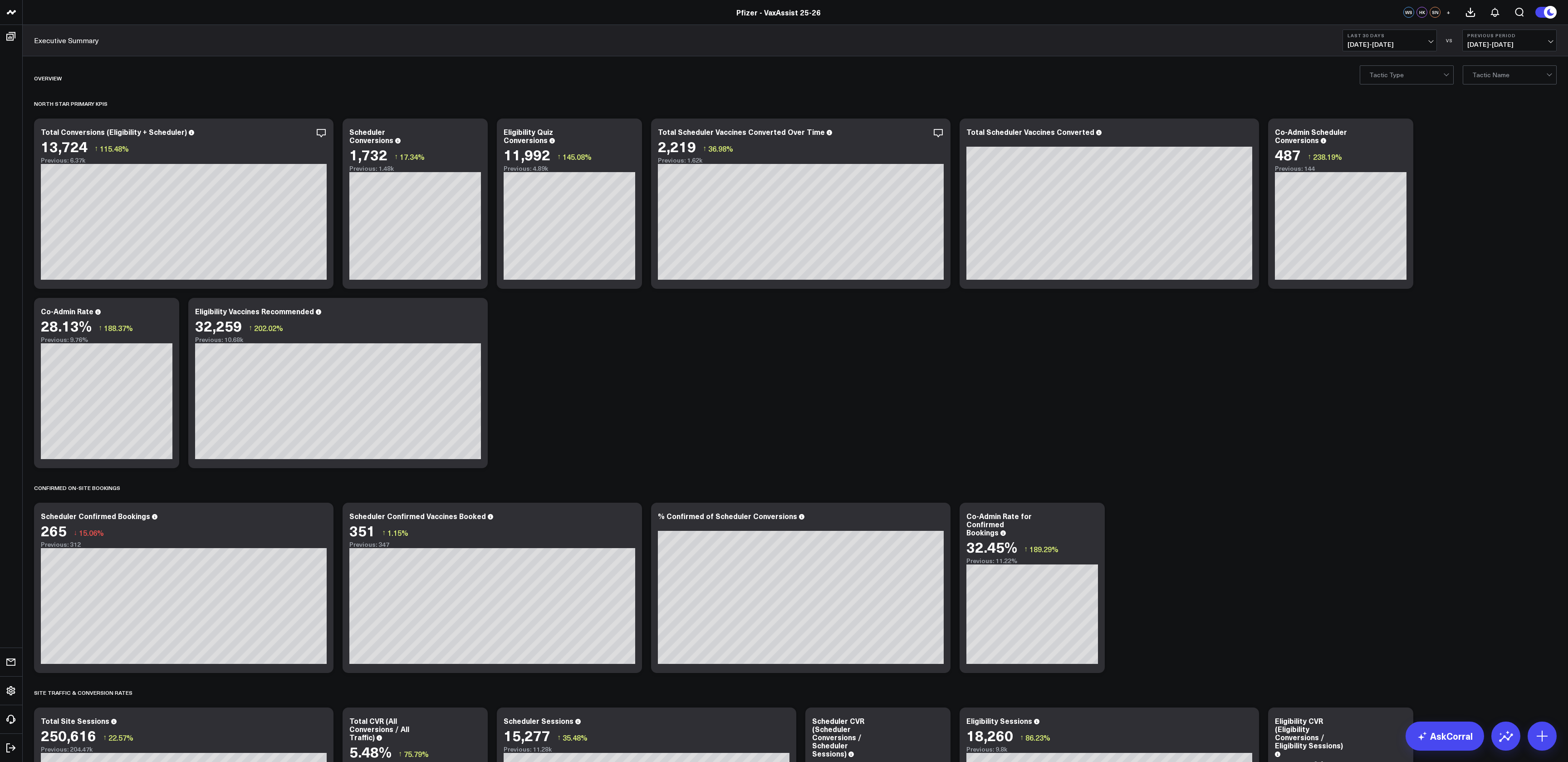
click at [1432, 37] on button "Last 30 Days 07/22/25 - 08/20/25" at bounding box center [1390, 40] width 95 height 22
click at [1373, 237] on link "MTD" at bounding box center [1390, 236] width 93 height 17
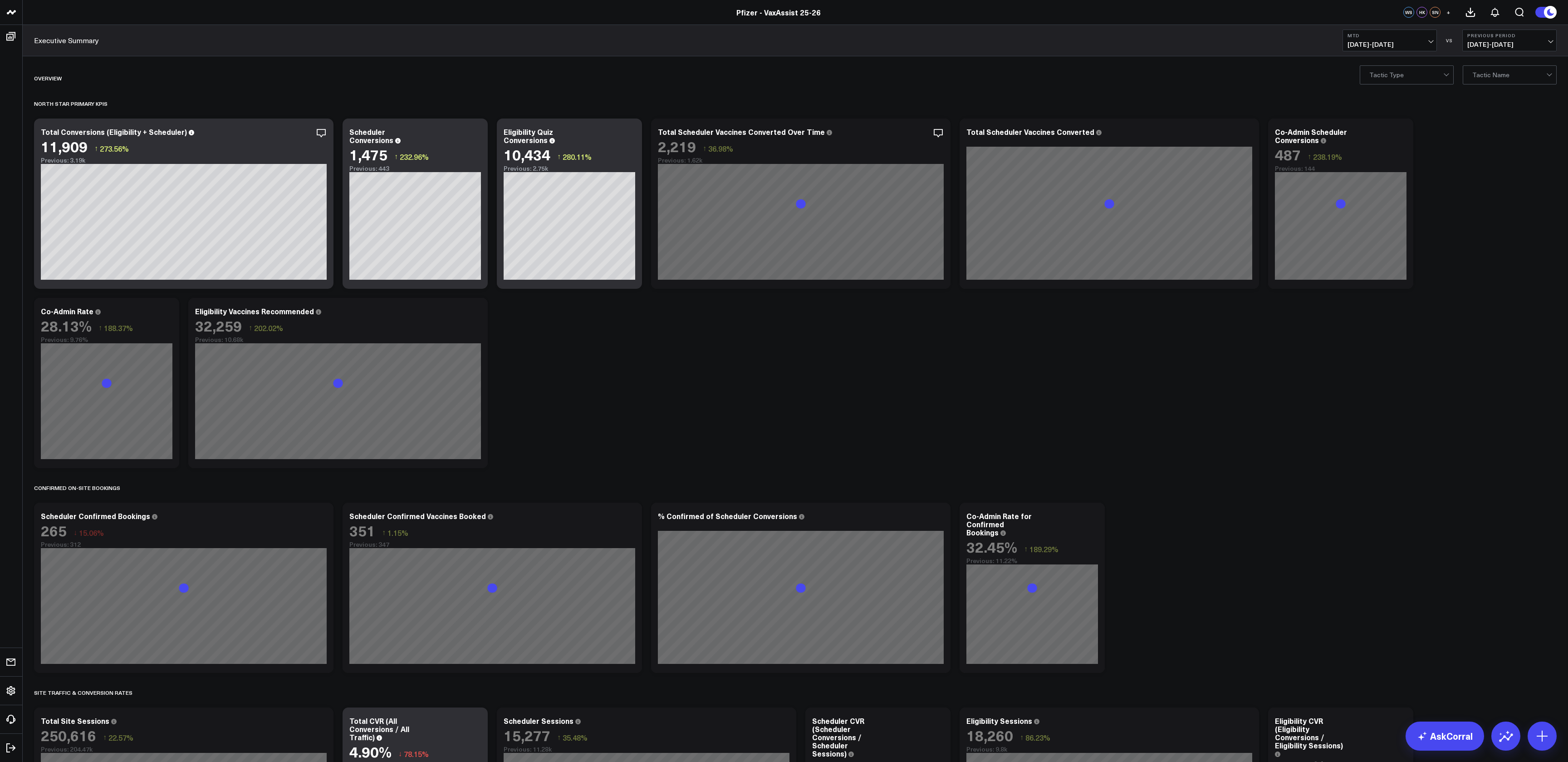
click at [1543, 41] on span "07/12/25 - 07/31/25" at bounding box center [1509, 44] width 84 height 7
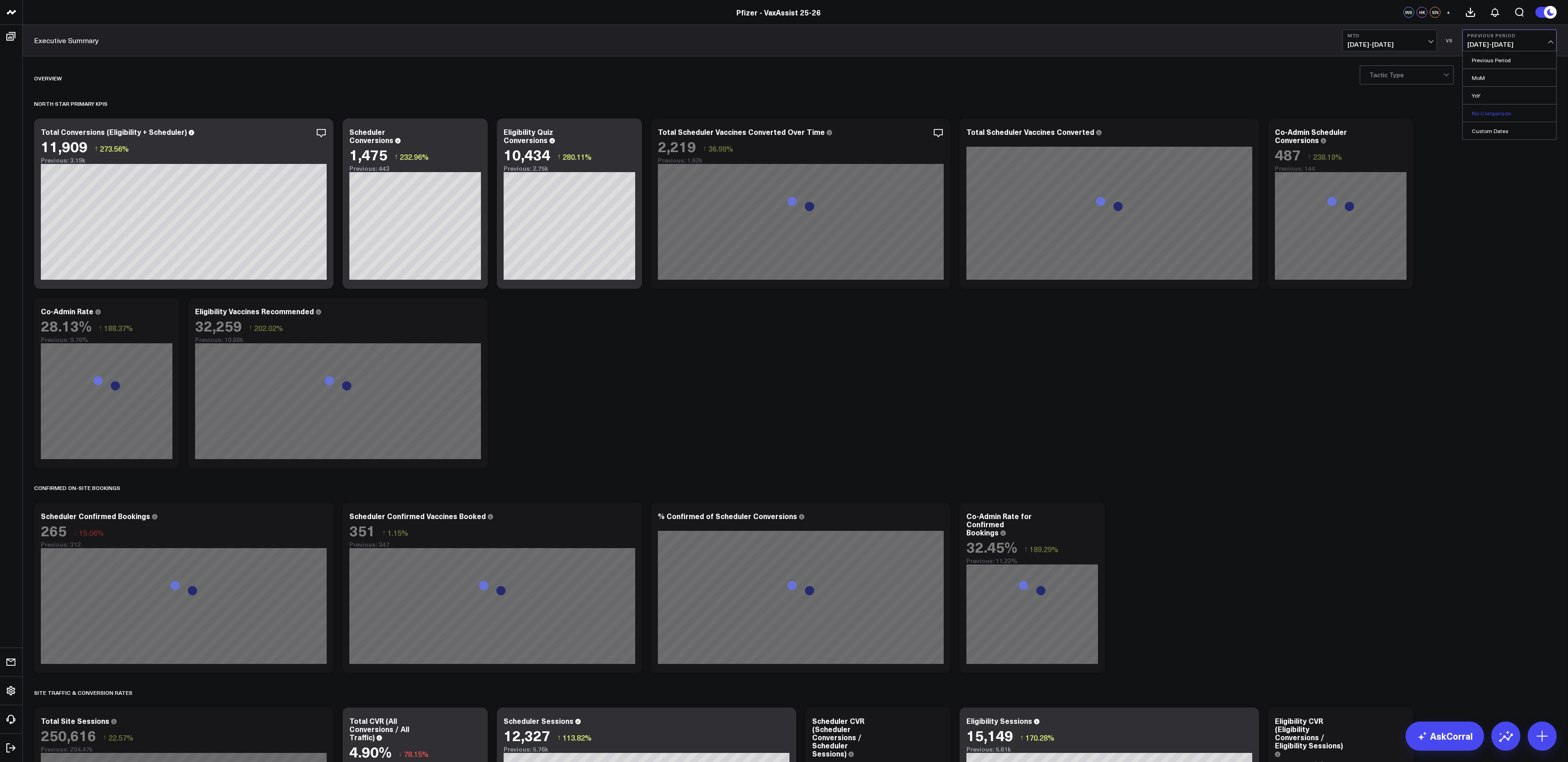
click at [1500, 108] on link "No Comparison" at bounding box center [1509, 112] width 93 height 17
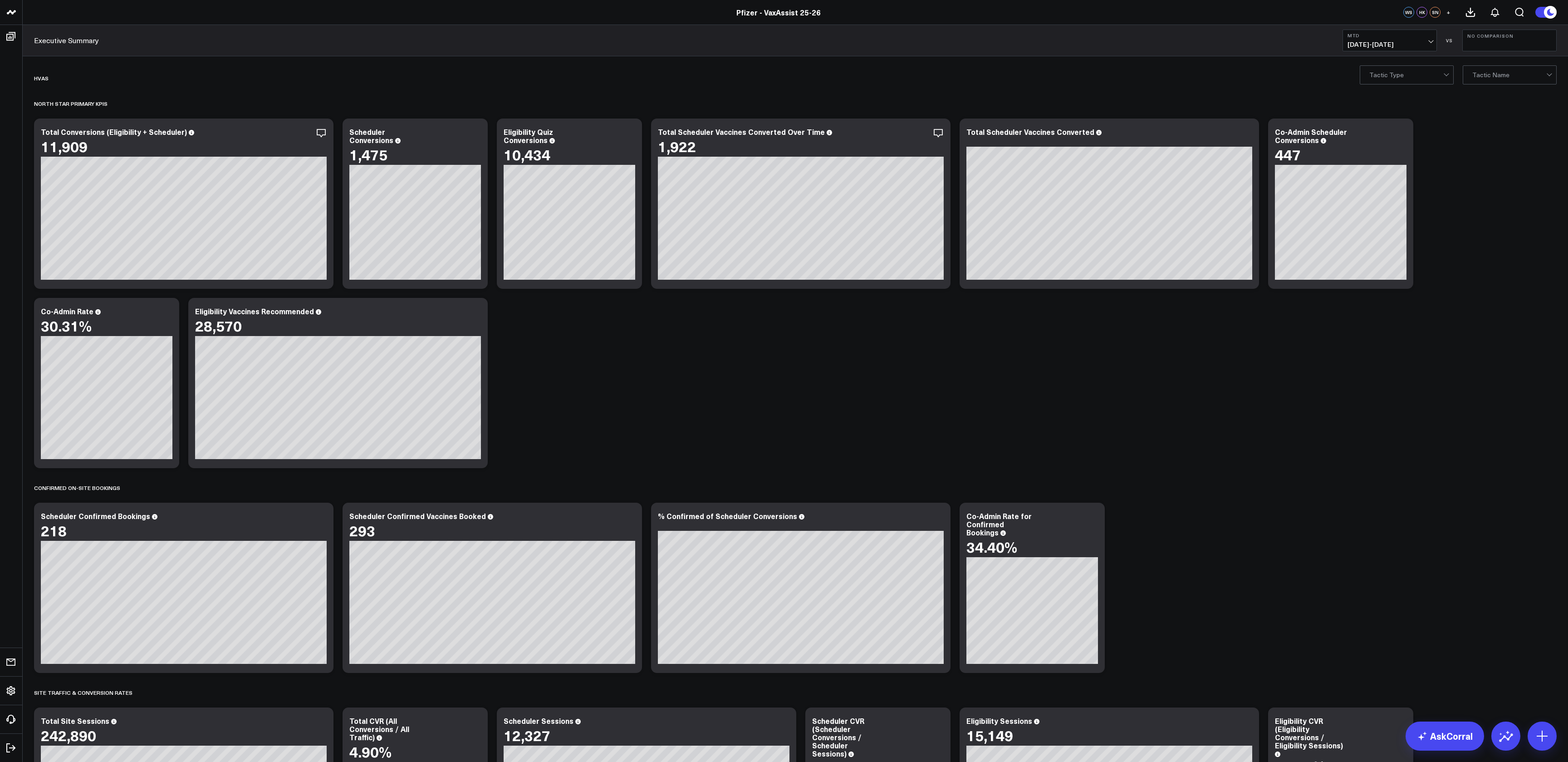
click at [1551, 12] on icon at bounding box center [1550, 12] width 10 height 10
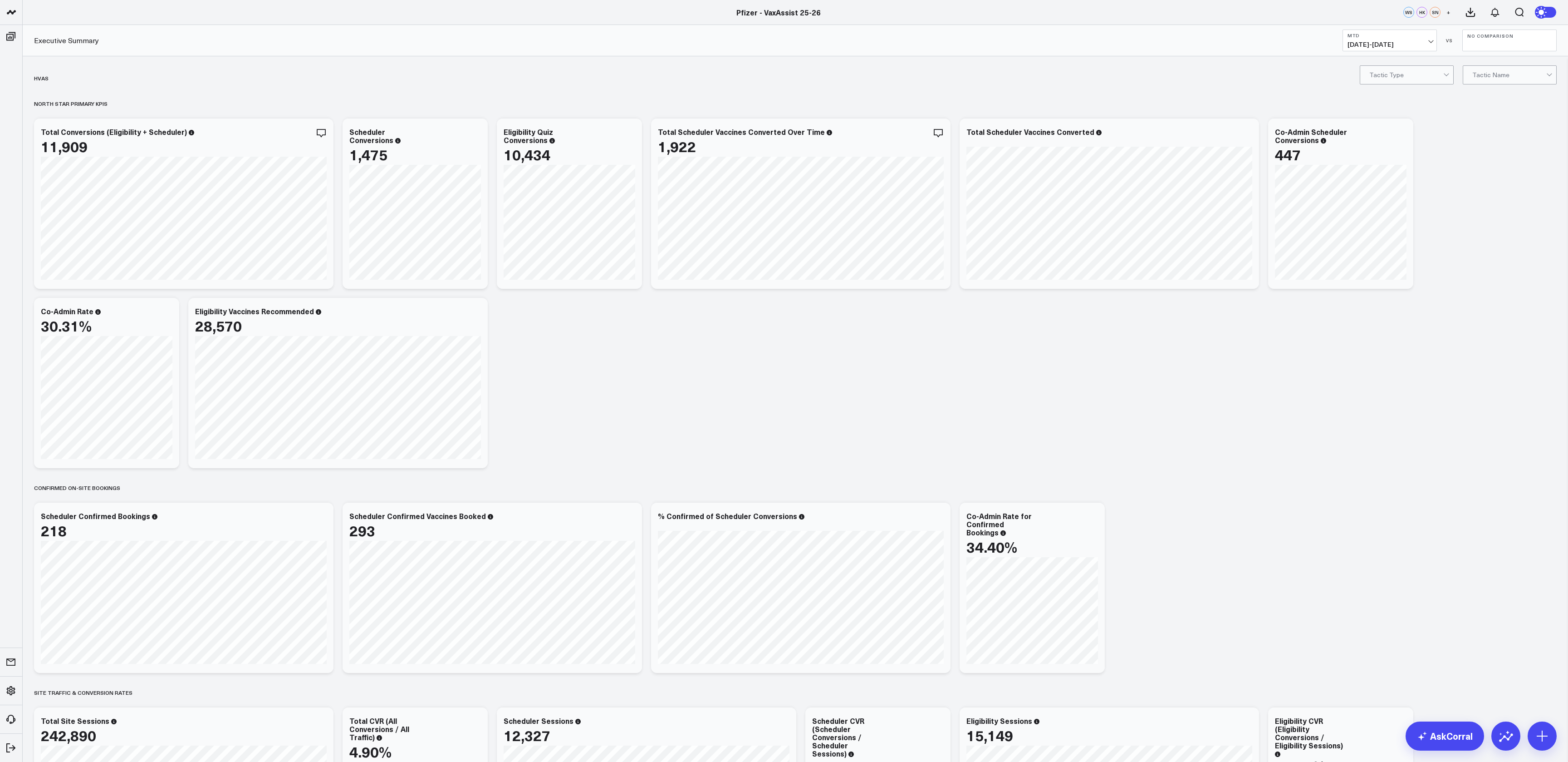
click at [1544, 13] on icon at bounding box center [1542, 12] width 10 height 10
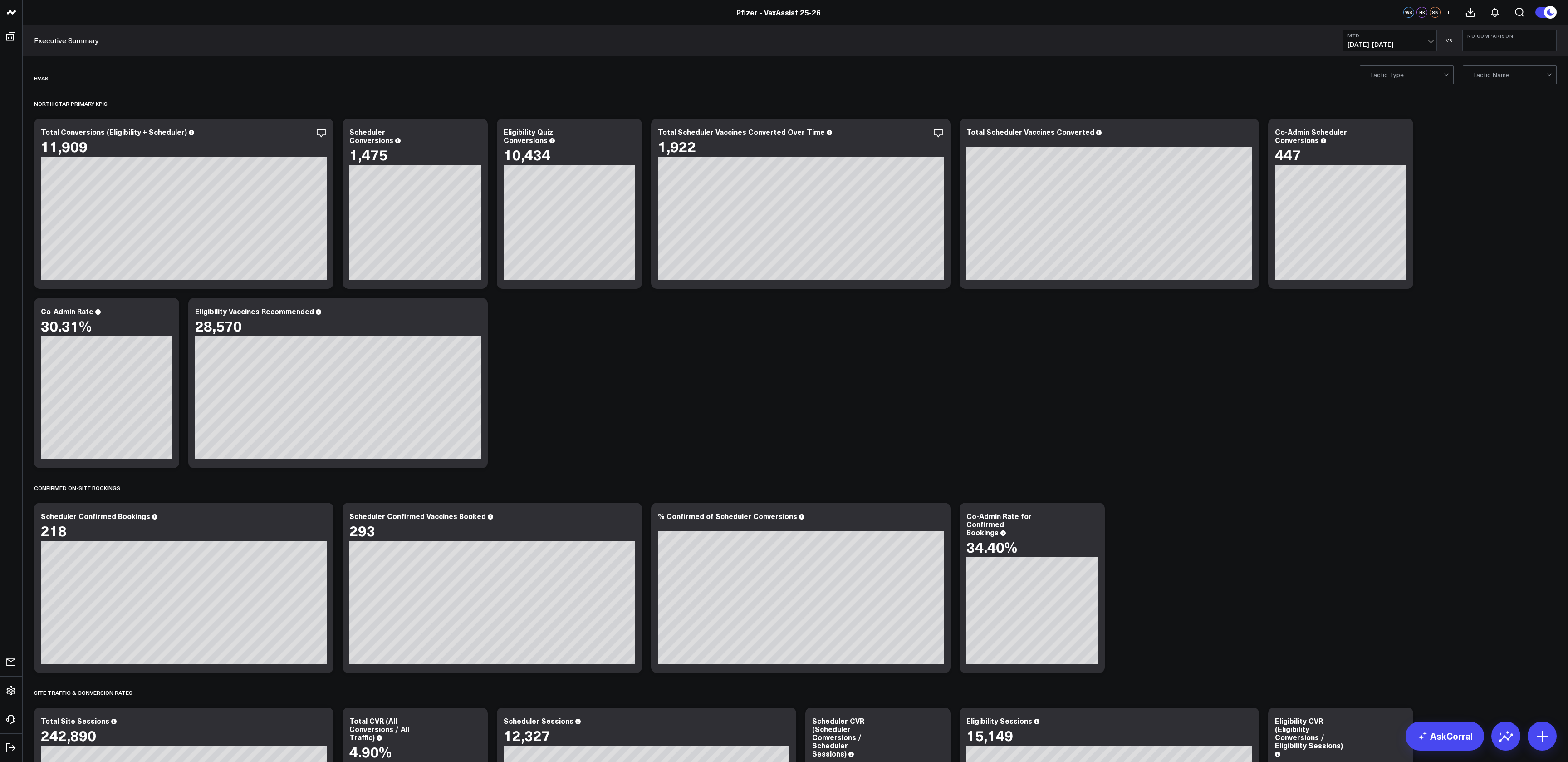
click at [1544, 13] on icon at bounding box center [1552, 12] width 16 height 16
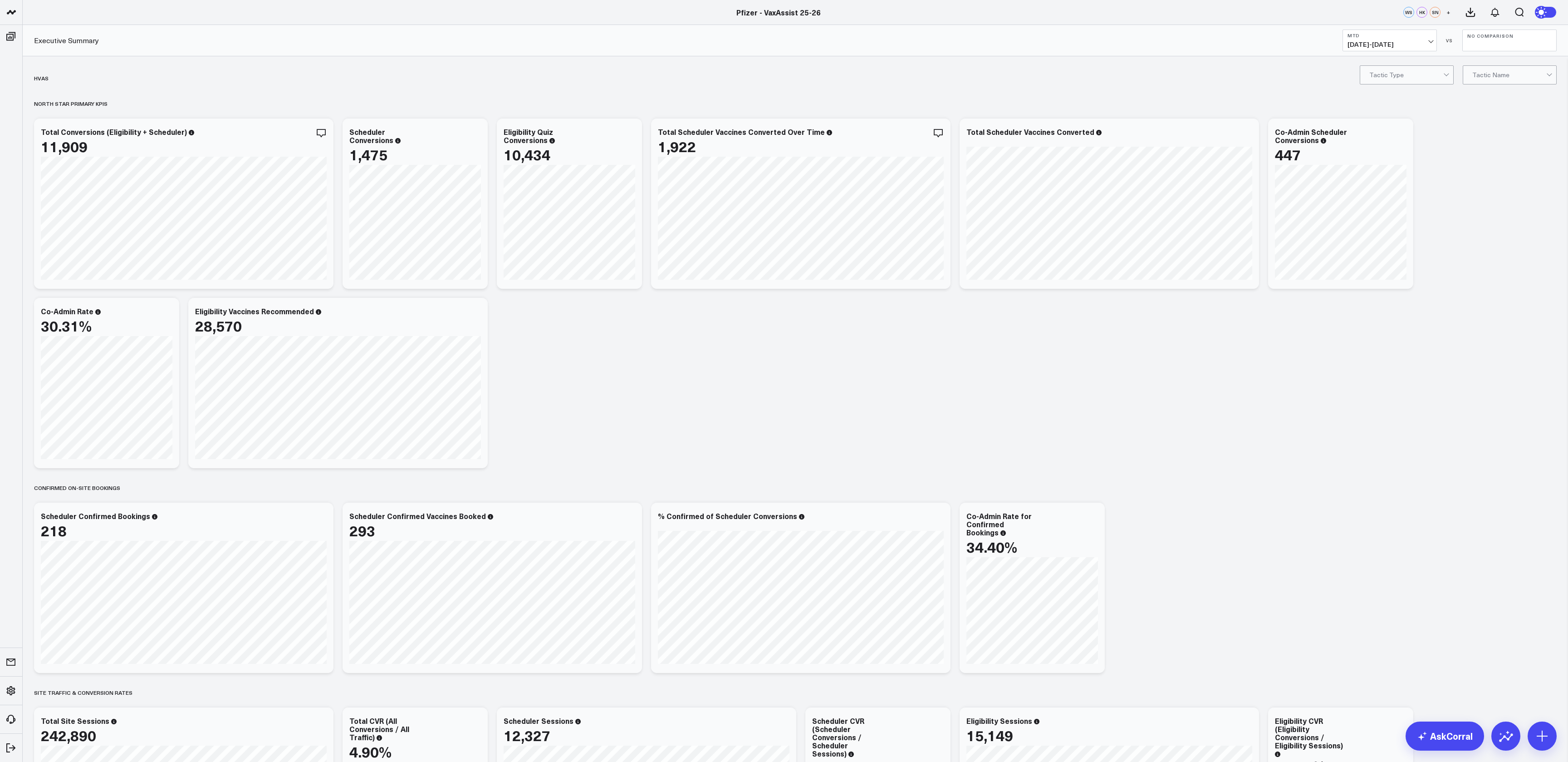
click at [1544, 13] on icon at bounding box center [1542, 12] width 10 height 10
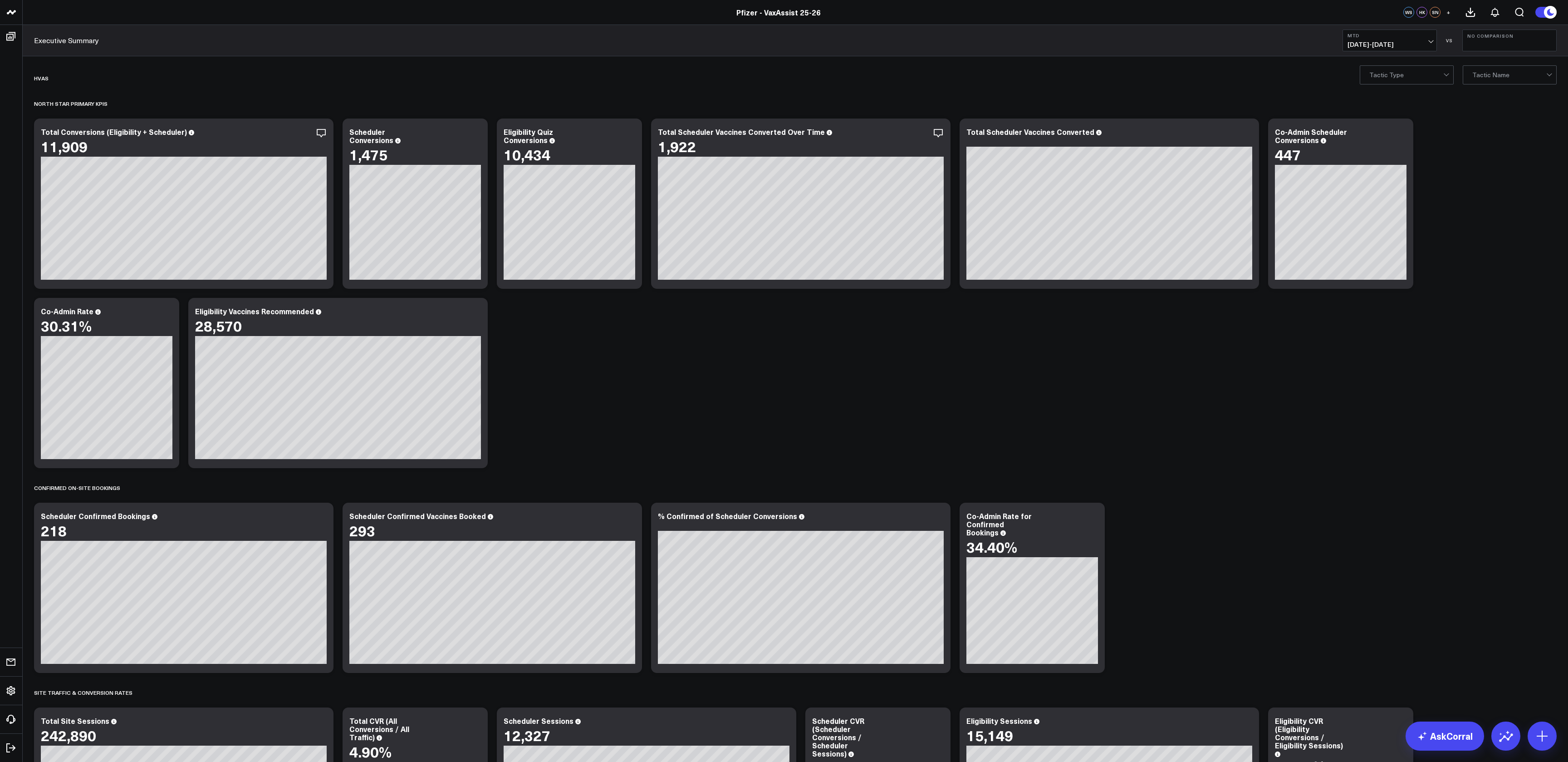
click at [1434, 39] on button "MTD 08/01/25 - 08/20/25" at bounding box center [1390, 40] width 95 height 22
click at [1500, 42] on button "No Comparison" at bounding box center [1509, 40] width 95 height 22
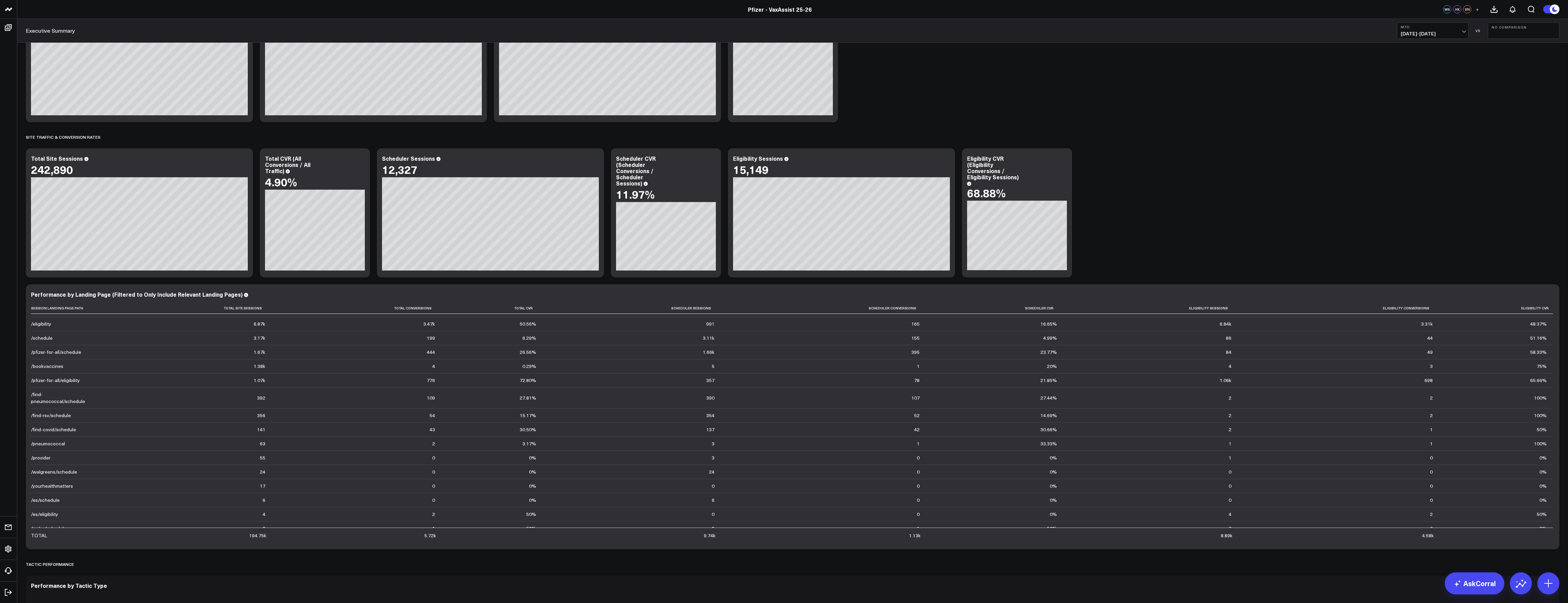
scroll to position [252, 0]
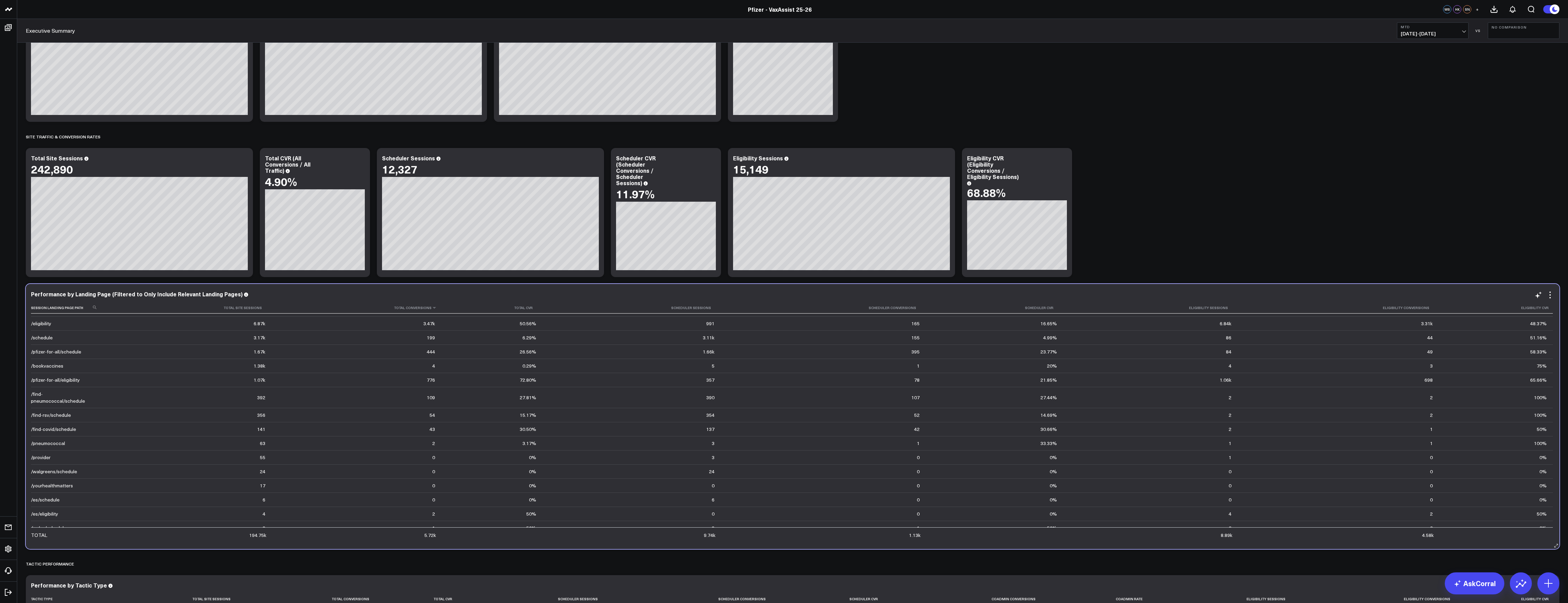
click at [424, 313] on th "Total Conversions" at bounding box center [356, 307] width 169 height 12
click at [432, 308] on icon at bounding box center [434, 307] width 5 height 4
click at [432, 307] on icon at bounding box center [434, 307] width 5 height 4
click at [530, 310] on th "Total Cvr" at bounding box center [492, 307] width 102 height 12
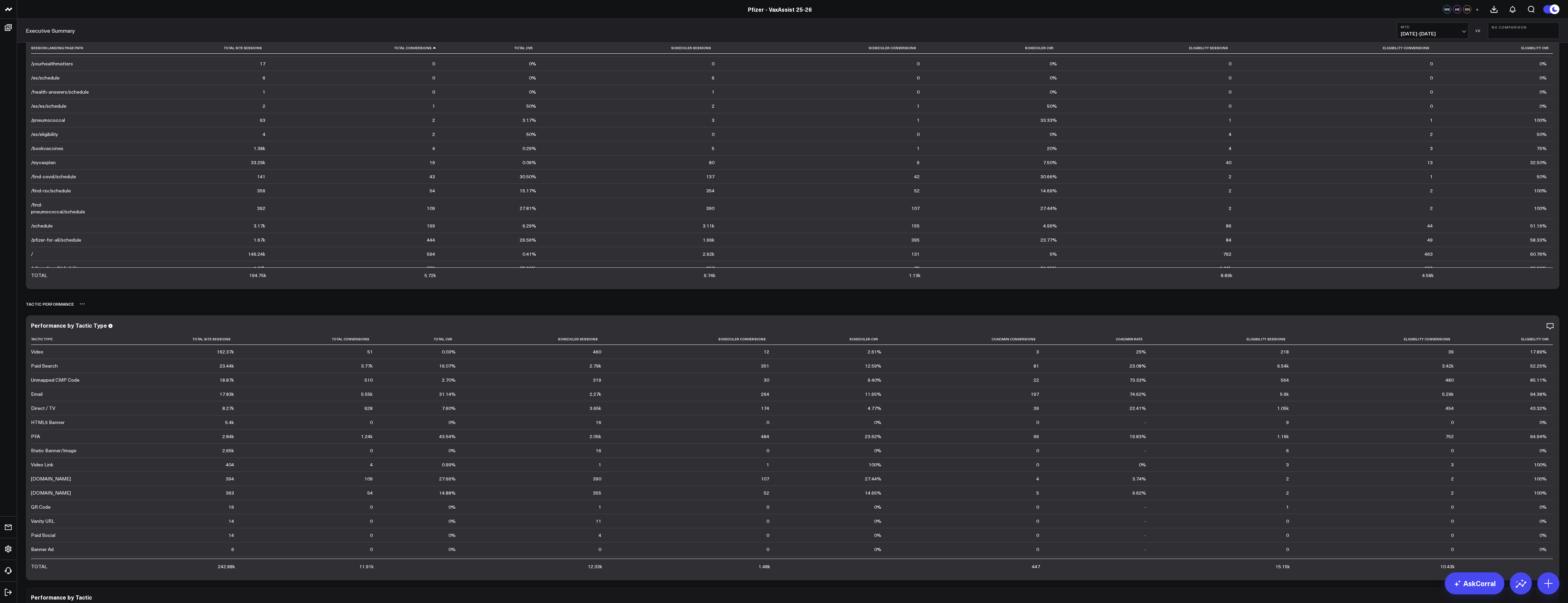
scroll to position [533, 0]
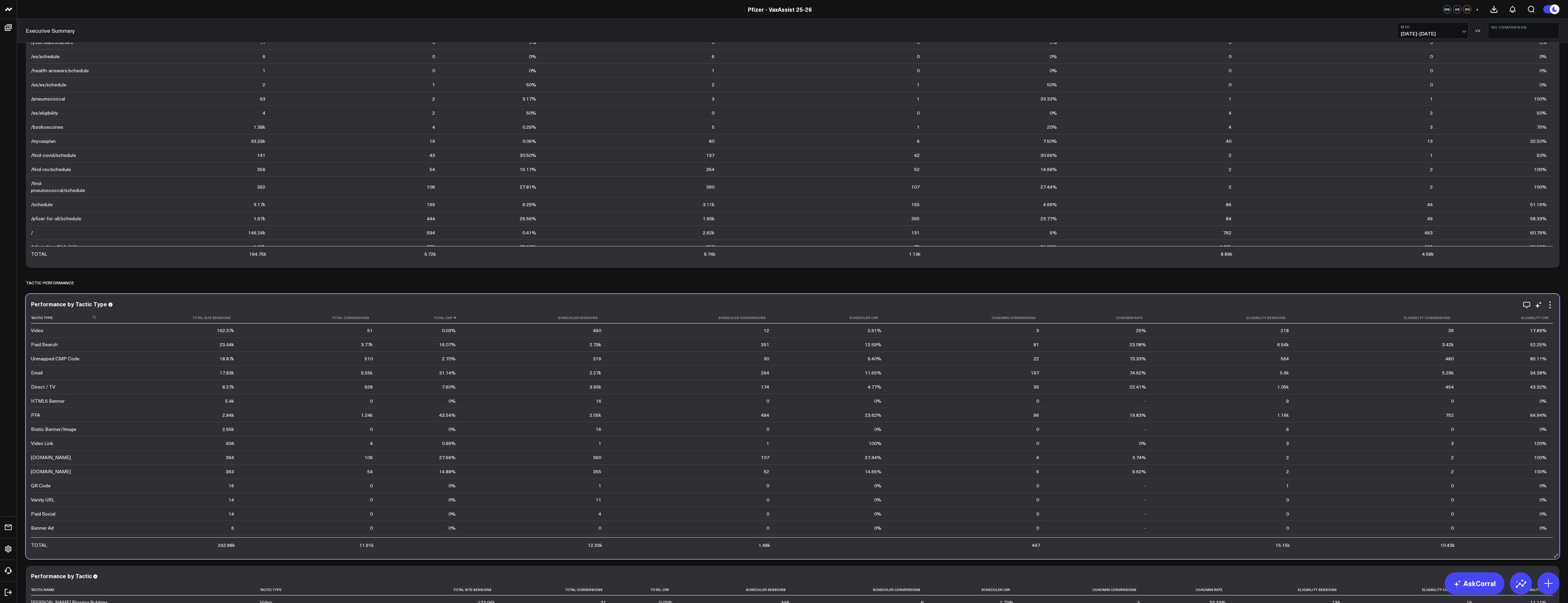
click at [454, 319] on icon at bounding box center [455, 317] width 5 height 4
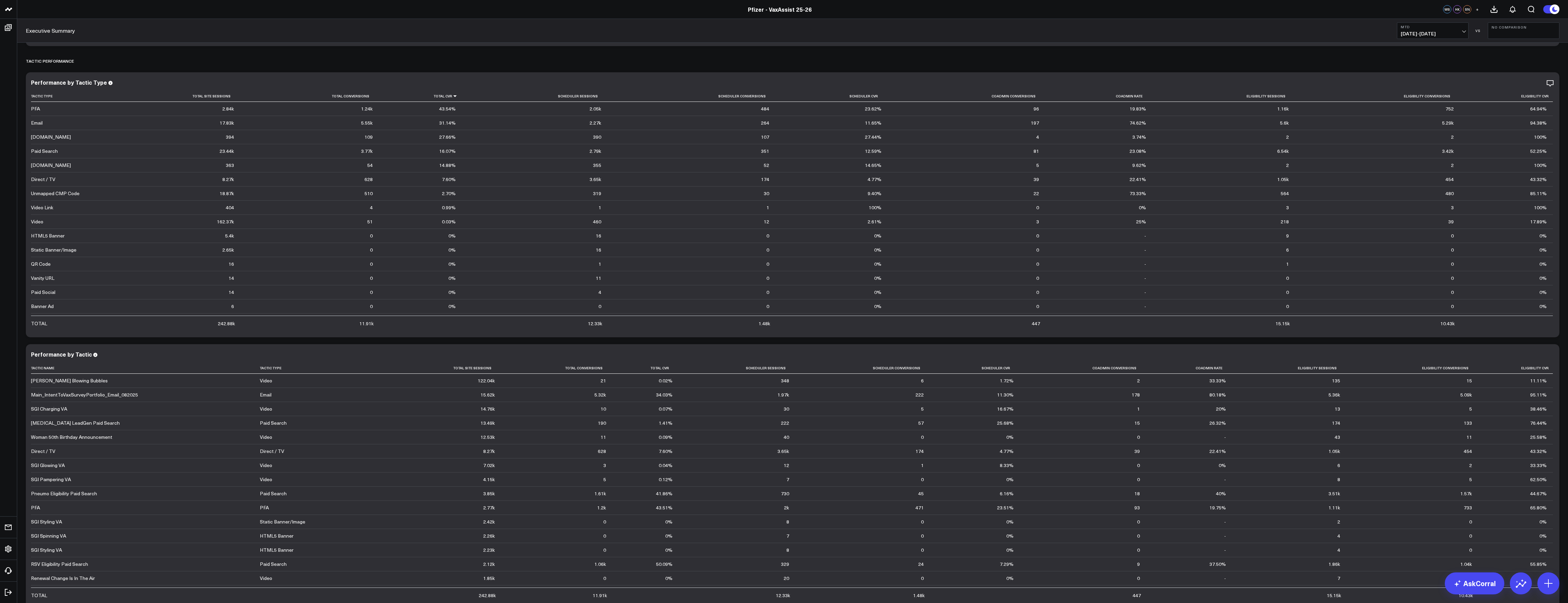
scroll to position [830, 0]
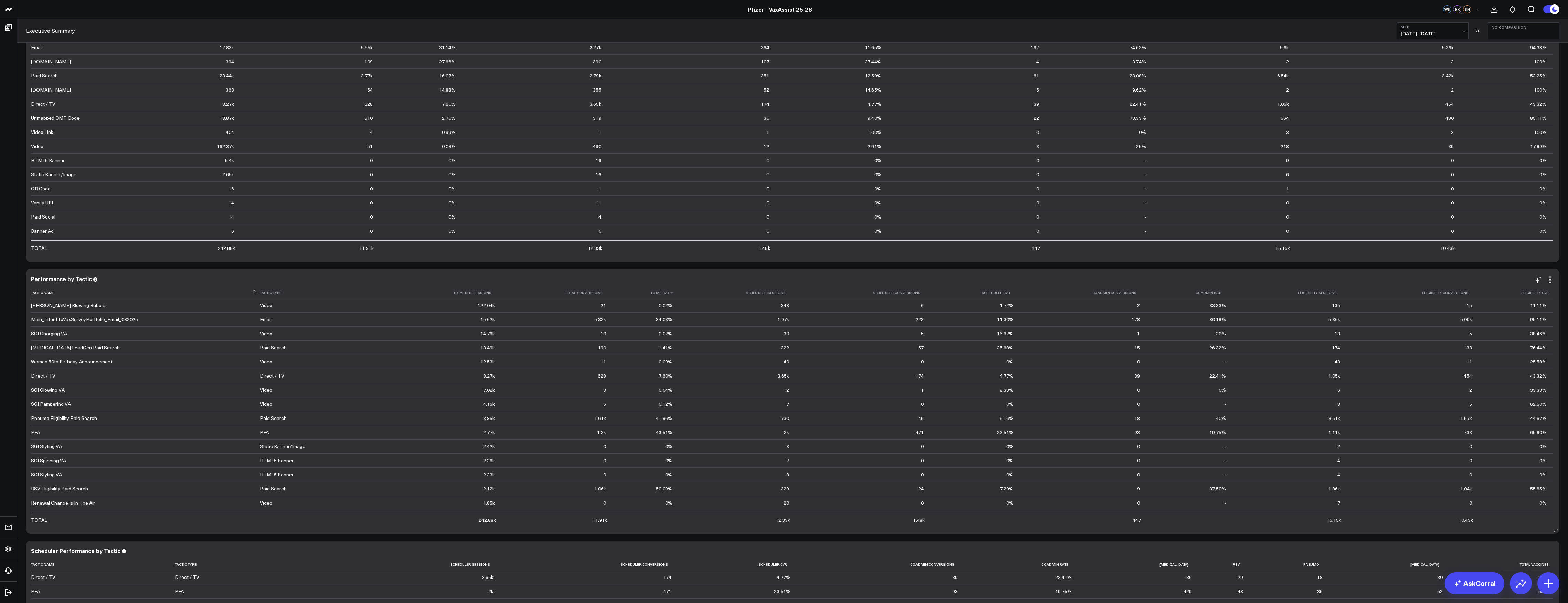
click at [667, 296] on th "Total Cvr" at bounding box center [645, 293] width 66 height 12
click at [669, 292] on icon at bounding box center [671, 292] width 5 height 4
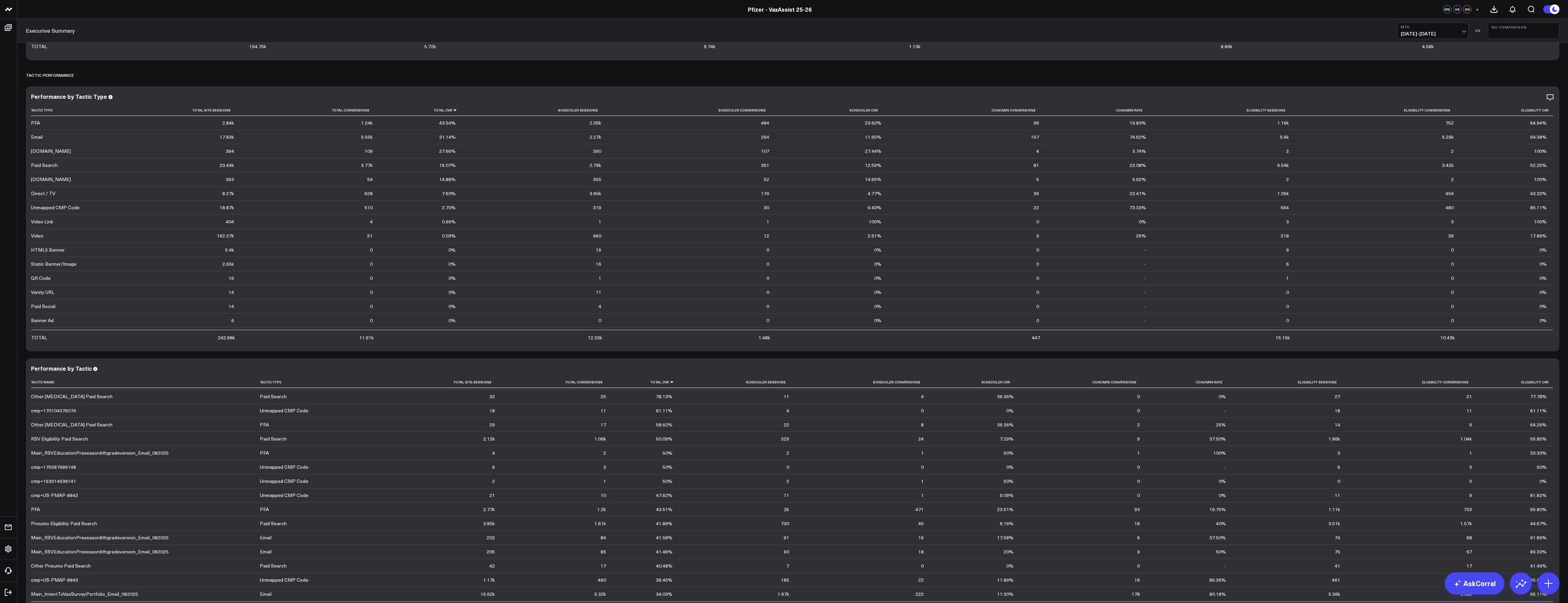
scroll to position [0, 0]
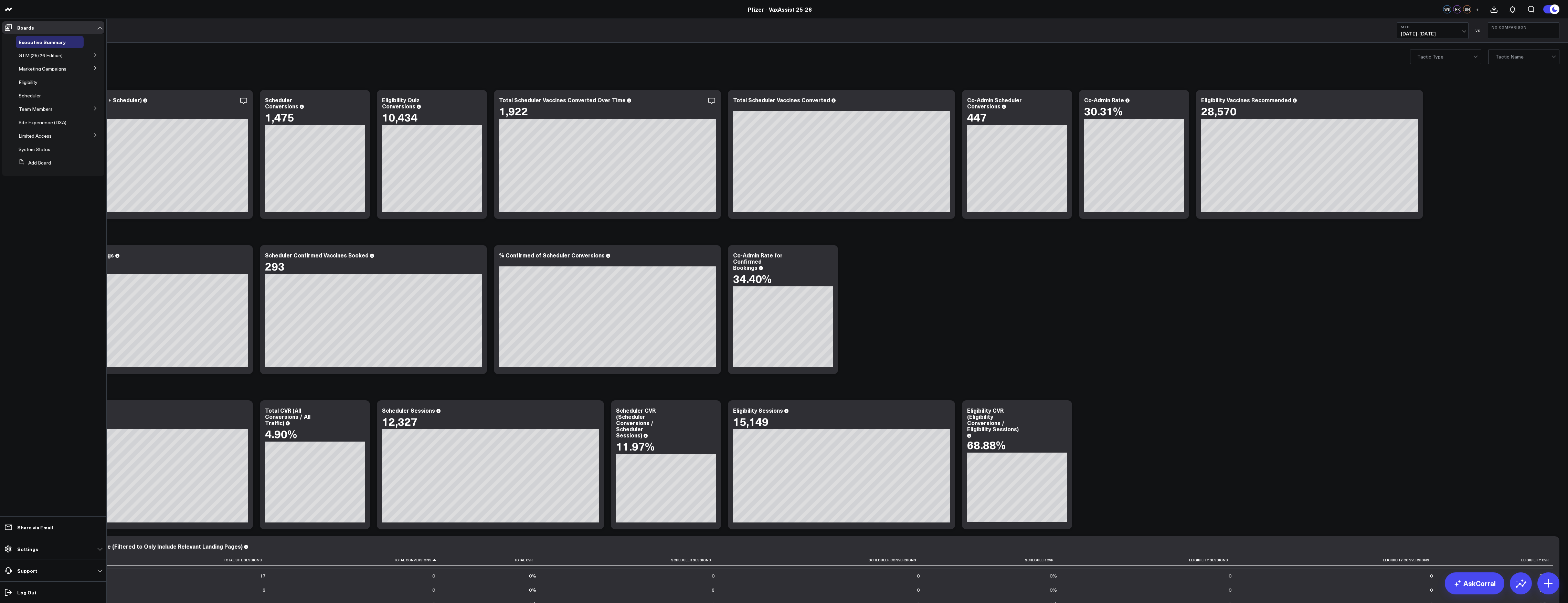
click at [93, 52] on button at bounding box center [95, 54] width 18 height 10
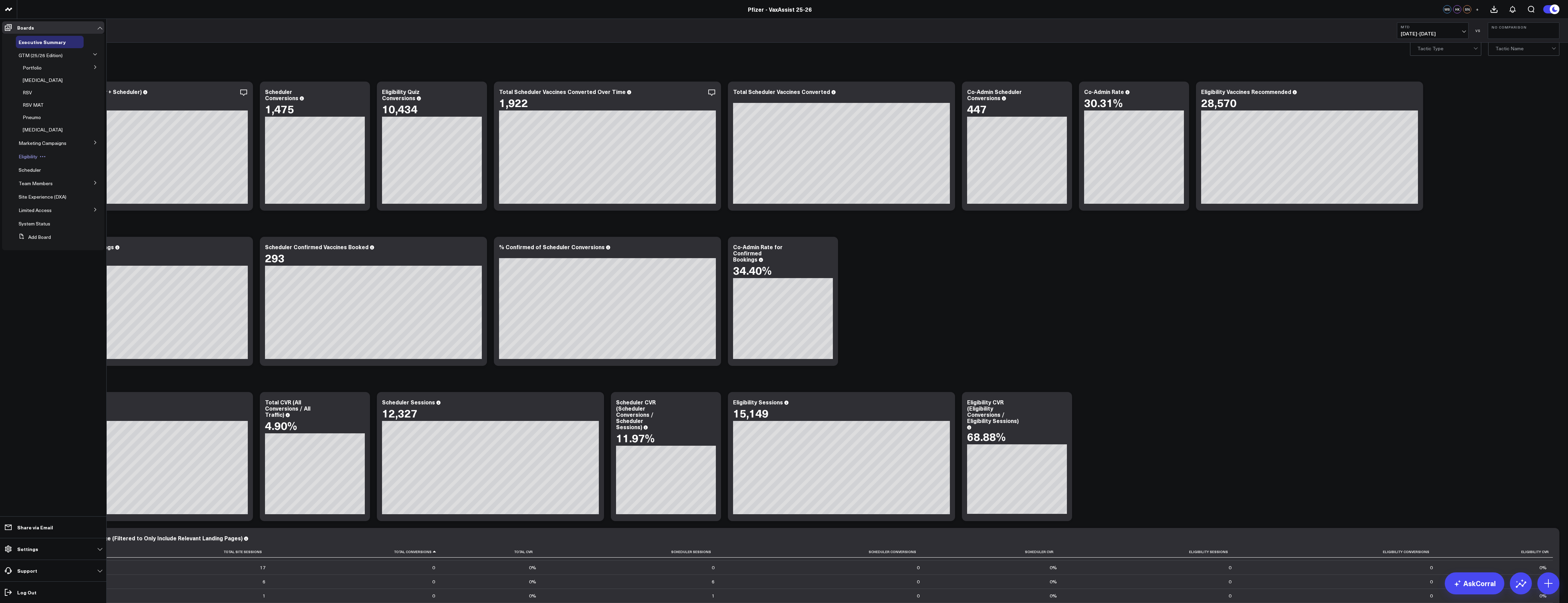
click at [32, 156] on span "Eligibility" at bounding box center [28, 156] width 19 height 7
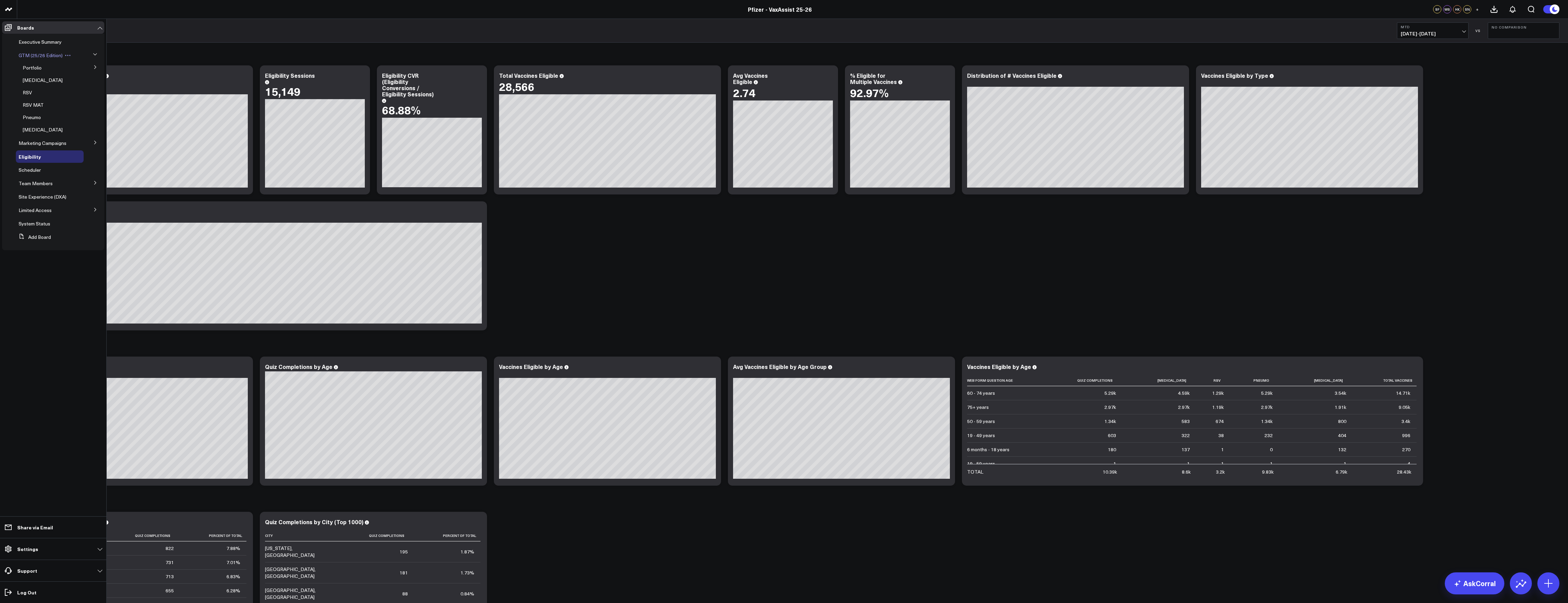
click at [45, 53] on span "GTM (25/26 Edition)" at bounding box center [41, 55] width 44 height 7
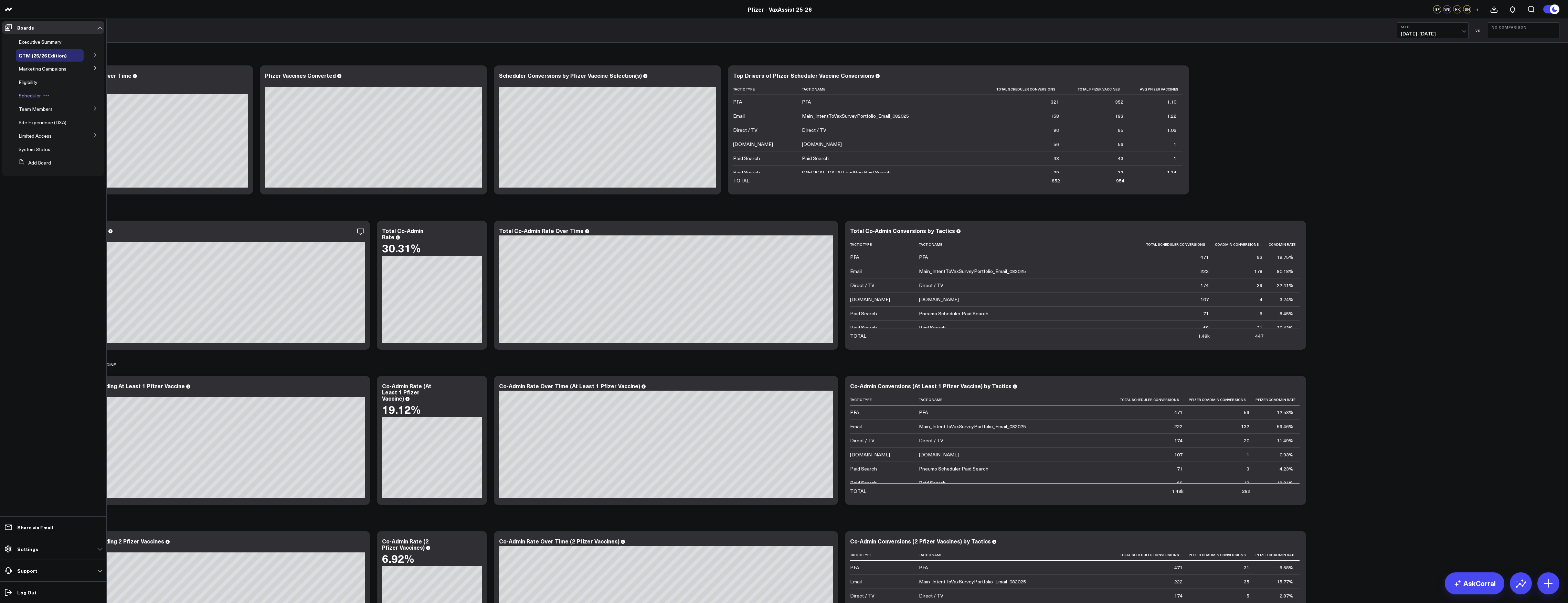
click at [33, 94] on span "Scheduler" at bounding box center [30, 96] width 23 height 7
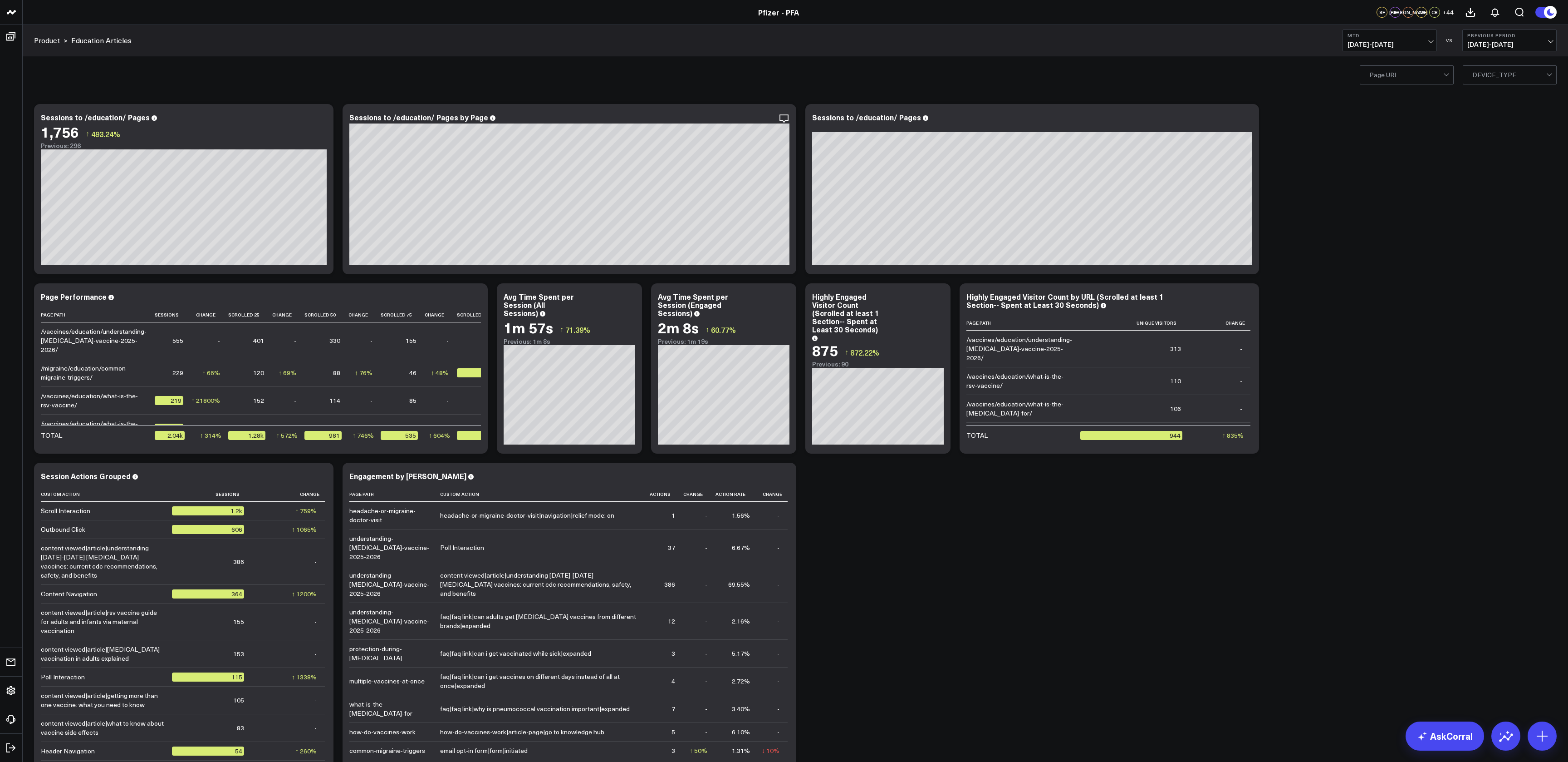
click at [1547, 155] on div "Modify via AI Copy link to widget Ask support Remove Create linked copy Executi…" at bounding box center [795, 650] width 1532 height 1102
click at [1546, 43] on span "07/12/25 - 07/31/25" at bounding box center [1509, 44] width 84 height 7
click at [1497, 110] on link "No Comparison" at bounding box center [1509, 112] width 93 height 17
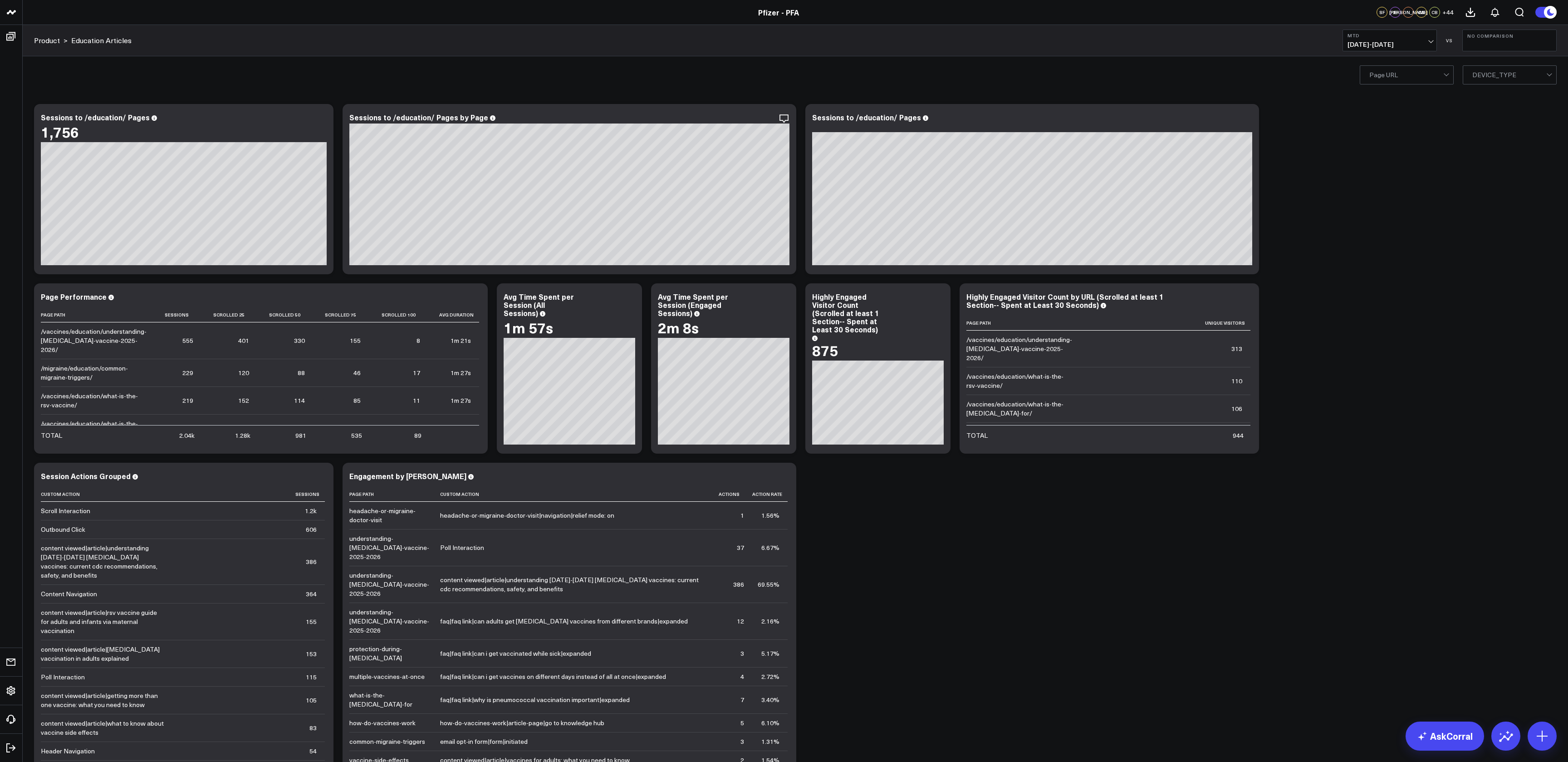
click at [1391, 270] on div "Modify via AI Copy link to widget Ask support Remove Create linked copy Executi…" at bounding box center [795, 650] width 1532 height 1102
